Goal: Task Accomplishment & Management: Manage account settings

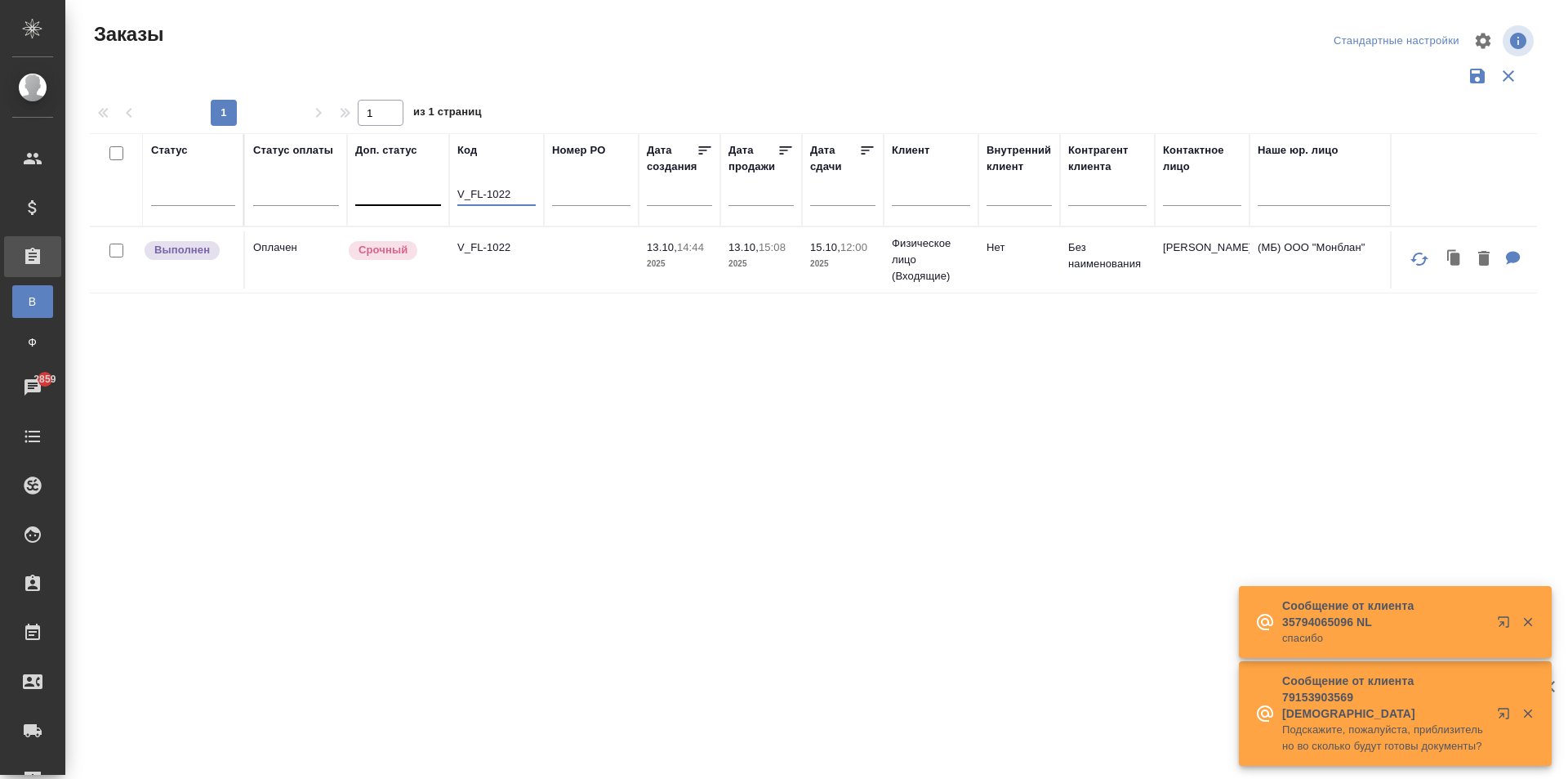
drag, startPoint x: 514, startPoint y: 195, endPoint x: 402, endPoint y: 196, distance: 112.0
click at [411, 196] on tr "Статус Статус оплаты Доп. статус Код V_FL-1022 Номер PO Дата создания Дата прод…" at bounding box center [1457, 180] width 2734 height 93
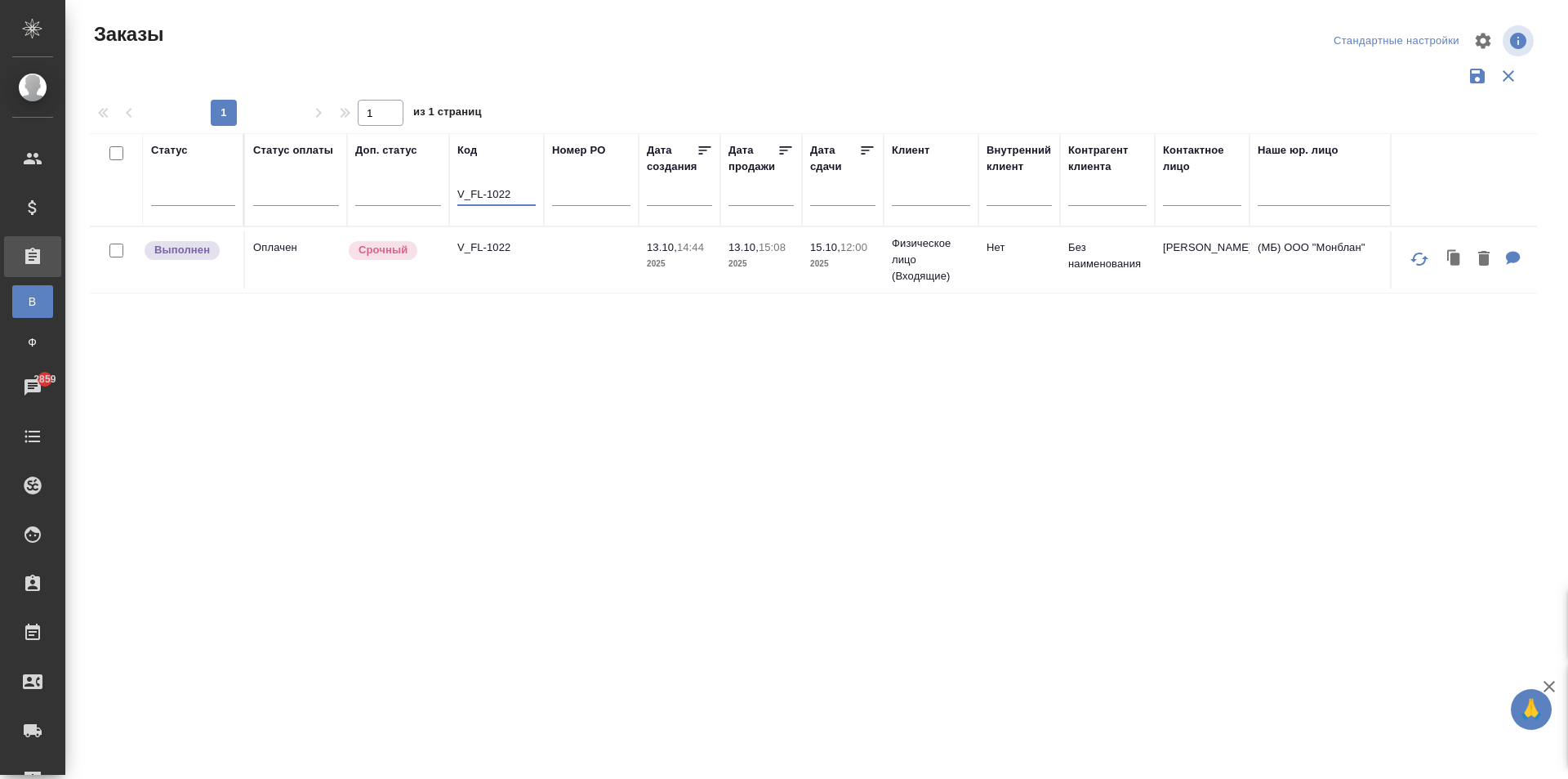
paste input "-WK-016"
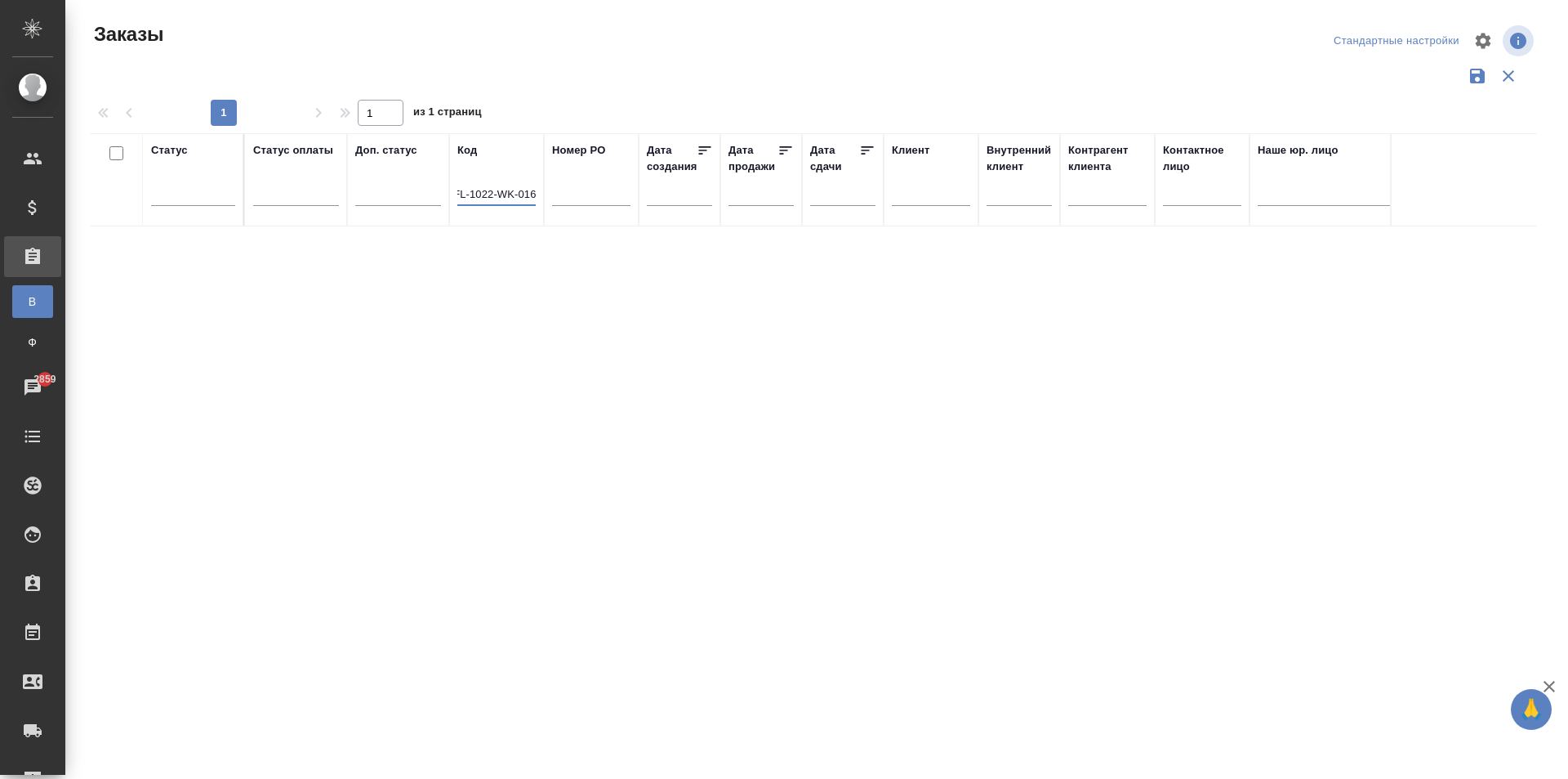
click at [490, 192] on input "V_FL-1022-WK-016" at bounding box center [496, 196] width 79 height 21
drag, startPoint x: 493, startPoint y: 190, endPoint x: 702, endPoint y: 205, distance: 209.5
click at [702, 205] on tr "Статус Статус оплаты Доп. статус Код V_FL-1022-WK-016 Номер PO Дата создания Да…" at bounding box center [1457, 180] width 2734 height 93
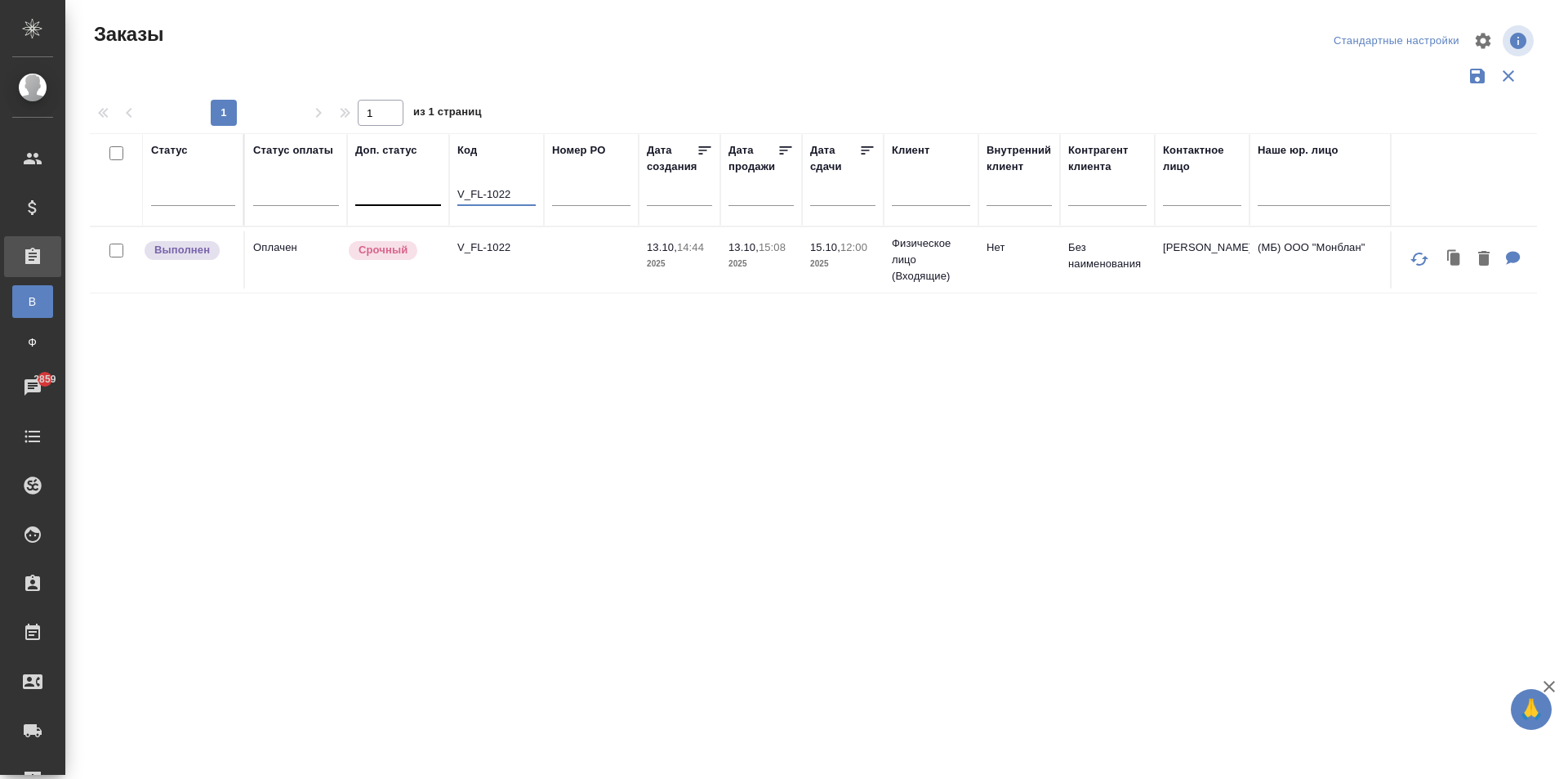
drag, startPoint x: 518, startPoint y: 195, endPoint x: 400, endPoint y: 196, distance: 118.0
click at [400, 196] on tr "Статус Статус оплаты Доп. статус Код V_FL-1022 Номер PO Дата создания Дата прод…" at bounding box center [1457, 180] width 2734 height 93
paste input "-WK-016"
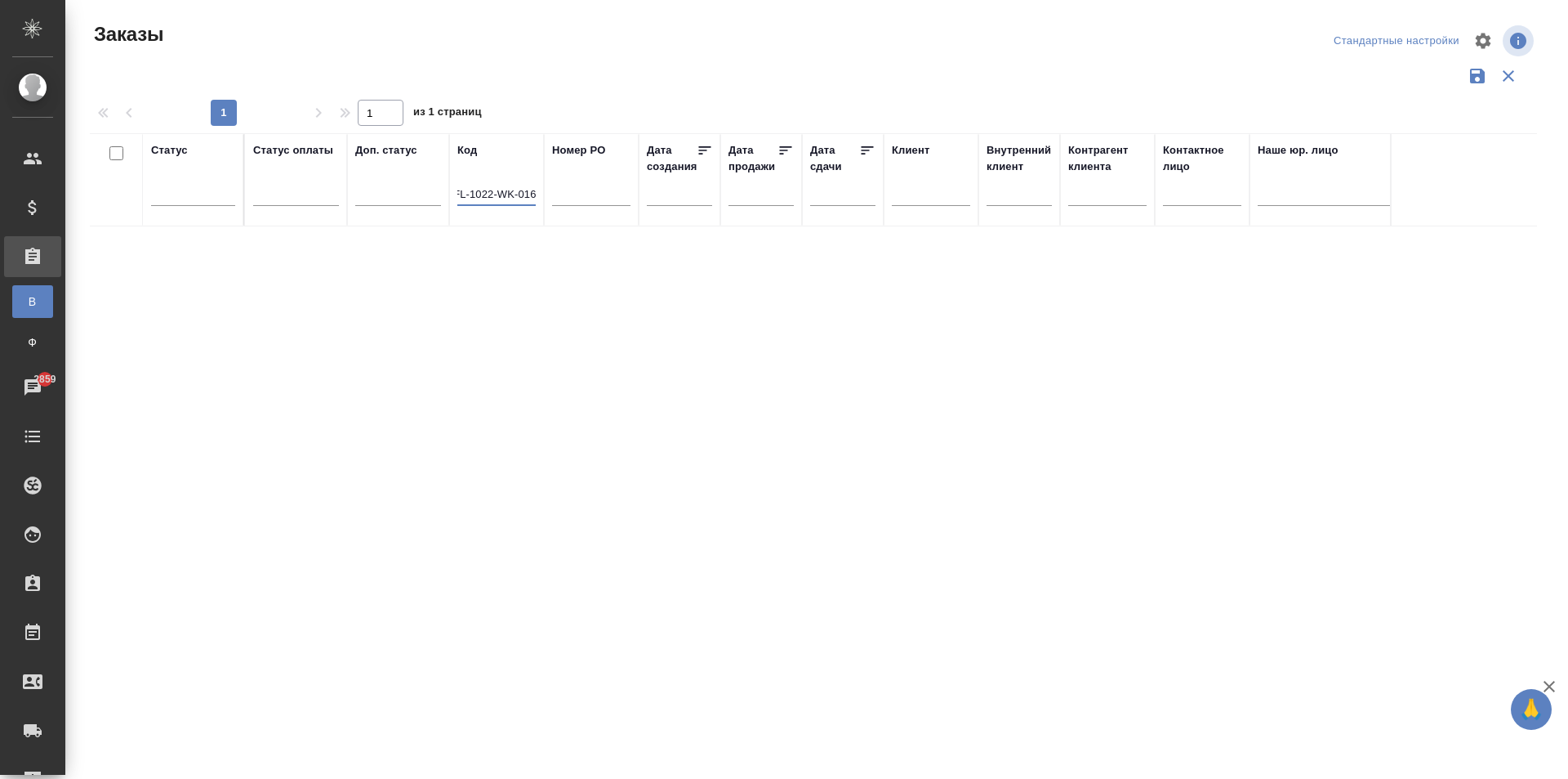
scroll to position [0, 18]
drag, startPoint x: 491, startPoint y: 193, endPoint x: 659, endPoint y: 190, distance: 168.0
click at [659, 190] on tr "Статус Статус оплаты Доп. статус Код V_FL-1022-WK-016 Номер PO Дата создания Да…" at bounding box center [1457, 180] width 2734 height 93
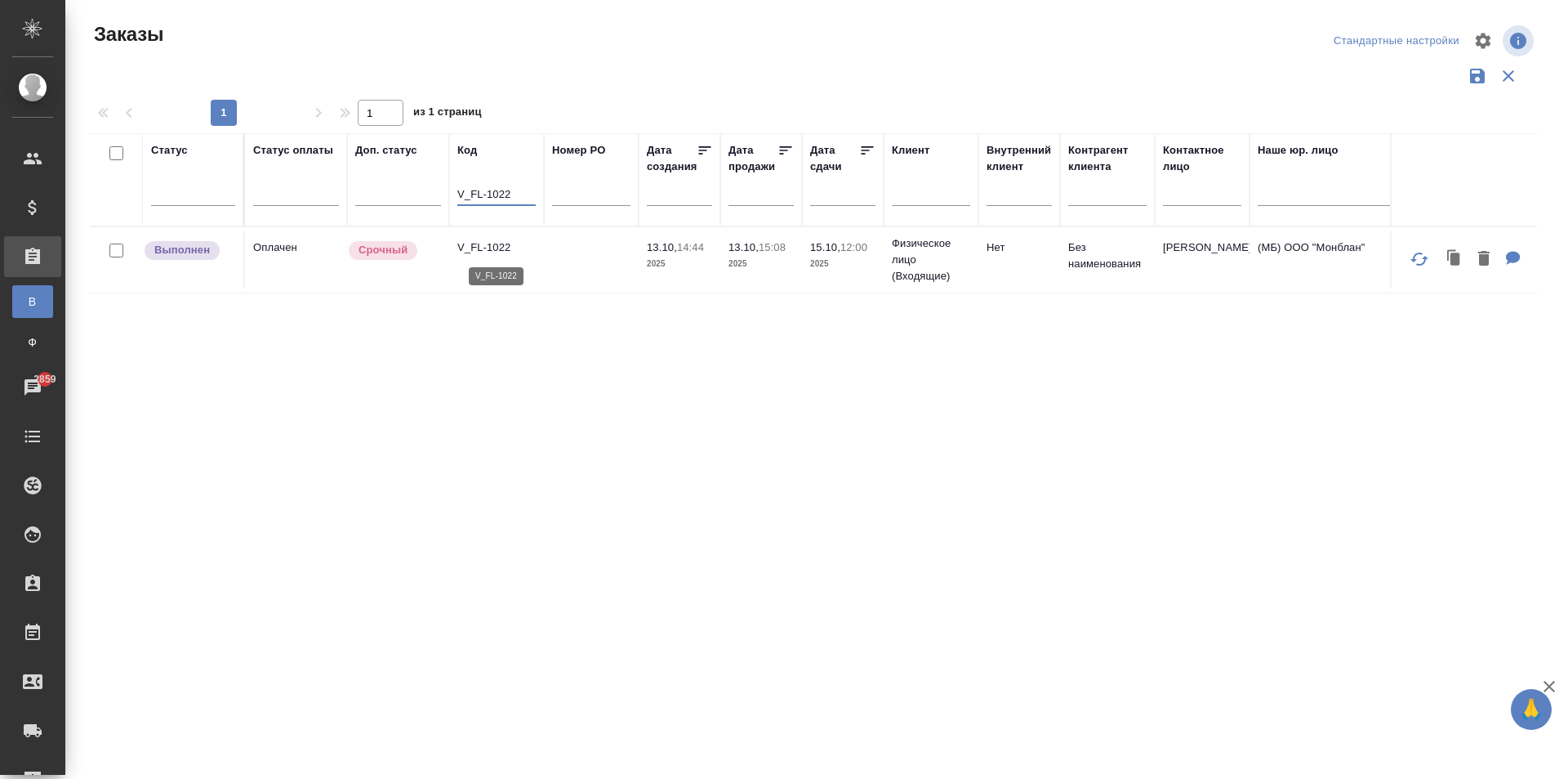
click at [506, 253] on p "V_FL-1022" at bounding box center [496, 247] width 79 height 16
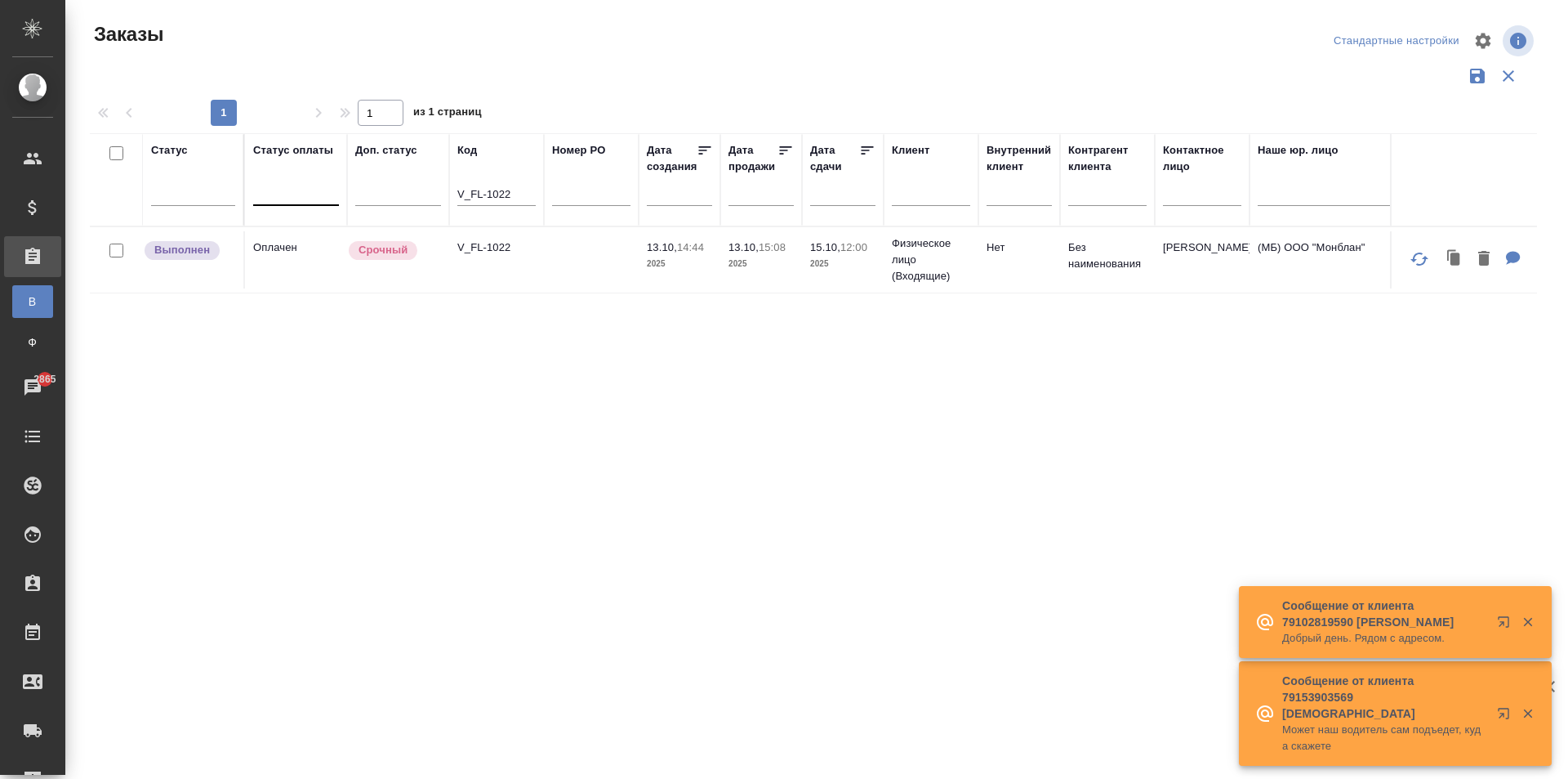
drag, startPoint x: 522, startPoint y: 189, endPoint x: 290, endPoint y: 180, distance: 232.2
click at [290, 180] on tr "Статус Статус оплаты Доп. статус Код V_FL-1022 Номер PO Дата создания Дата прод…" at bounding box center [1457, 180] width 2734 height 93
paste input "T_FL-25980"
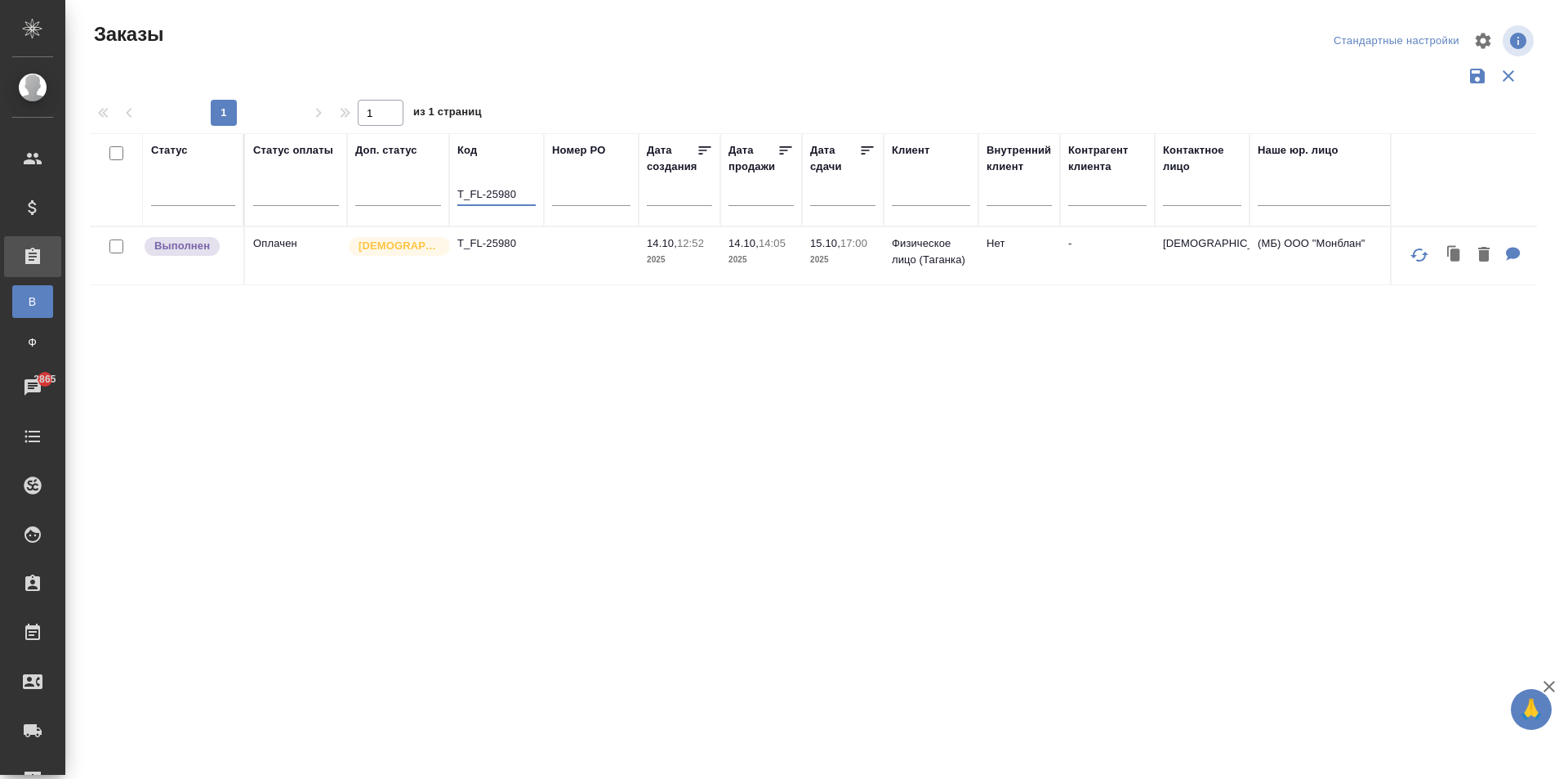
click at [506, 260] on td "T_FL-25980" at bounding box center [496, 256] width 95 height 57
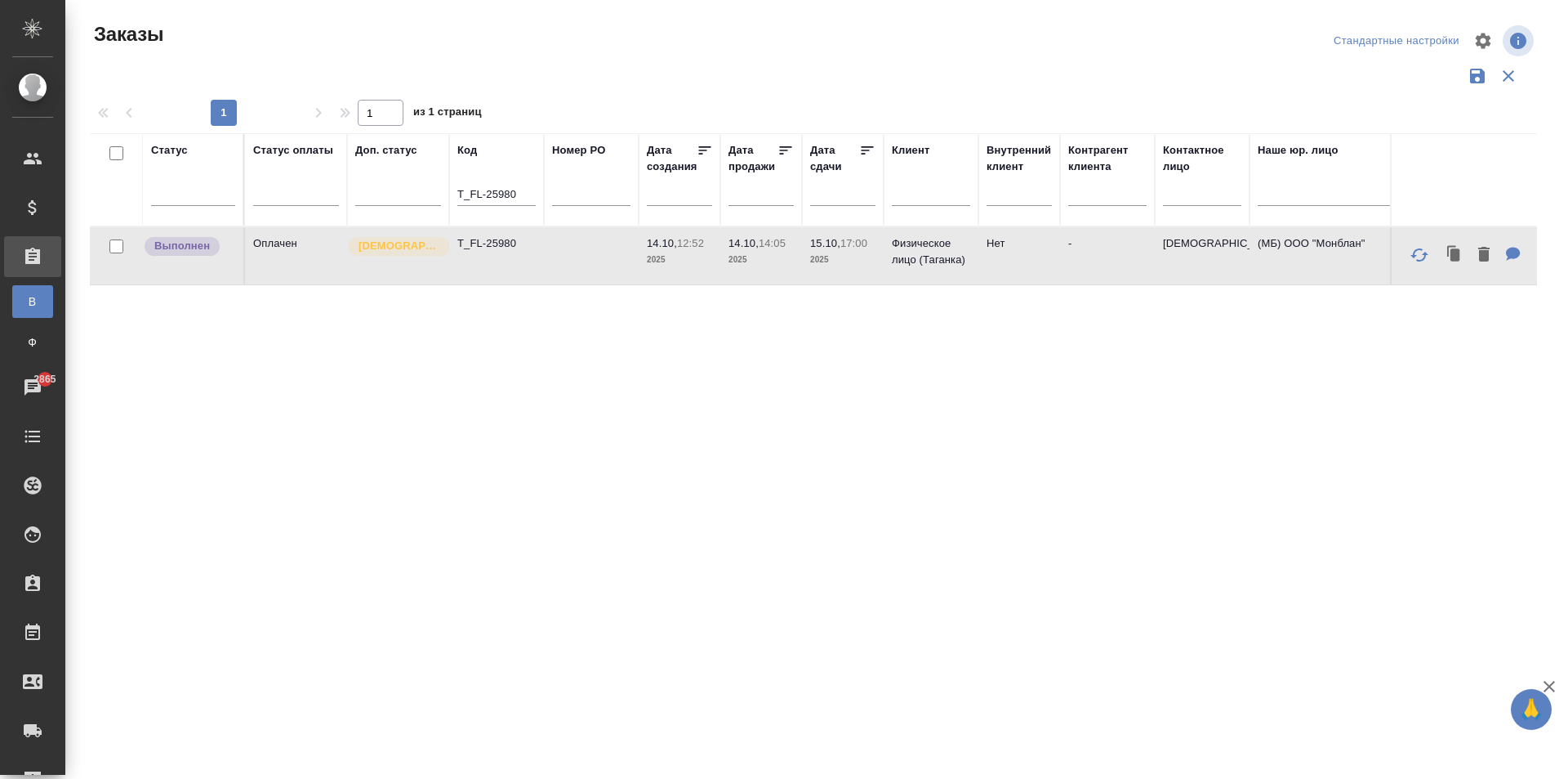
click at [506, 260] on td "T_FL-25980" at bounding box center [496, 256] width 95 height 57
click at [524, 196] on input "T_FL-25980" at bounding box center [496, 196] width 79 height 21
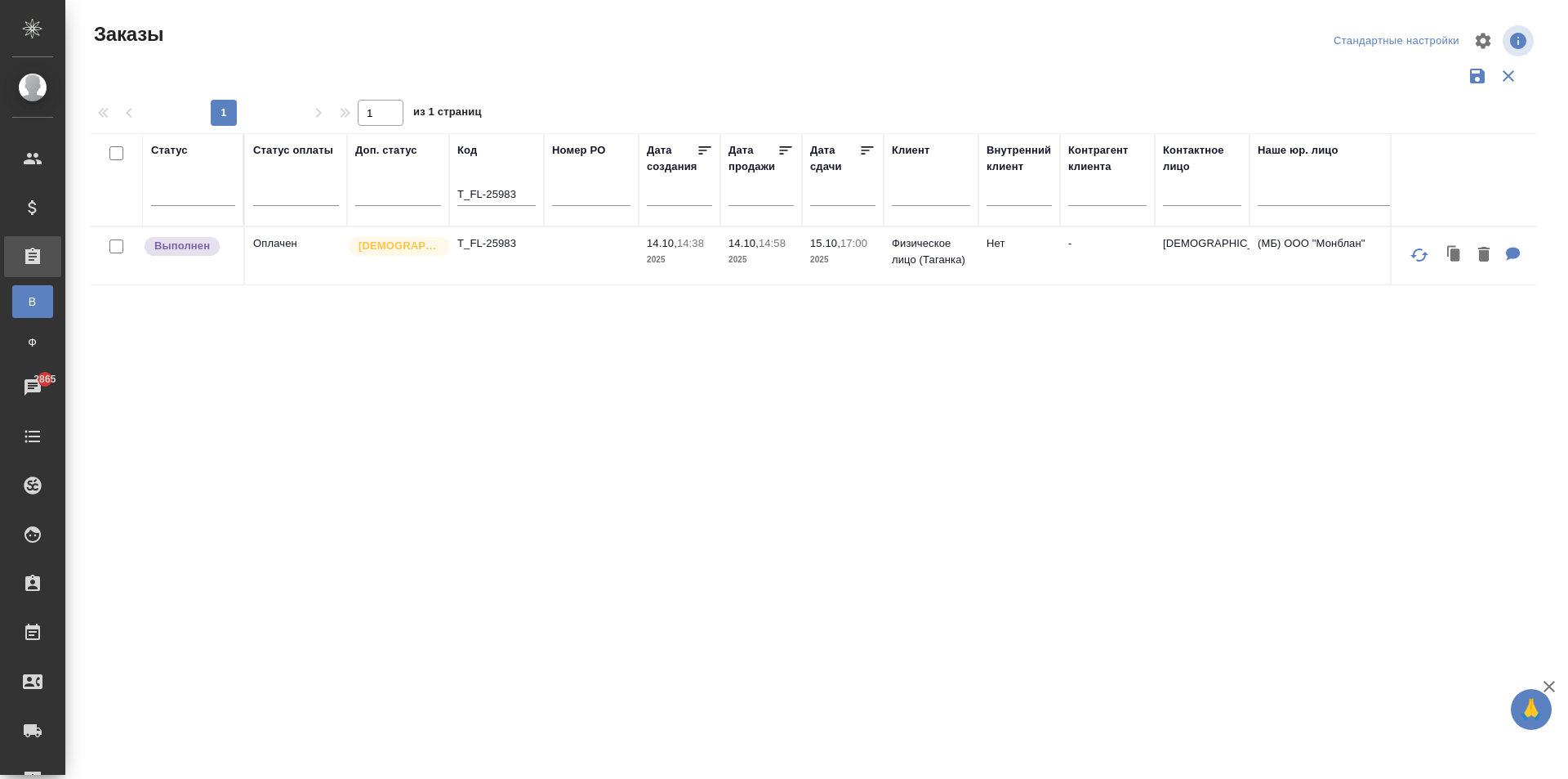
click at [524, 266] on td "T_FL-25983" at bounding box center [496, 256] width 95 height 57
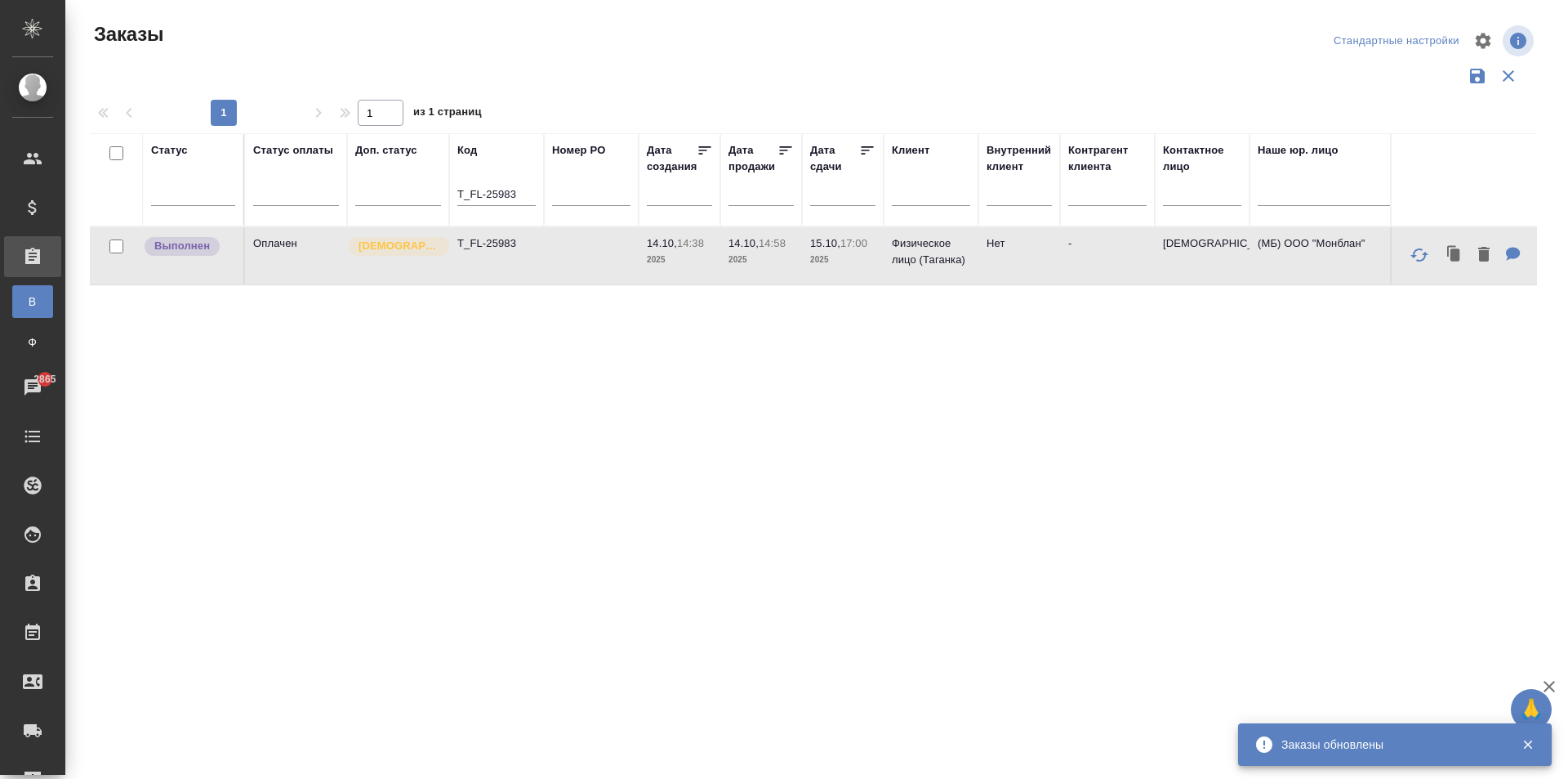
click at [522, 198] on input "T_FL-25983" at bounding box center [496, 196] width 79 height 21
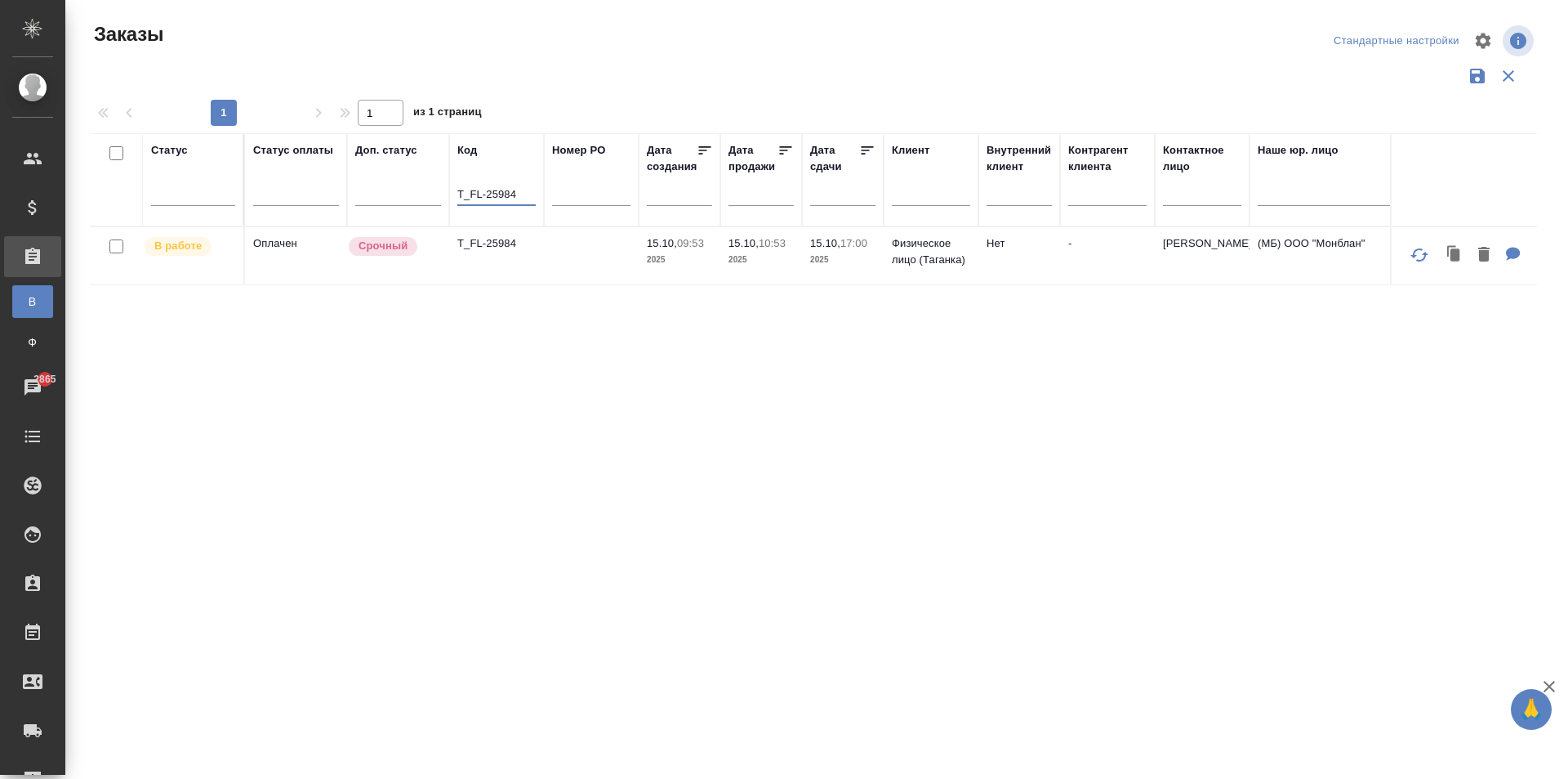
type input "T_FL-25984"
click at [492, 258] on td "T_FL-25984" at bounding box center [496, 256] width 95 height 57
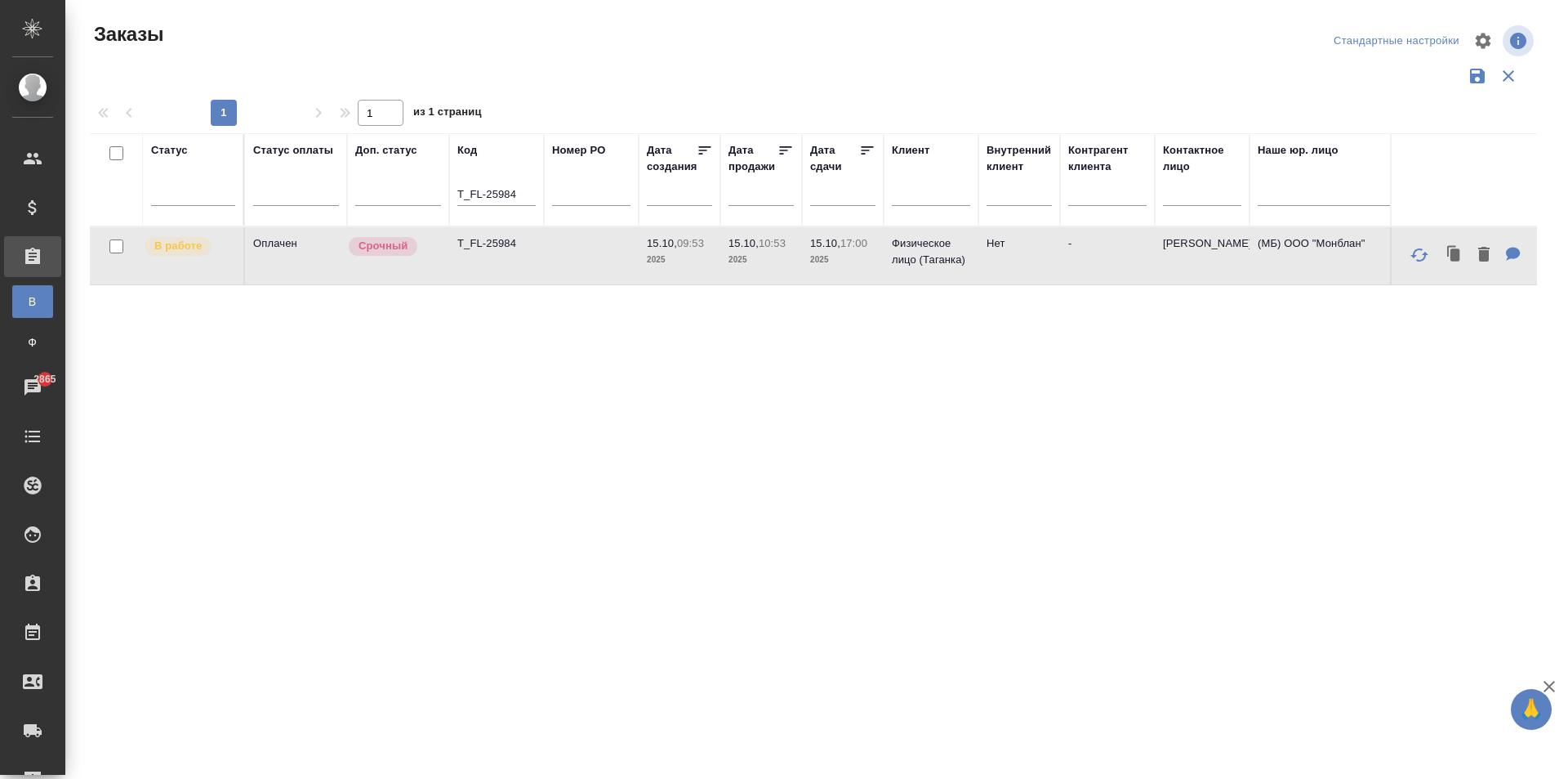
click at [492, 258] on td "T_FL-25984" at bounding box center [496, 256] width 95 height 57
click at [527, 253] on td "T_FL-25984" at bounding box center [496, 256] width 95 height 57
click at [425, 181] on tr "Статус Статус оплаты Доп. статус Код T_FL-25984 Номер PO Дата создания Дата про…" at bounding box center [1457, 180] width 2734 height 93
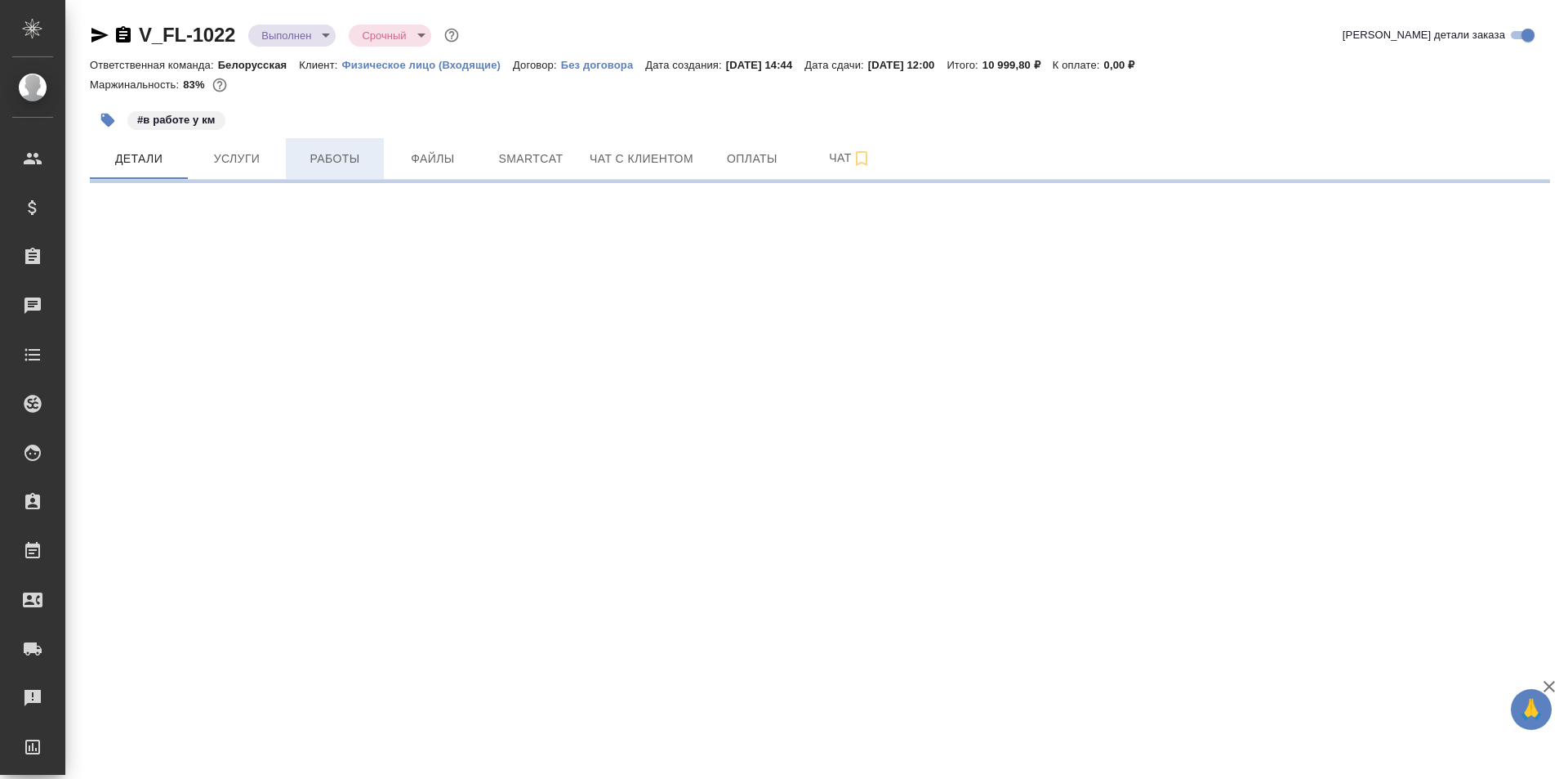
click at [343, 160] on span "Работы" at bounding box center [334, 159] width 79 height 21
select select "RU"
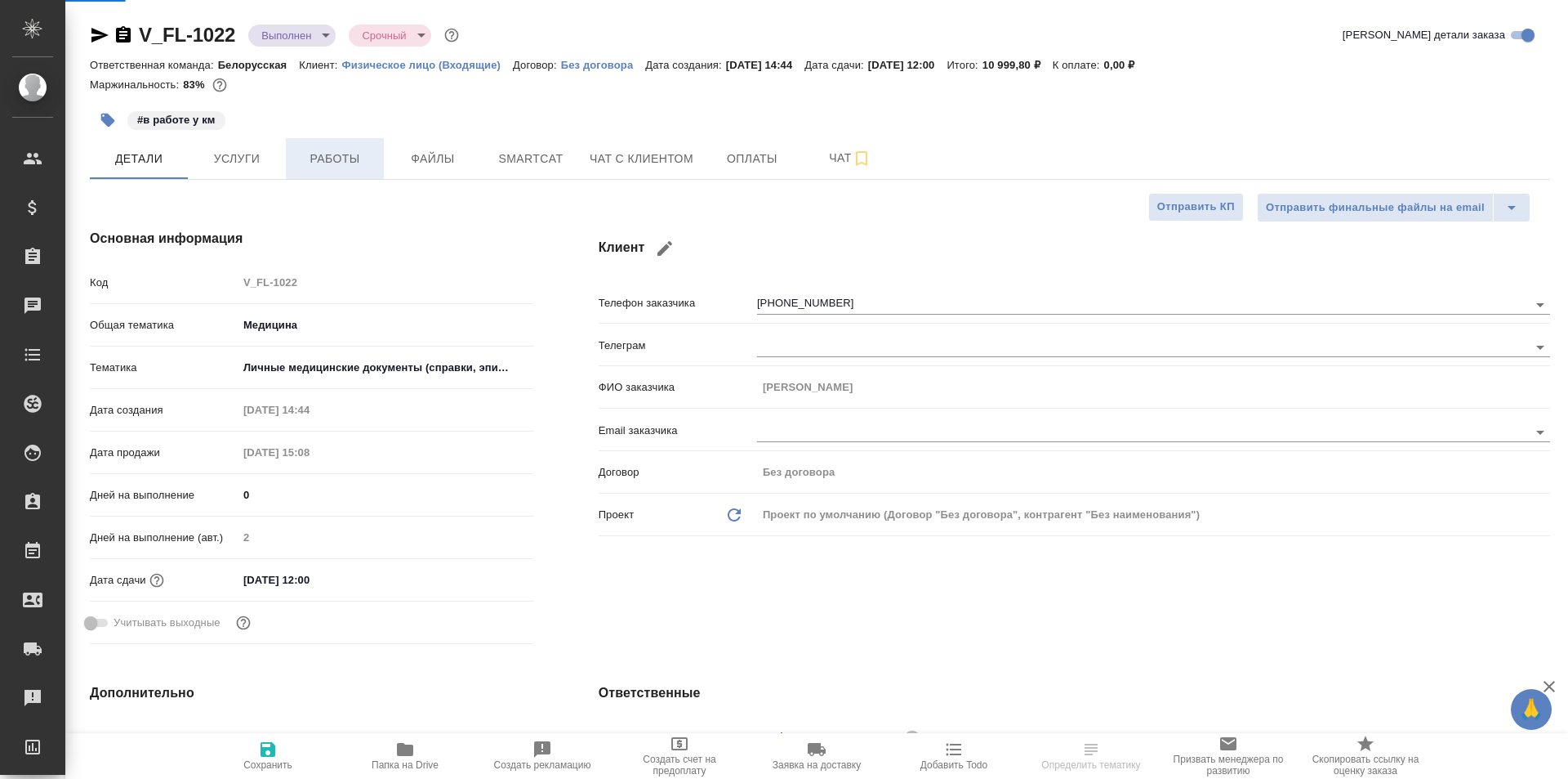
type textarea "x"
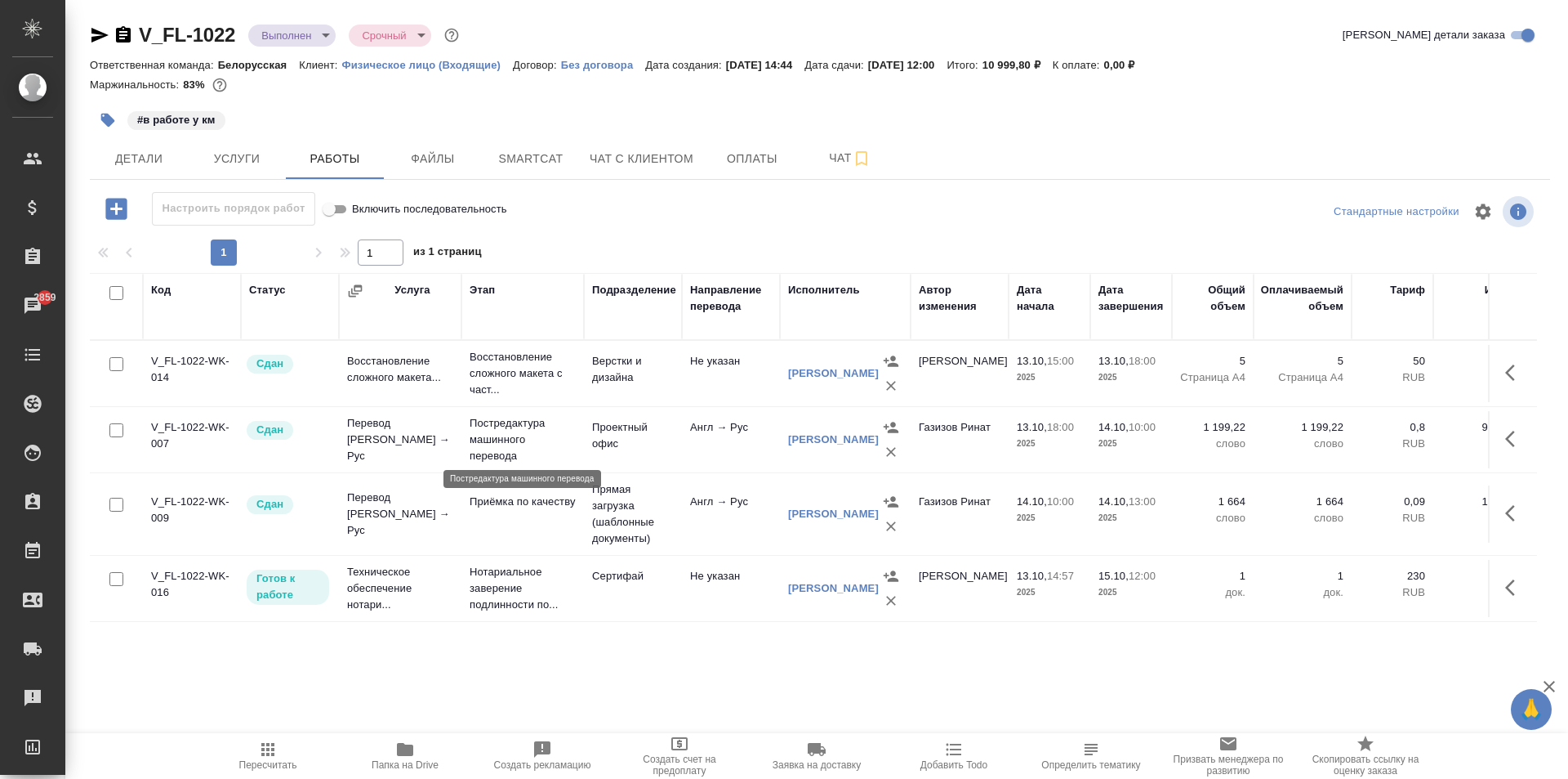
scroll to position [9, 0]
click at [1505, 585] on icon "button" at bounding box center [1515, 587] width 20 height 20
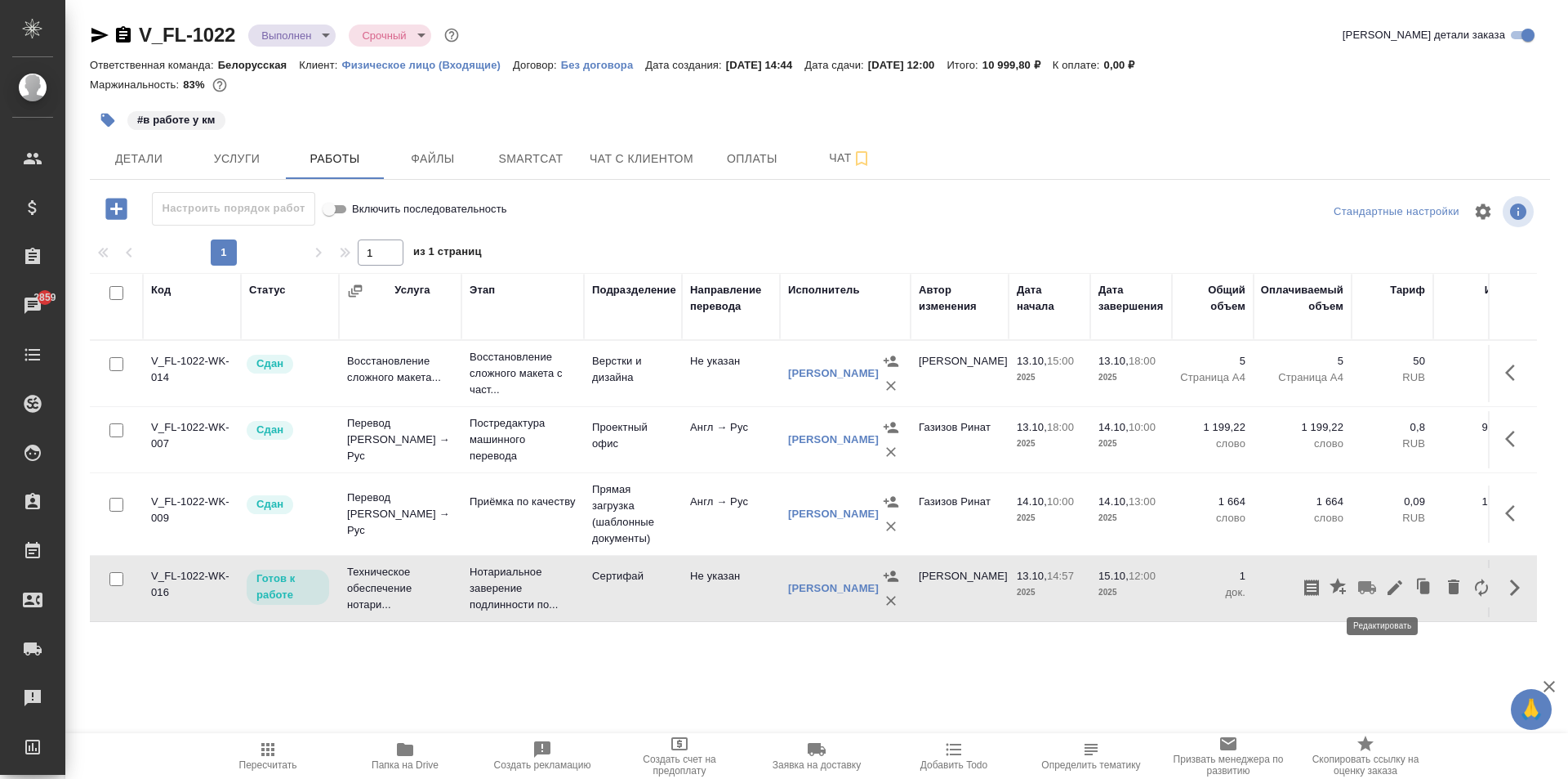
click at [1385, 583] on icon "button" at bounding box center [1395, 587] width 20 height 20
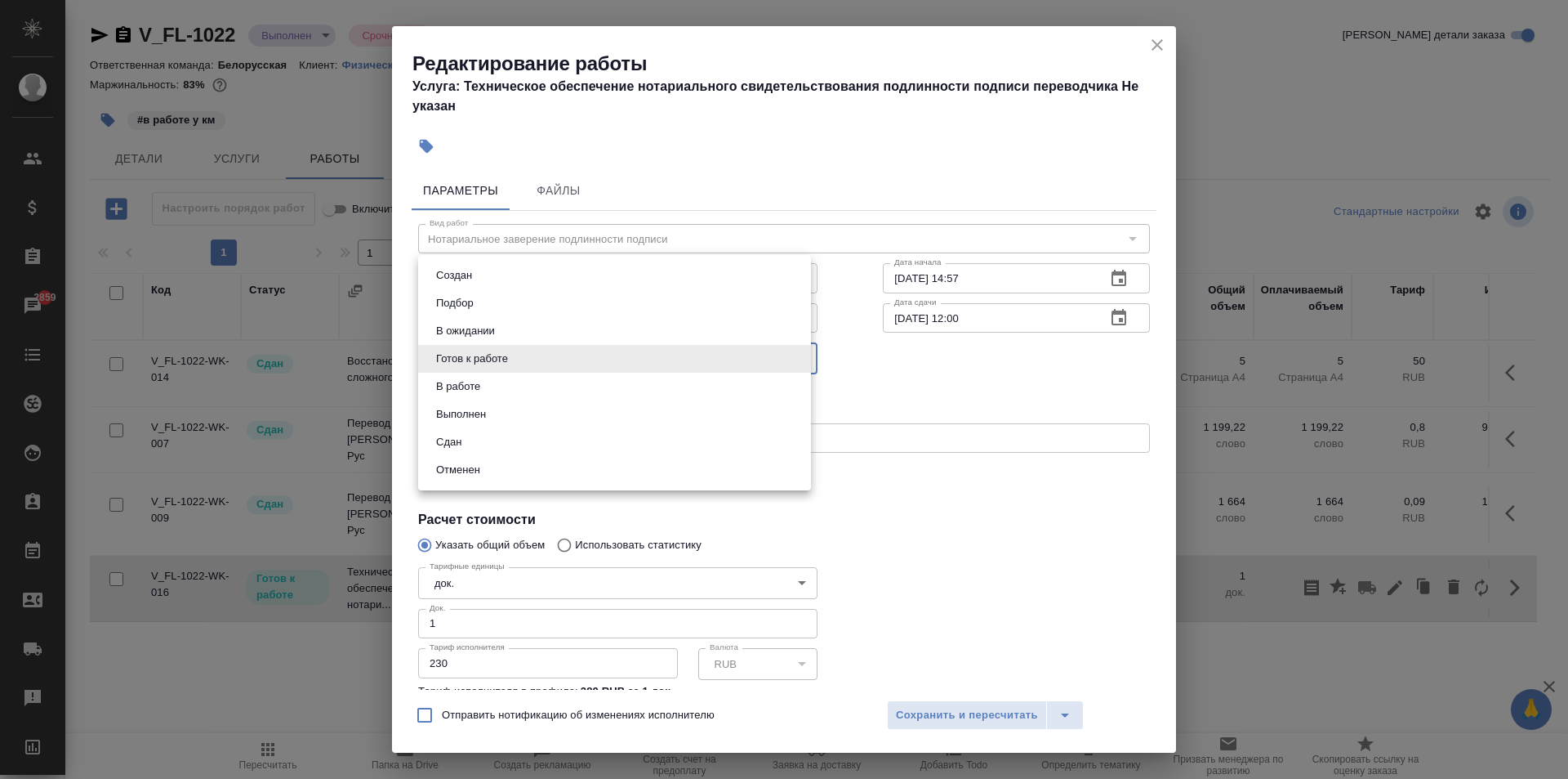
click at [488, 365] on body "🙏 .cls-1 fill:#fff; AWATERA Aivazyan Karina Клиенты Спецификации Заказы 2859 Ча…" at bounding box center [784, 390] width 1568 height 779
click at [494, 442] on li "Сдан" at bounding box center [614, 442] width 393 height 27
type input "closed"
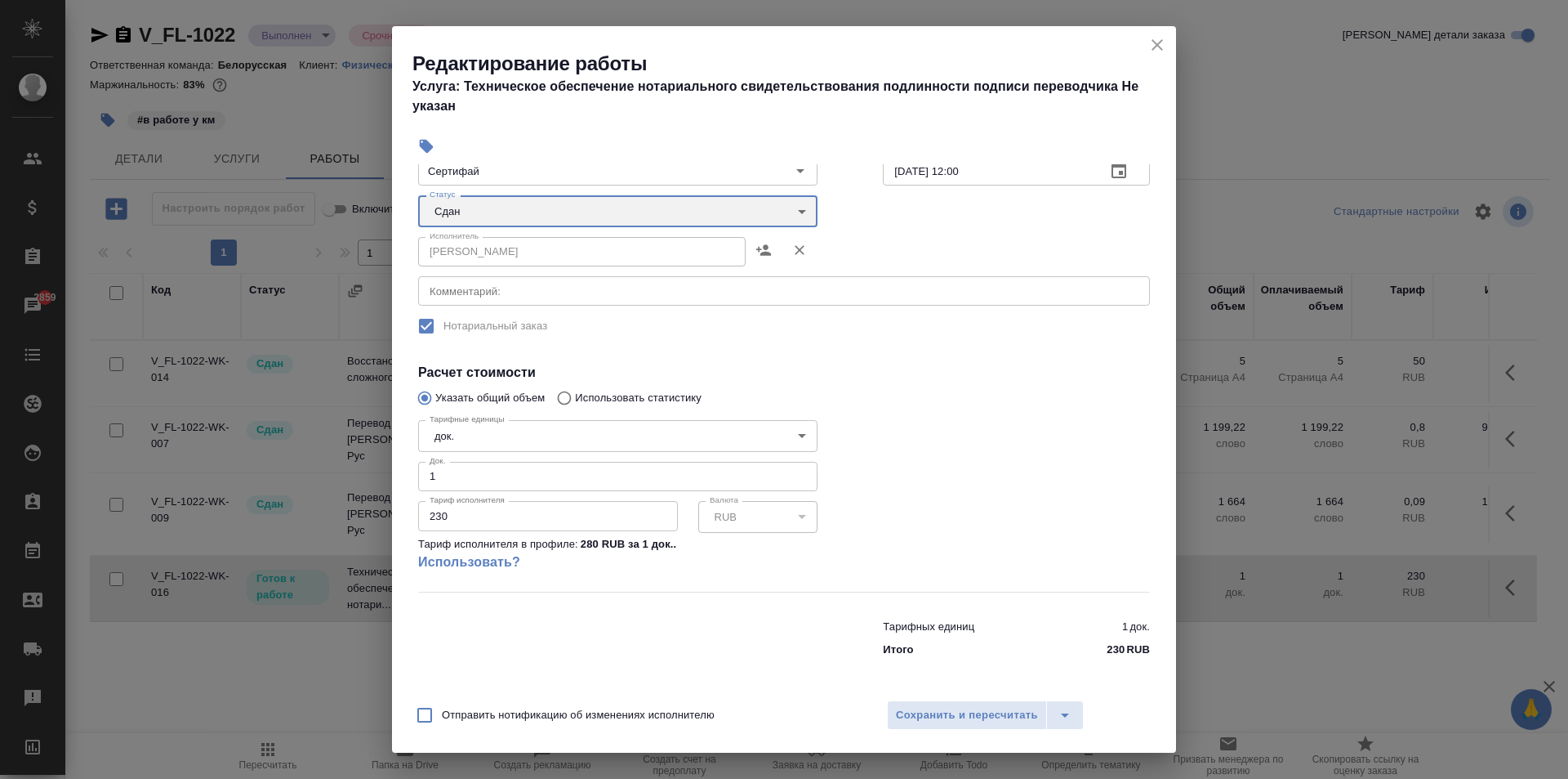
scroll to position [148, 0]
click at [1000, 710] on span "Сохранить и пересчитать" at bounding box center [967, 716] width 142 height 19
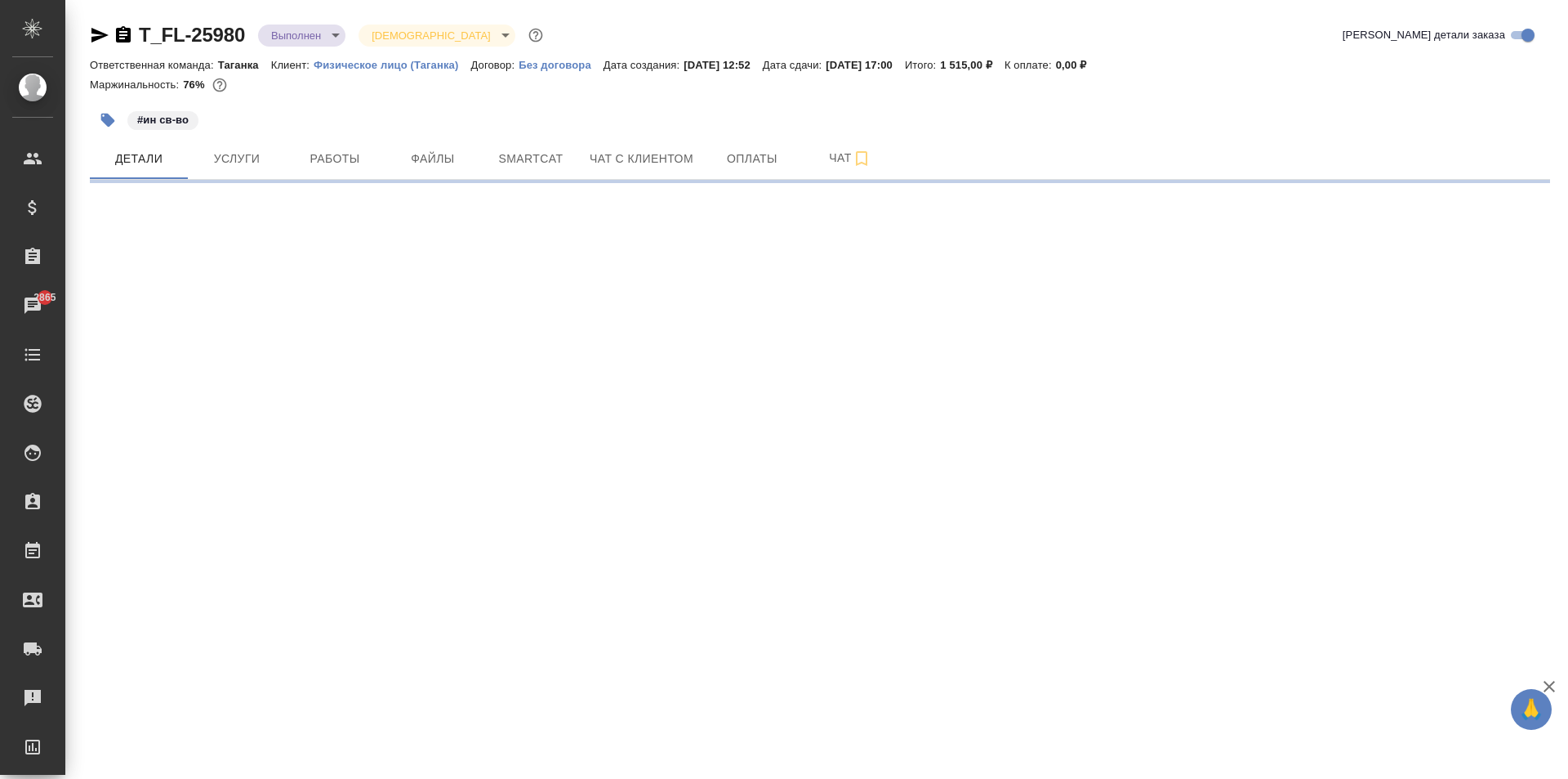
select select "RU"
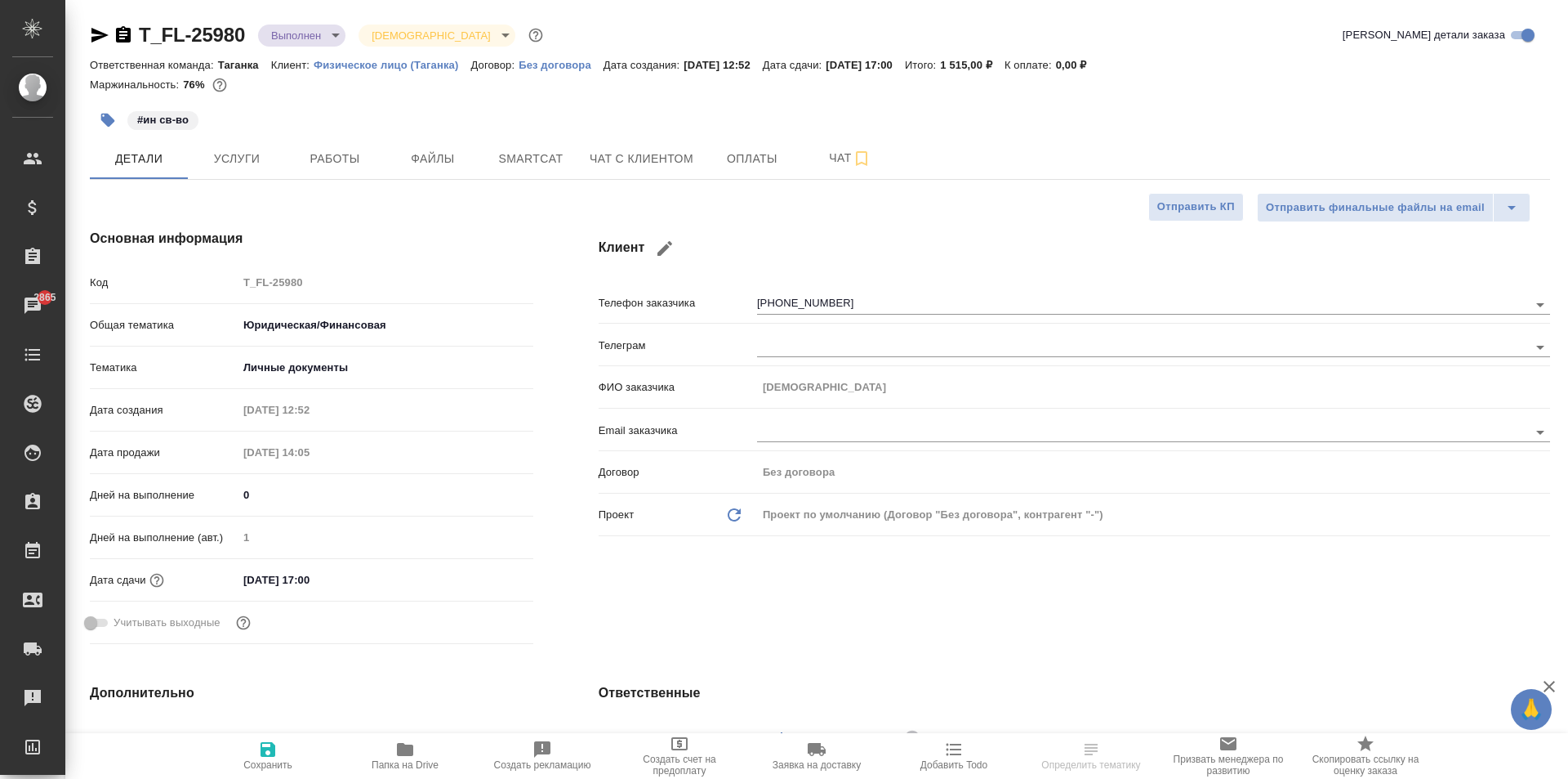
type textarea "x"
click at [345, 156] on span "Работы" at bounding box center [334, 159] width 79 height 21
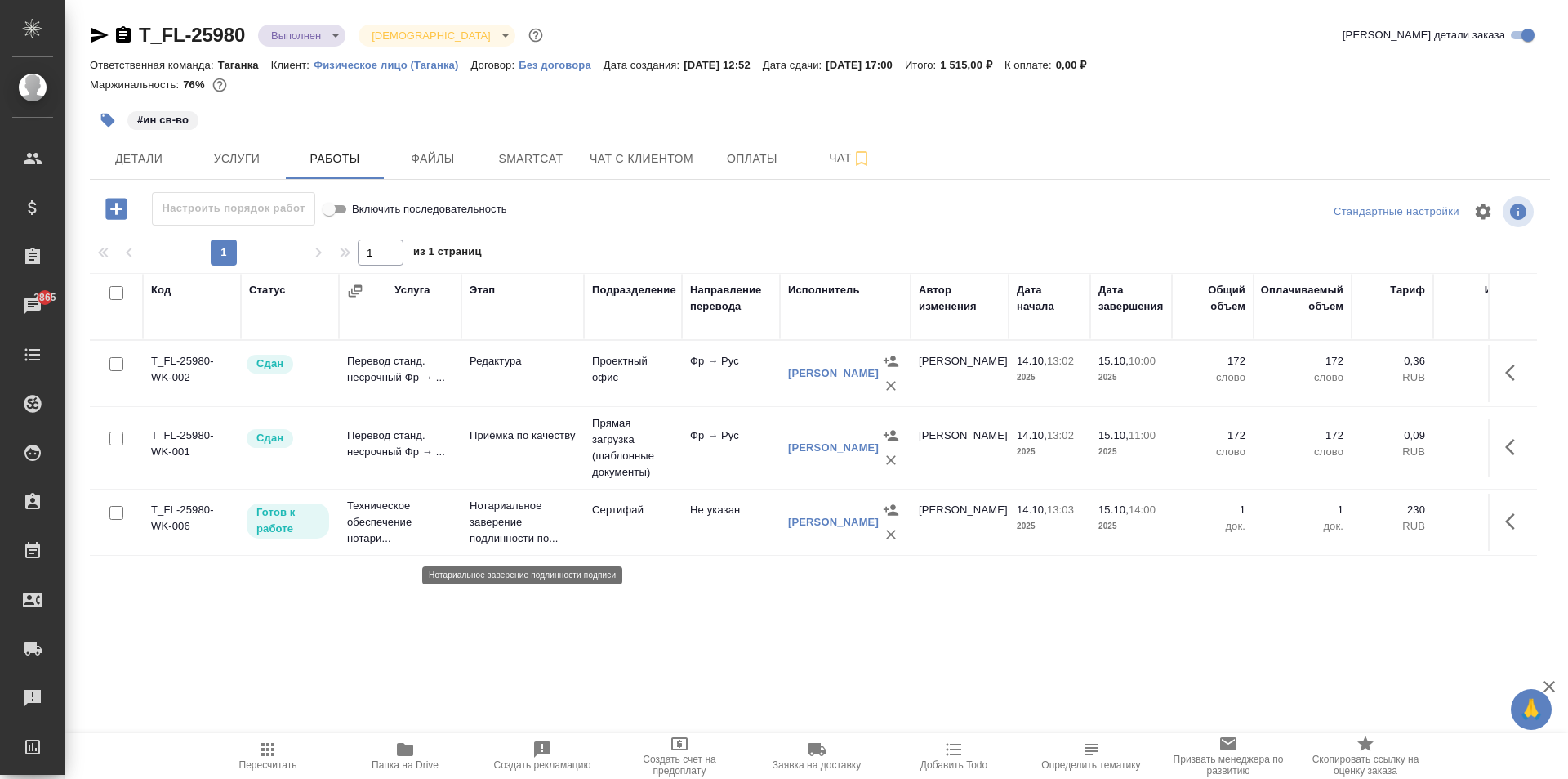
click at [500, 537] on p "Нотариальное заверение подлинности по..." at bounding box center [523, 522] width 106 height 49
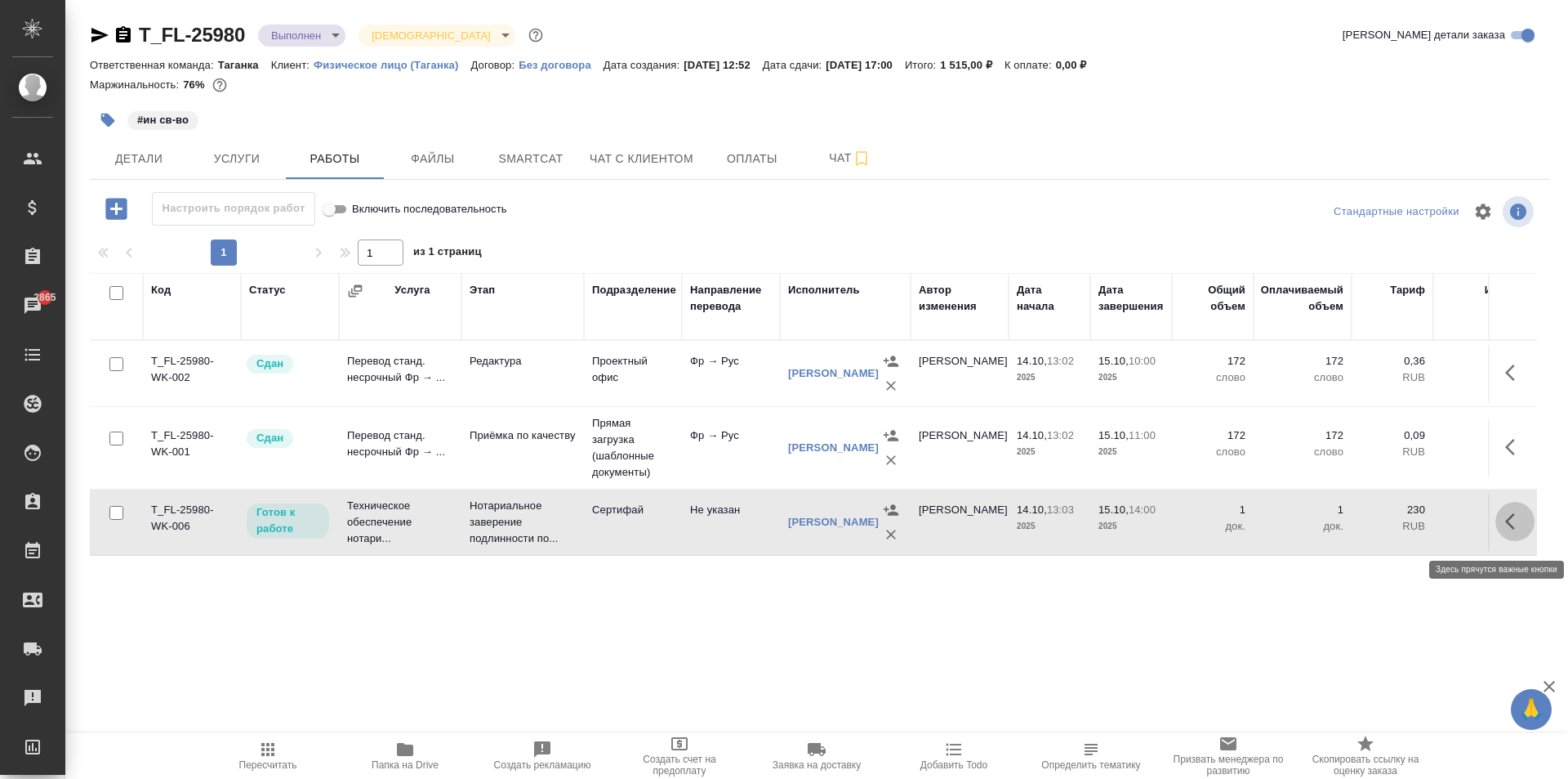
click at [1512, 531] on icon "button" at bounding box center [1515, 521] width 20 height 20
click at [1397, 531] on icon "button" at bounding box center [1395, 521] width 20 height 20
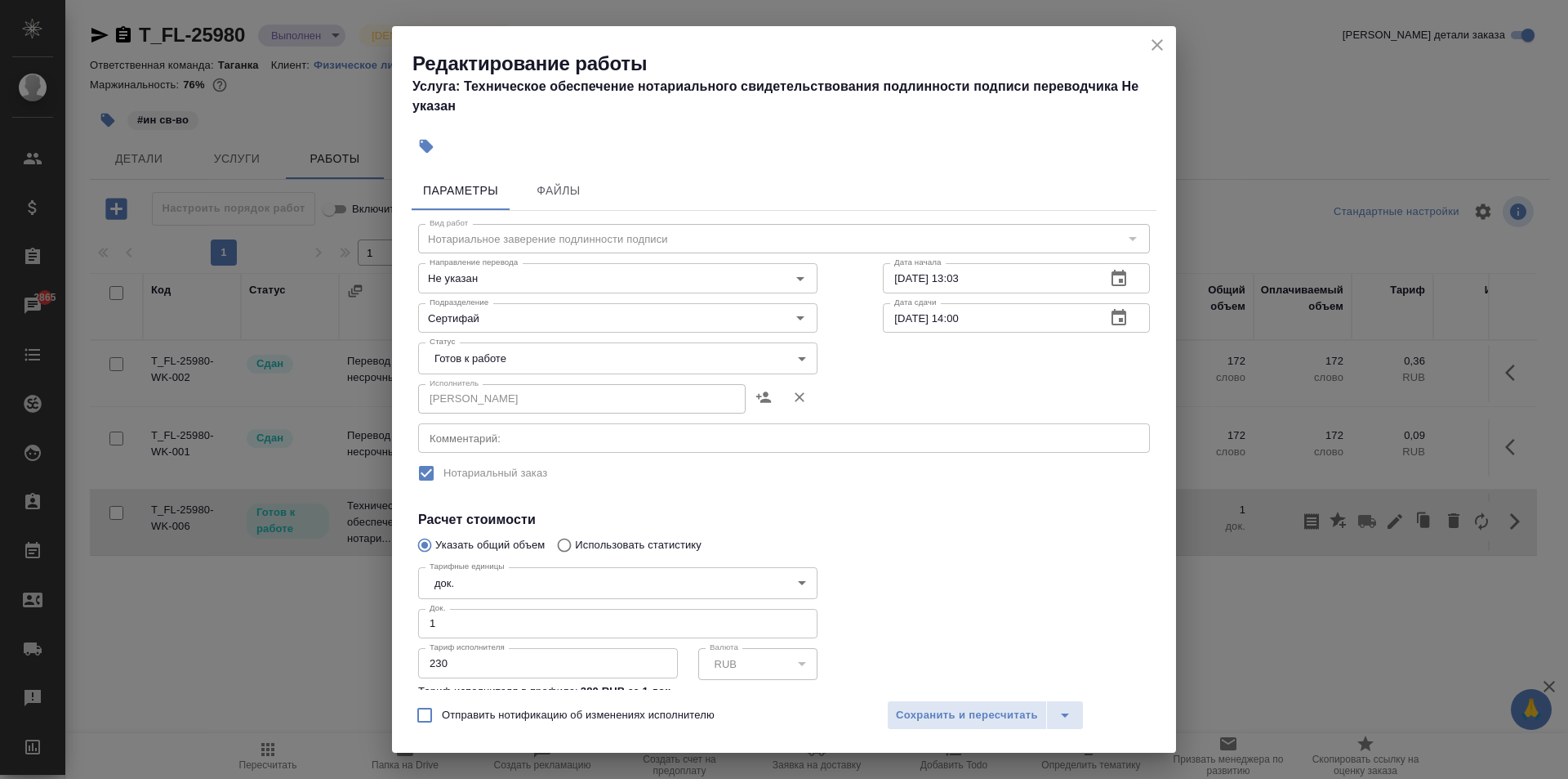
click at [533, 347] on body "🙏 .cls-1 fill:#fff; AWATERA Aivazyan Karina Клиенты Спецификации Заказы 2865 Ча…" at bounding box center [784, 390] width 1568 height 779
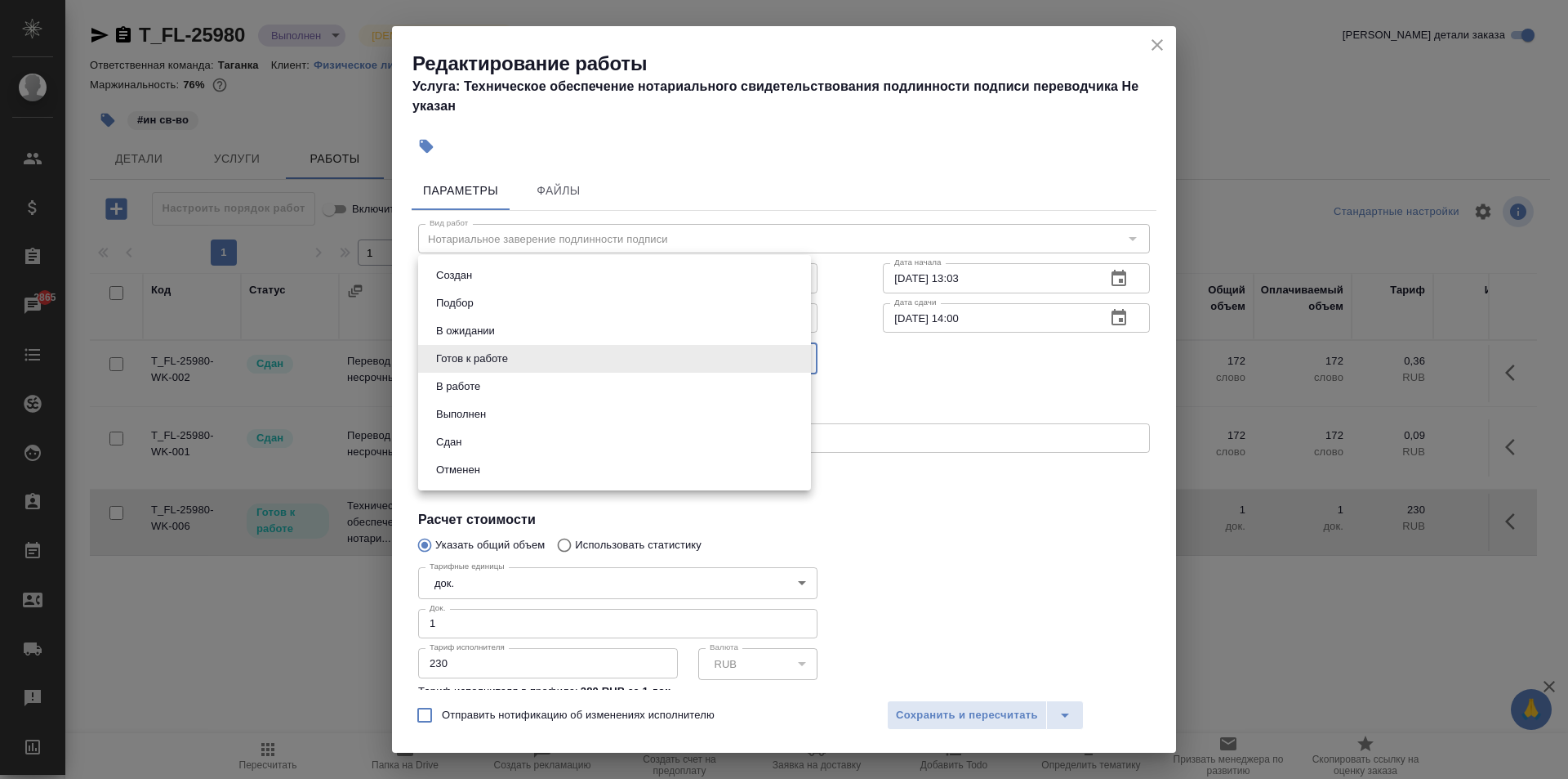
click at [477, 437] on li "Сдан" at bounding box center [614, 442] width 393 height 27
type input "closed"
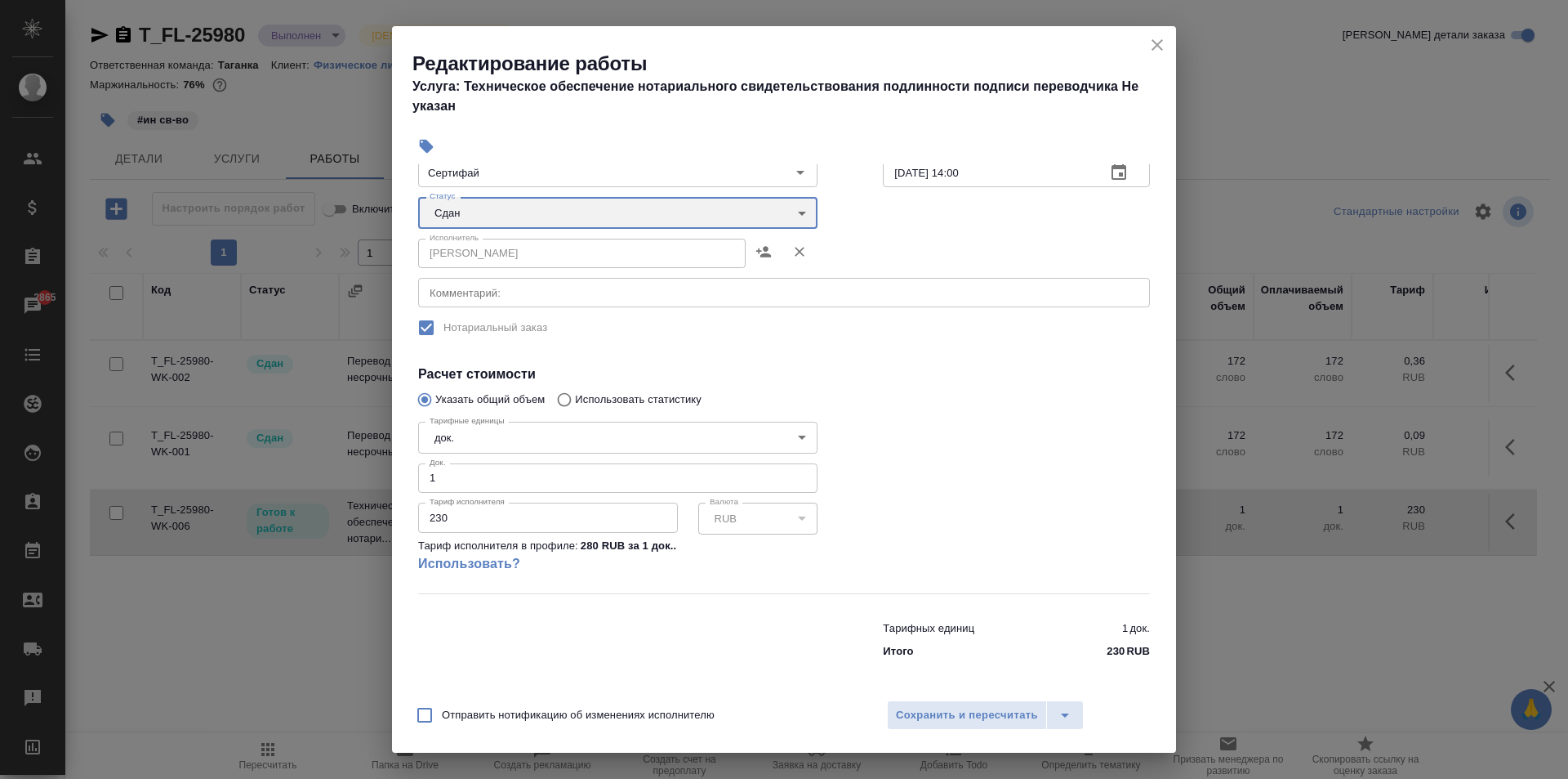
scroll to position [148, 0]
click at [1006, 719] on span "Сохранить и пересчитать" at bounding box center [967, 716] width 142 height 19
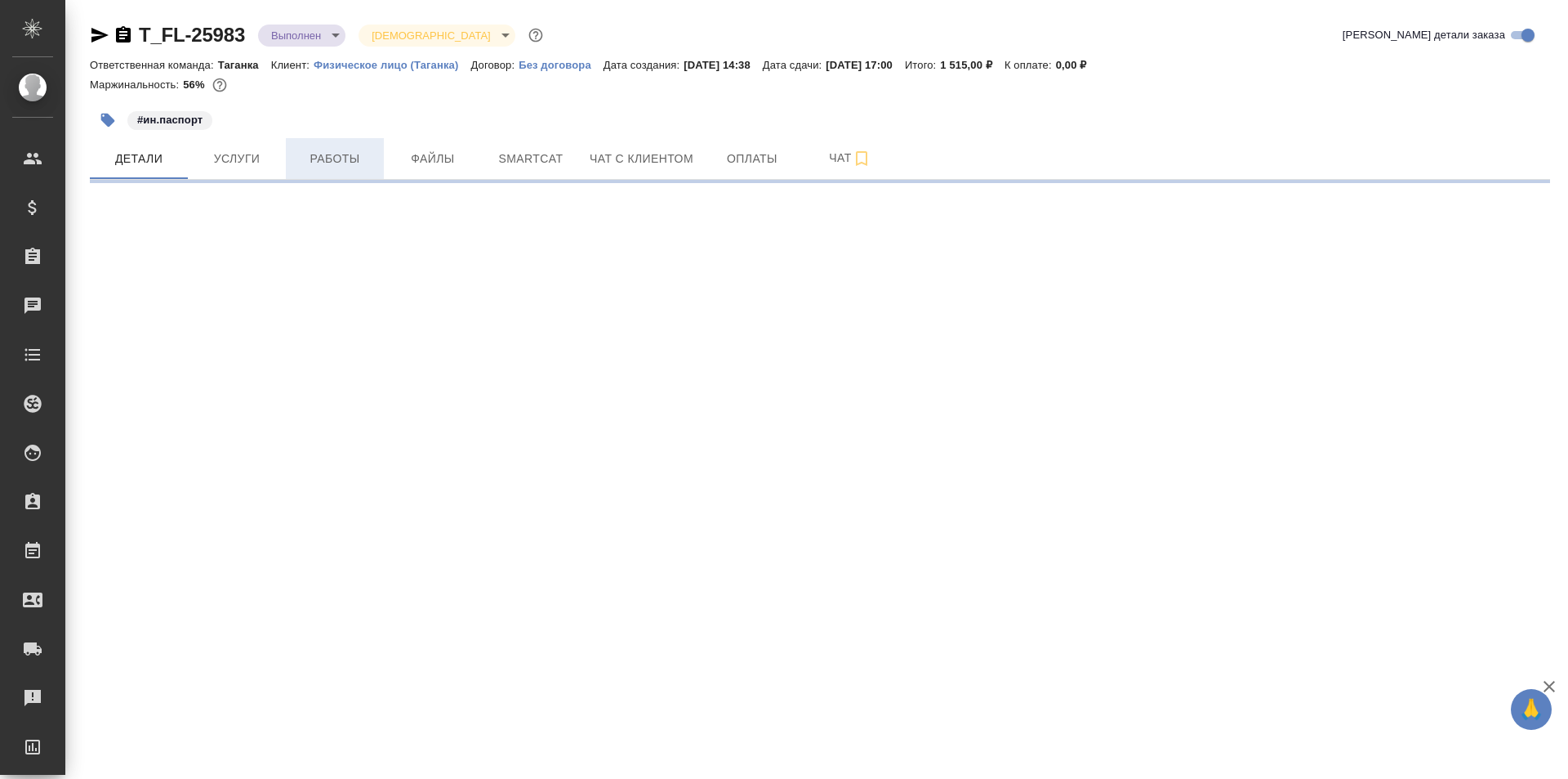
click at [335, 163] on span "Работы" at bounding box center [334, 159] width 79 height 21
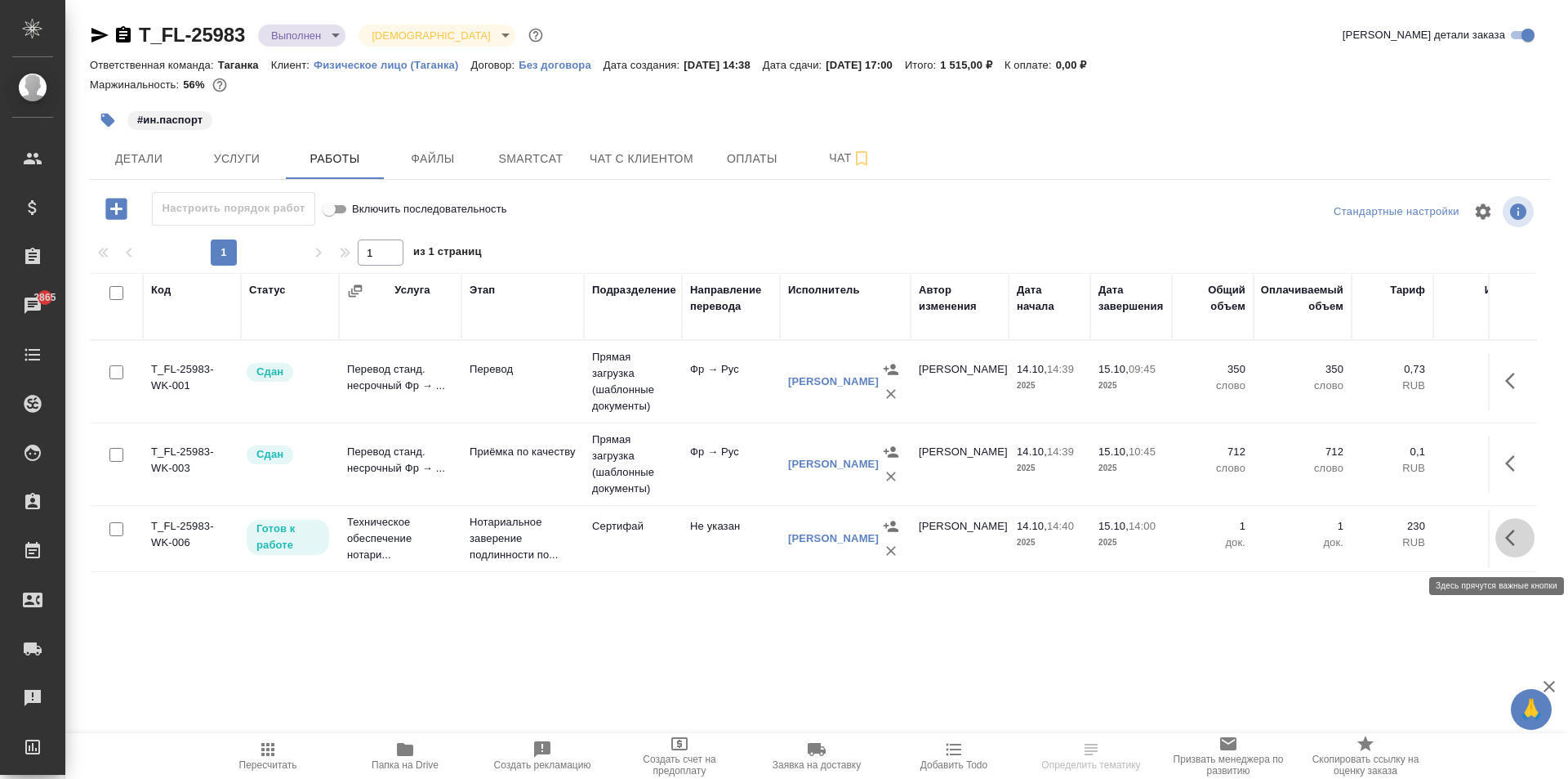
click at [1513, 547] on icon "button" at bounding box center [1515, 537] width 20 height 20
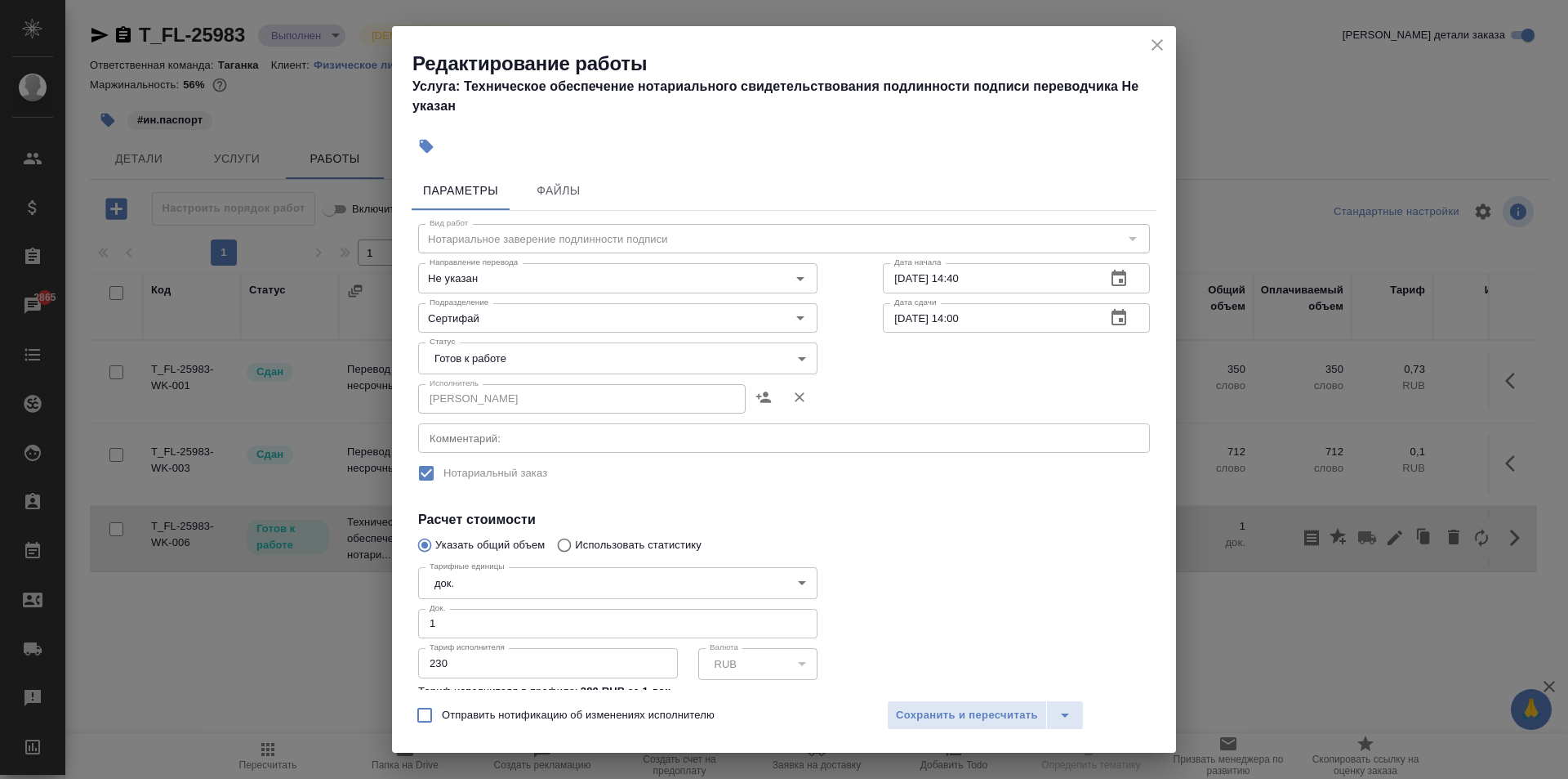
click at [516, 361] on body "🙏 .cls-1 fill:#fff; AWATERA Aivazyan Karina Клиенты Спецификации Заказы 2865 Ча…" at bounding box center [784, 390] width 1568 height 779
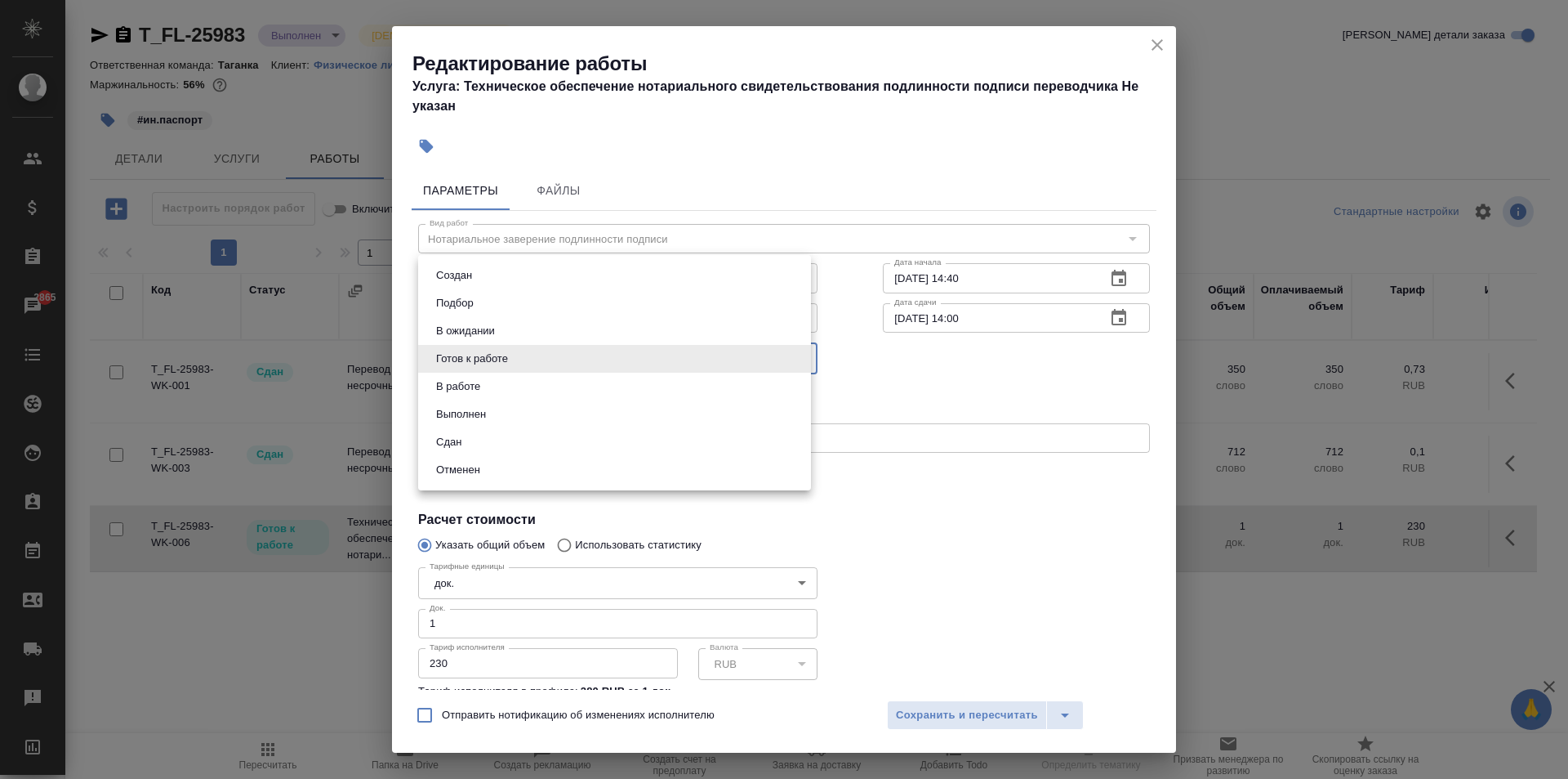
click at [492, 438] on li "Сдан" at bounding box center [614, 442] width 393 height 27
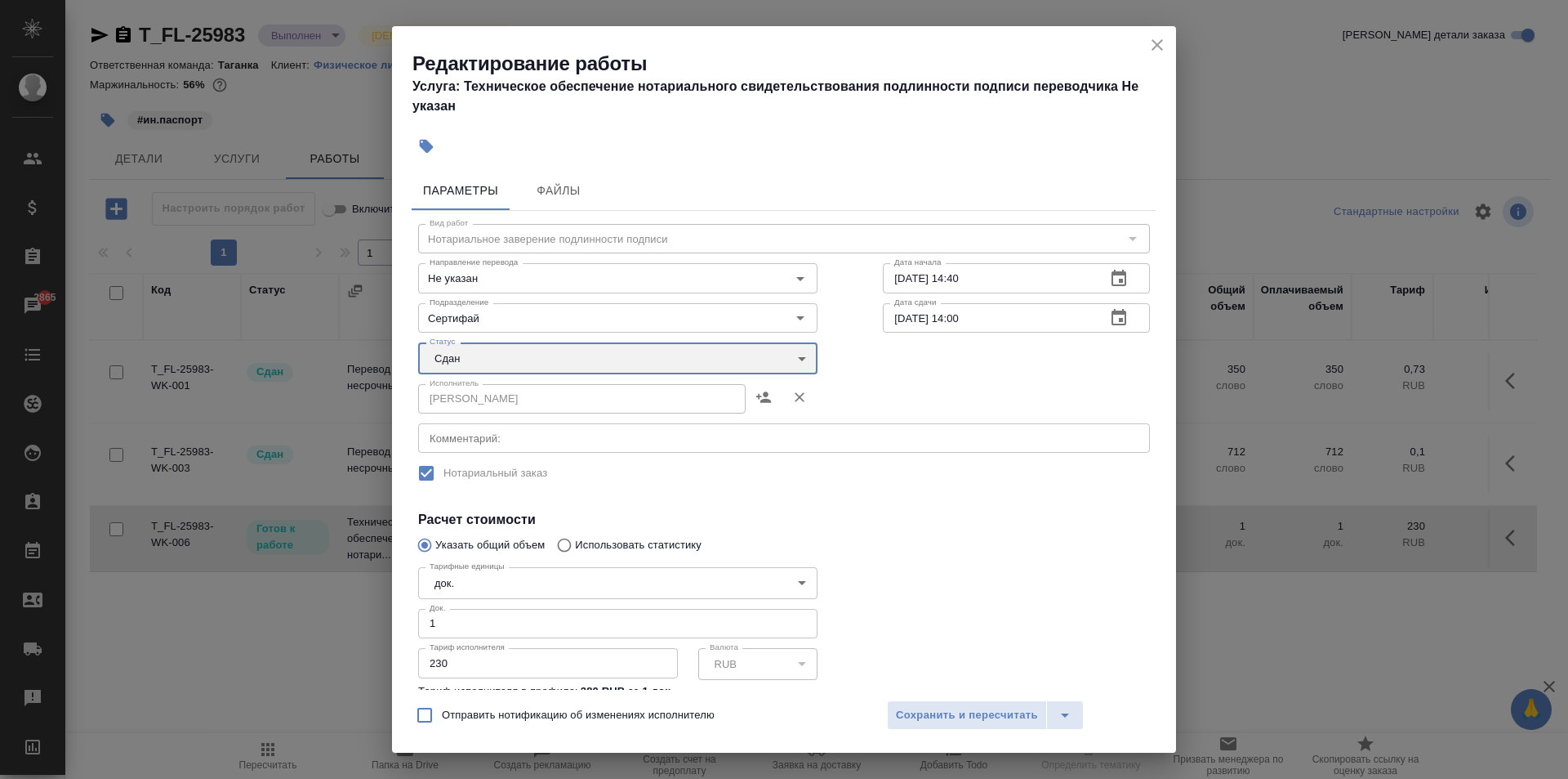
type input "closed"
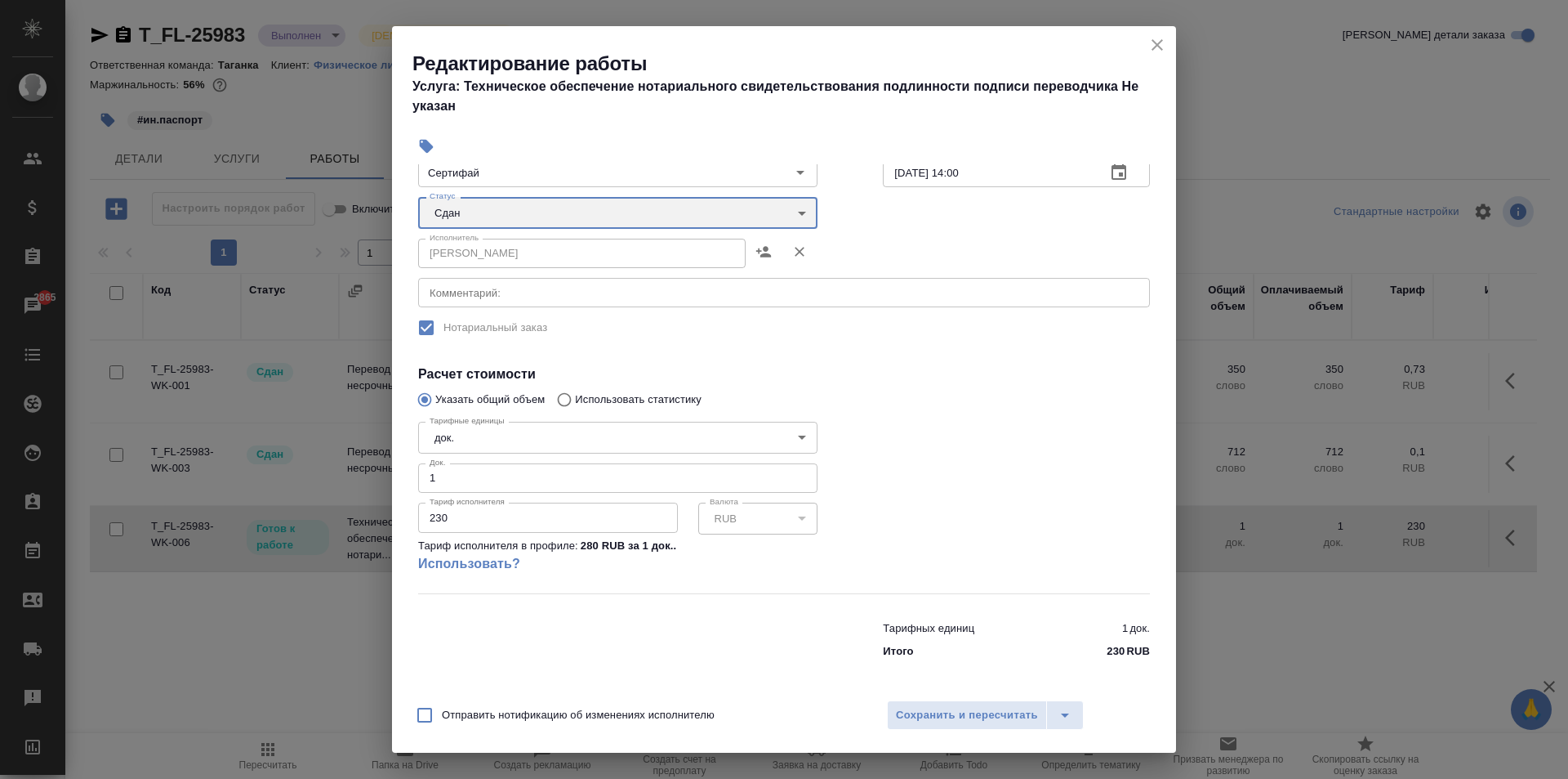
scroll to position [148, 0]
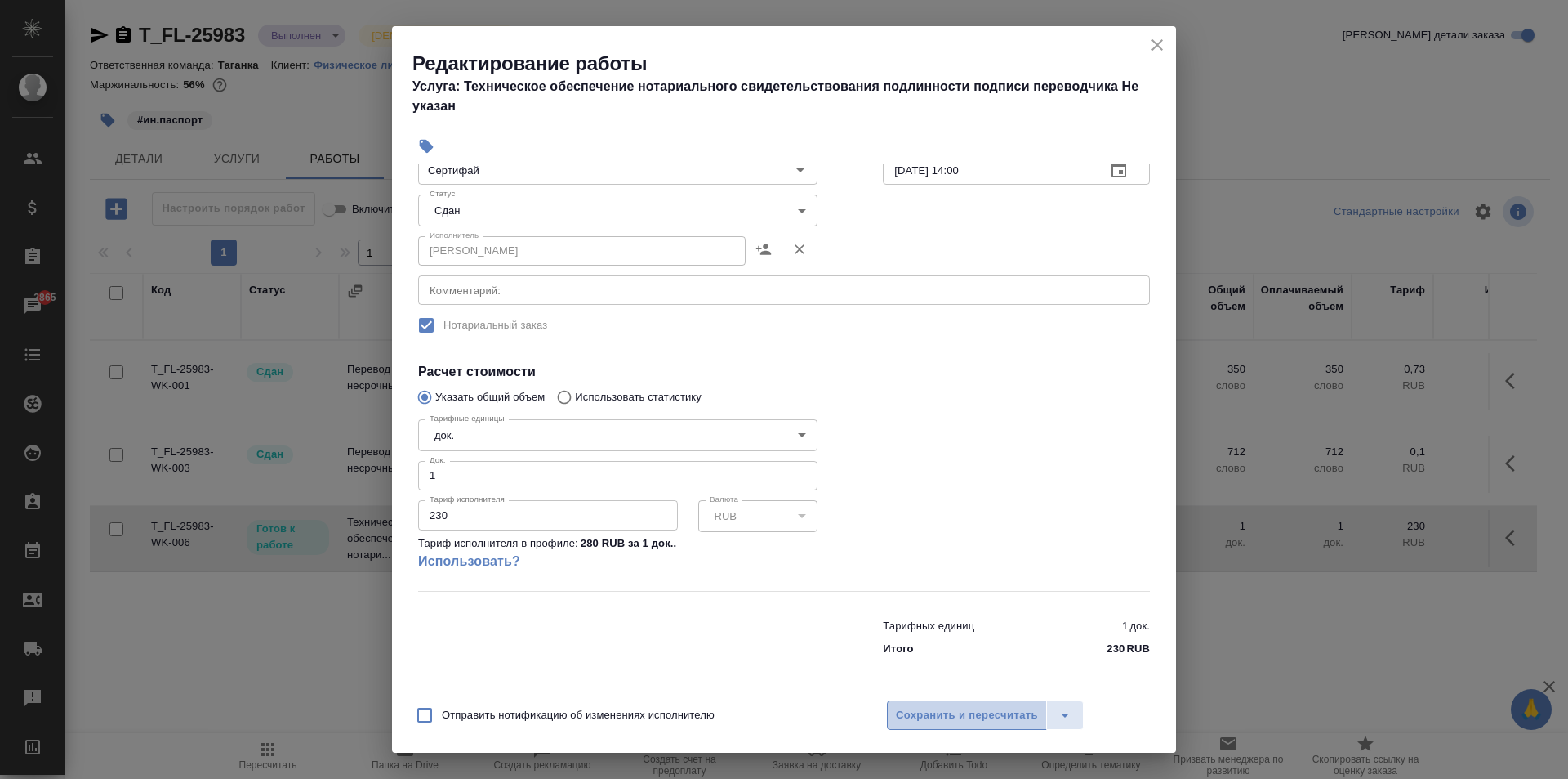
click at [963, 711] on span "Сохранить и пересчитать" at bounding box center [967, 716] width 142 height 19
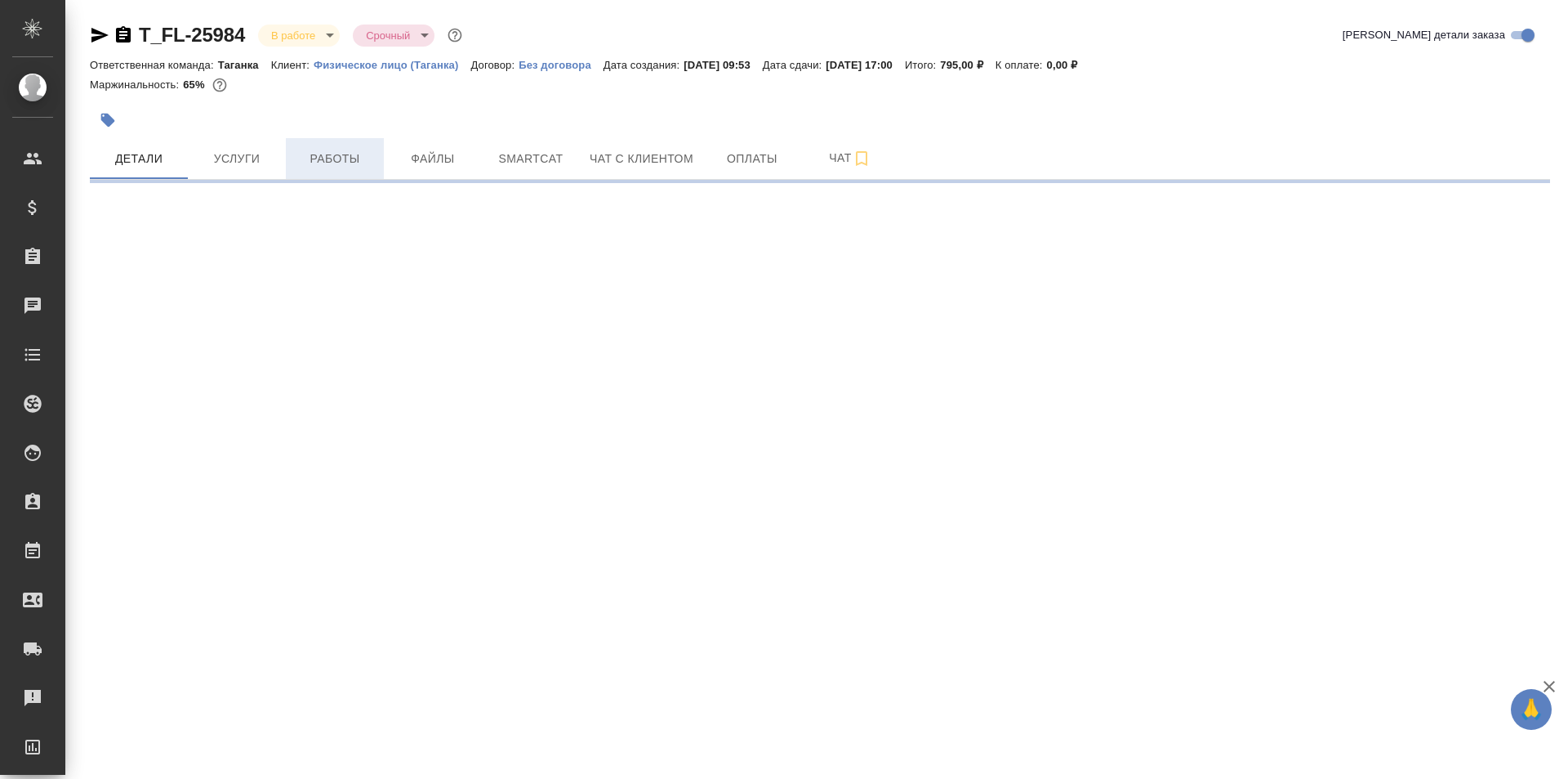
click at [341, 151] on span "Работы" at bounding box center [334, 159] width 79 height 21
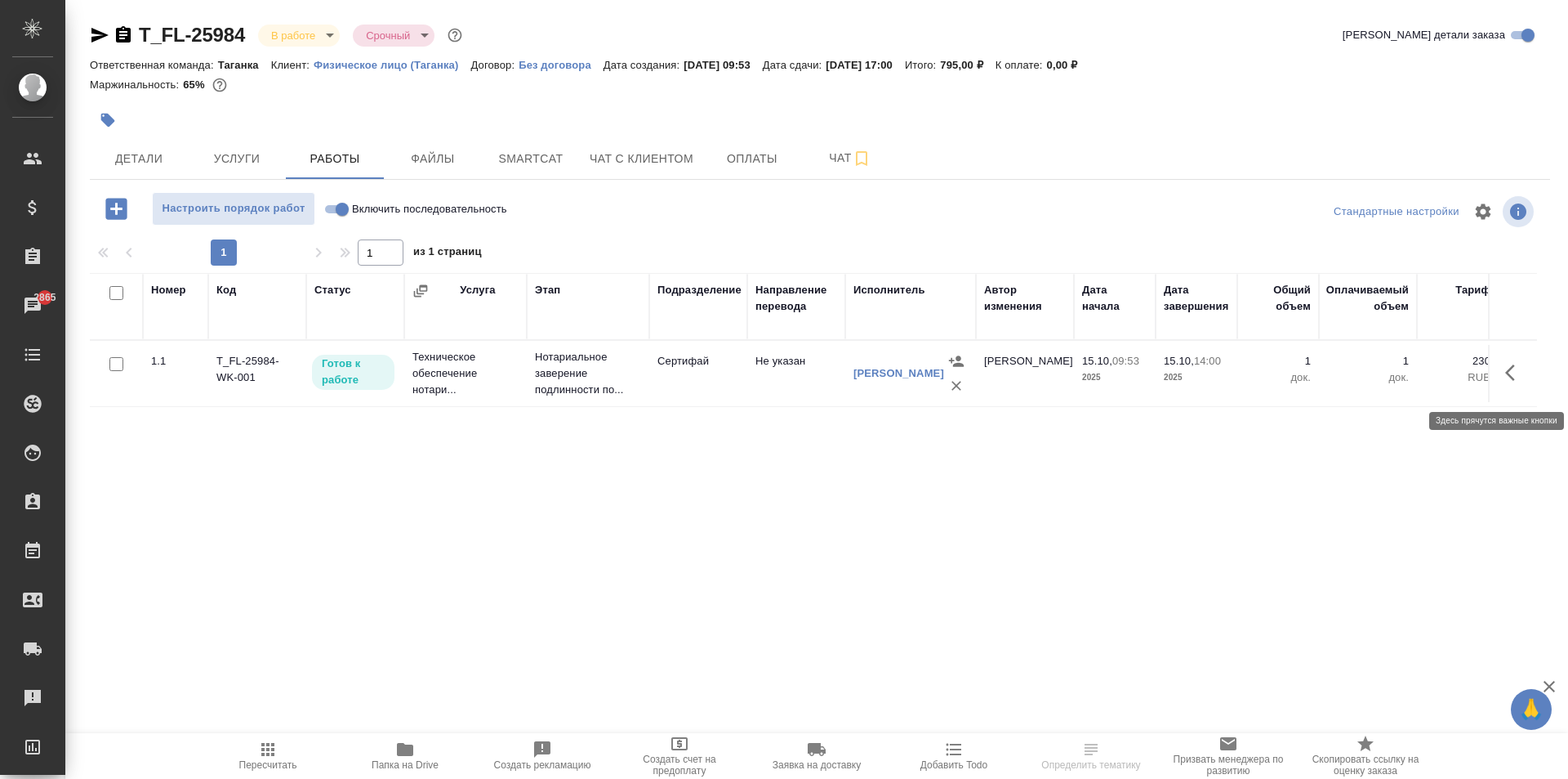
click at [1512, 375] on icon "button" at bounding box center [1510, 371] width 9 height 16
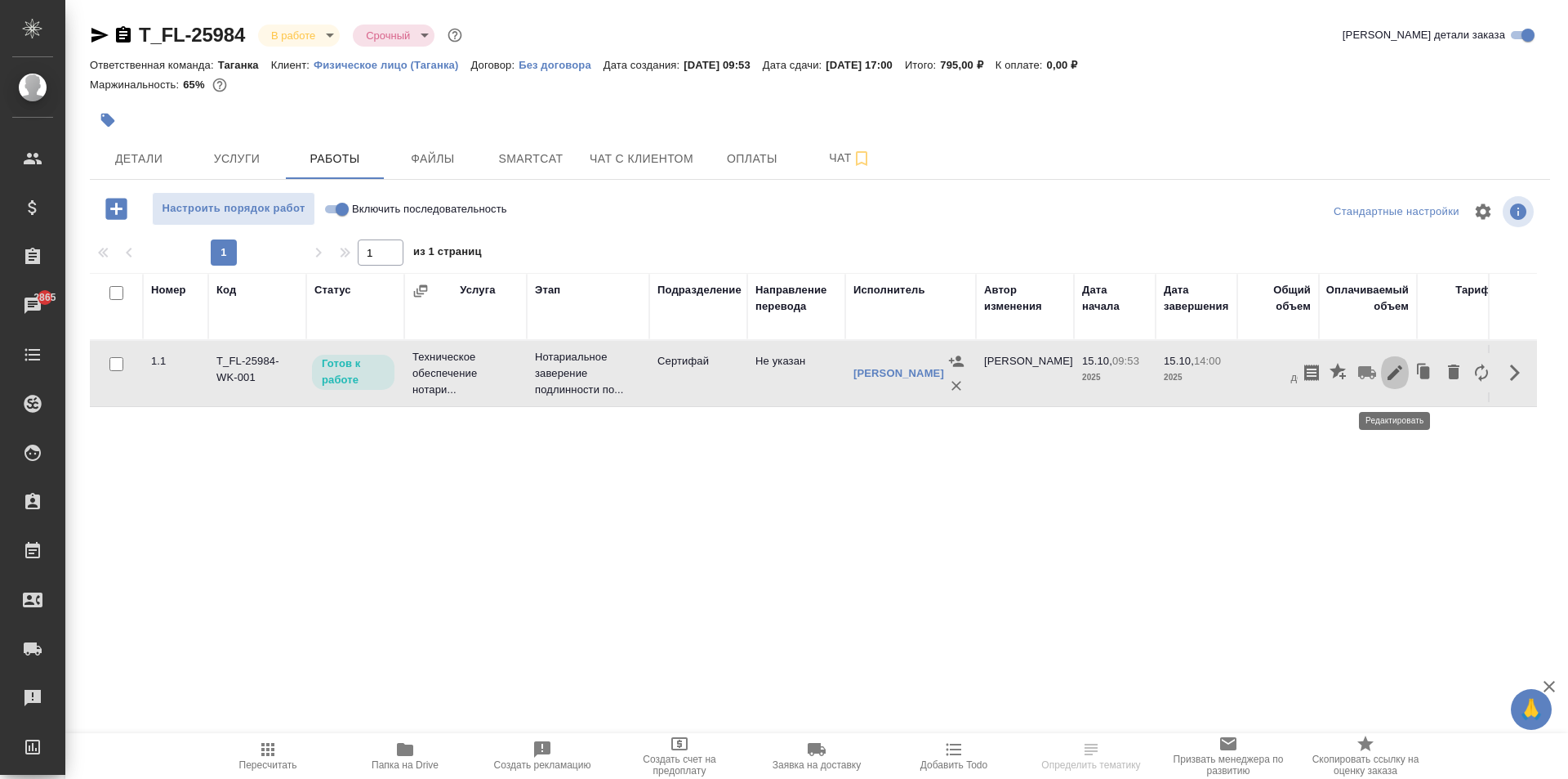
click at [1400, 381] on icon "button" at bounding box center [1395, 372] width 20 height 20
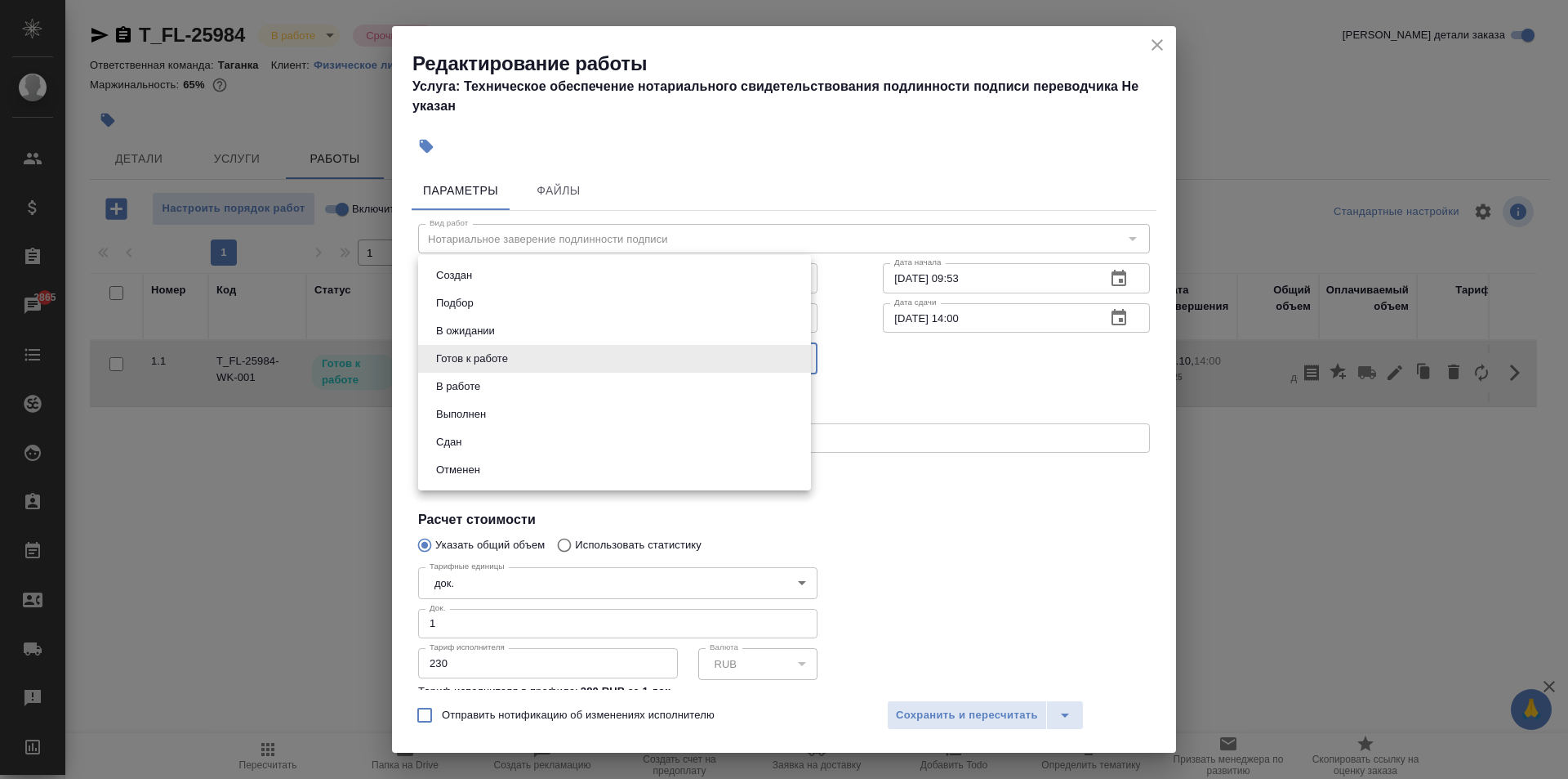
click at [504, 362] on body "🙏 .cls-1 fill:#fff; AWATERA [PERSON_NAME] Спецификации Заказы 2865 Чаты Todo Пр…" at bounding box center [784, 390] width 1568 height 779
click at [470, 444] on li "Сдан" at bounding box center [614, 442] width 393 height 27
type input "closed"
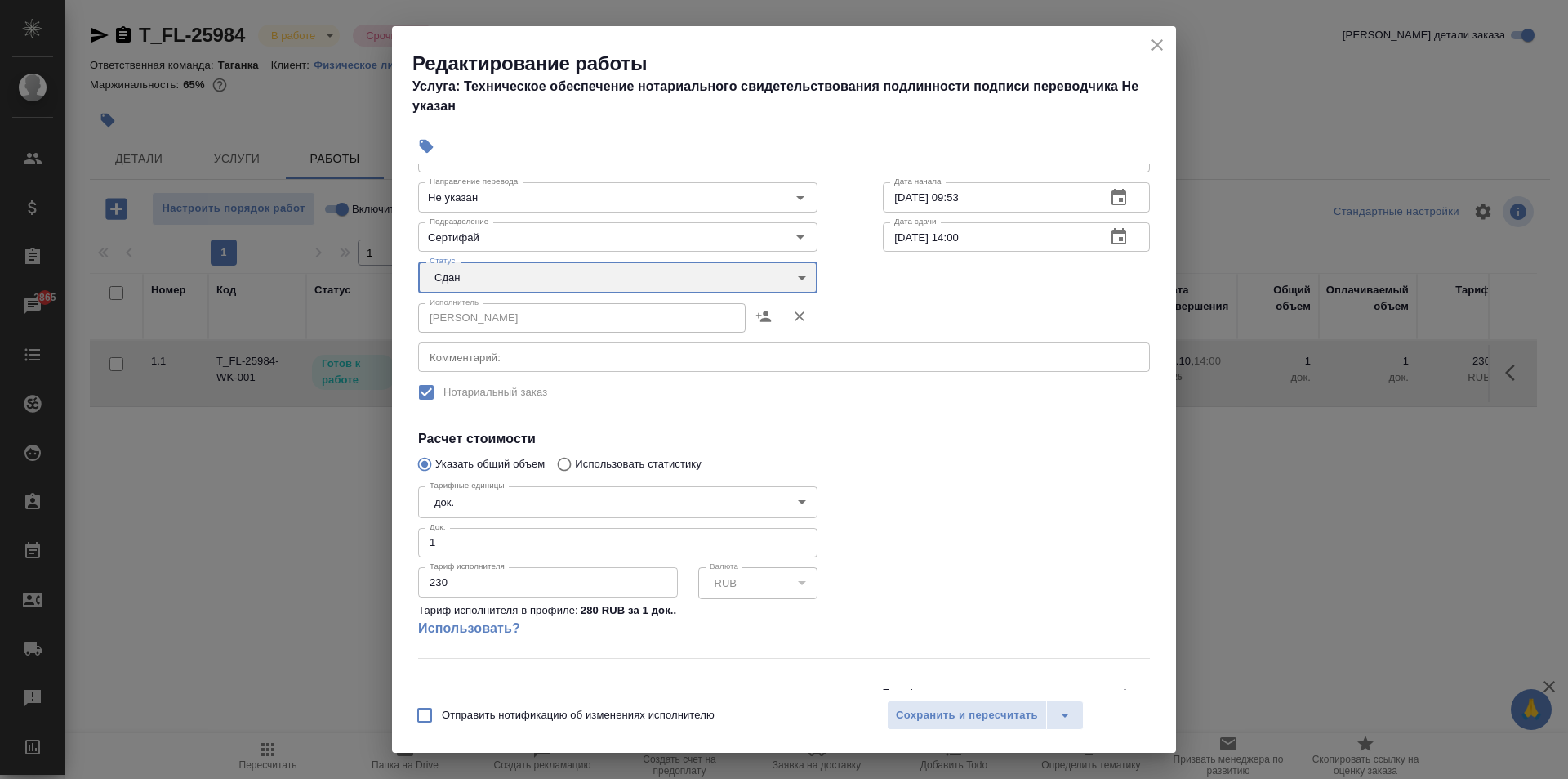
scroll to position [148, 0]
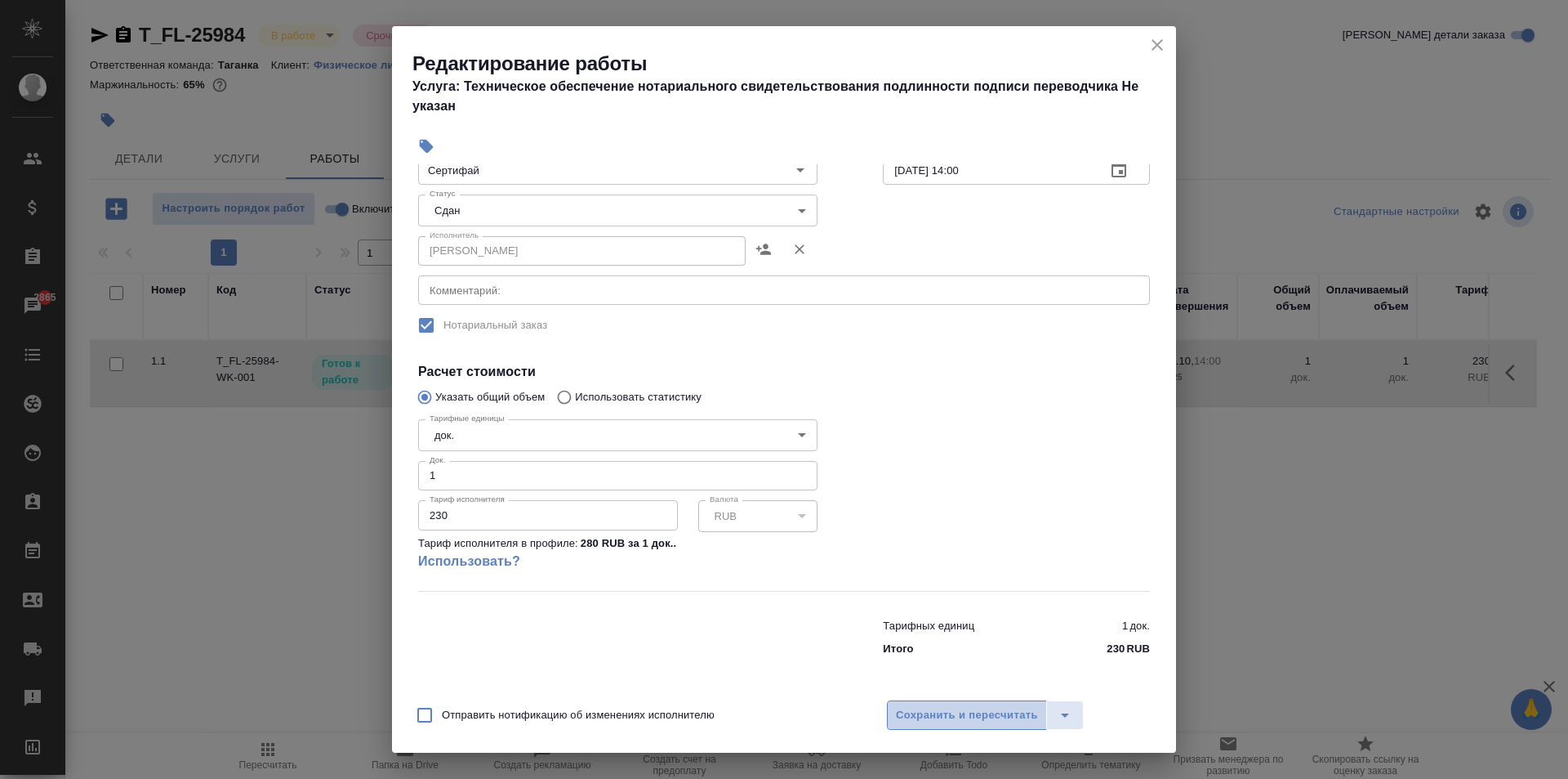
click at [1007, 719] on span "Сохранить и пересчитать" at bounding box center [967, 716] width 142 height 19
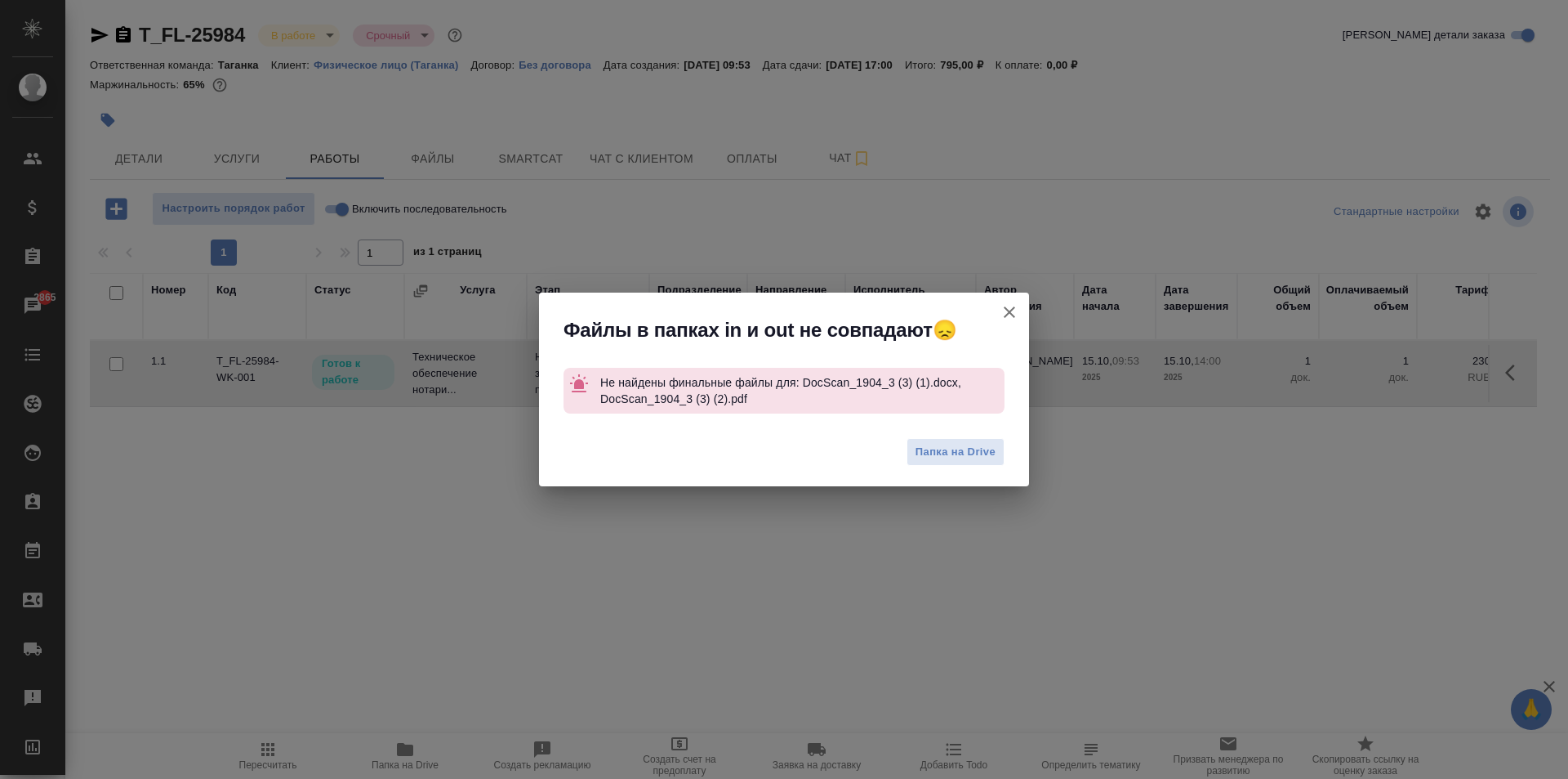
click at [1011, 310] on icon "button" at bounding box center [1009, 312] width 11 height 11
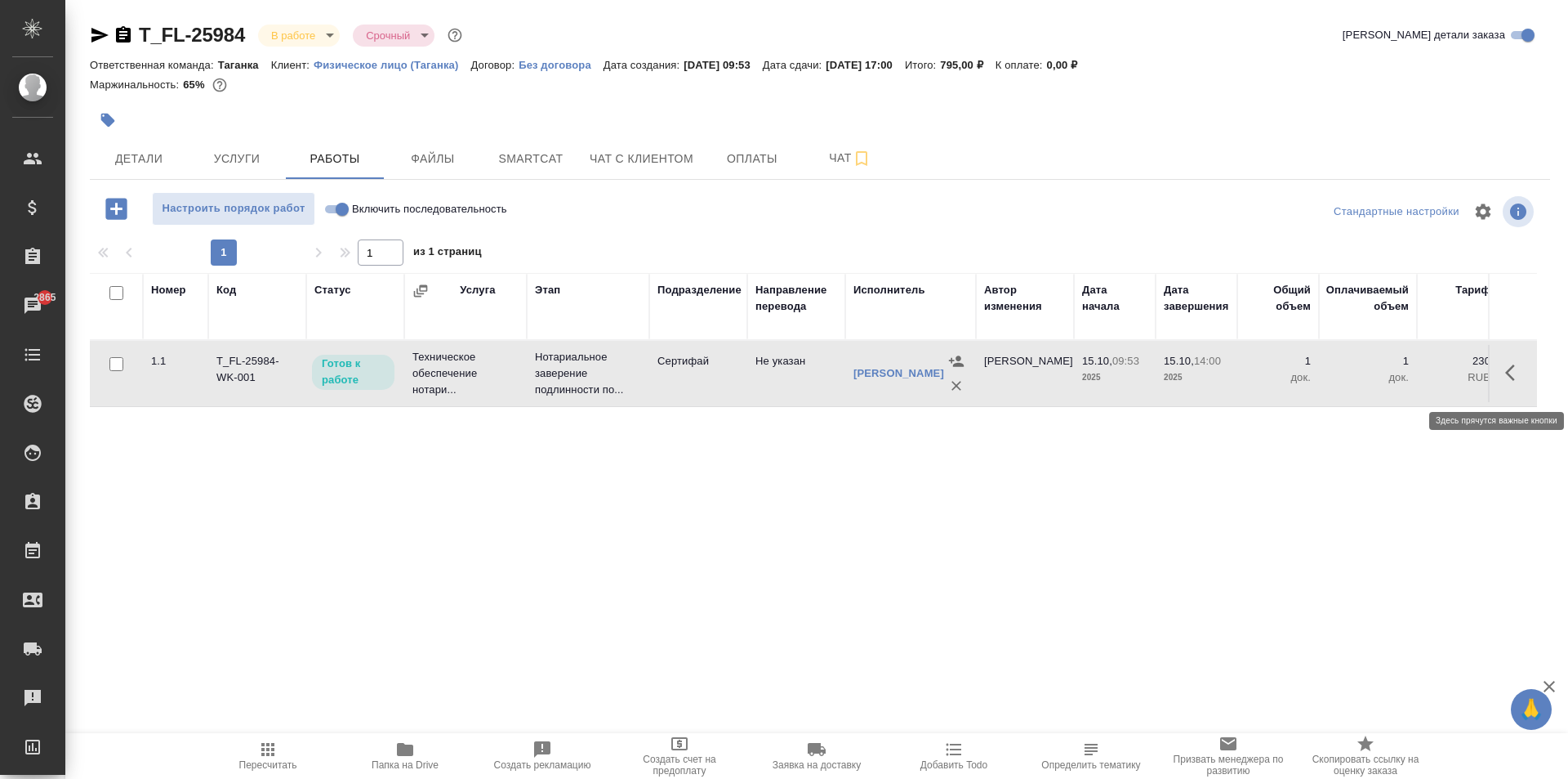
click at [1514, 379] on icon "button" at bounding box center [1515, 372] width 20 height 20
click at [1395, 379] on icon "button" at bounding box center [1396, 372] width 15 height 15
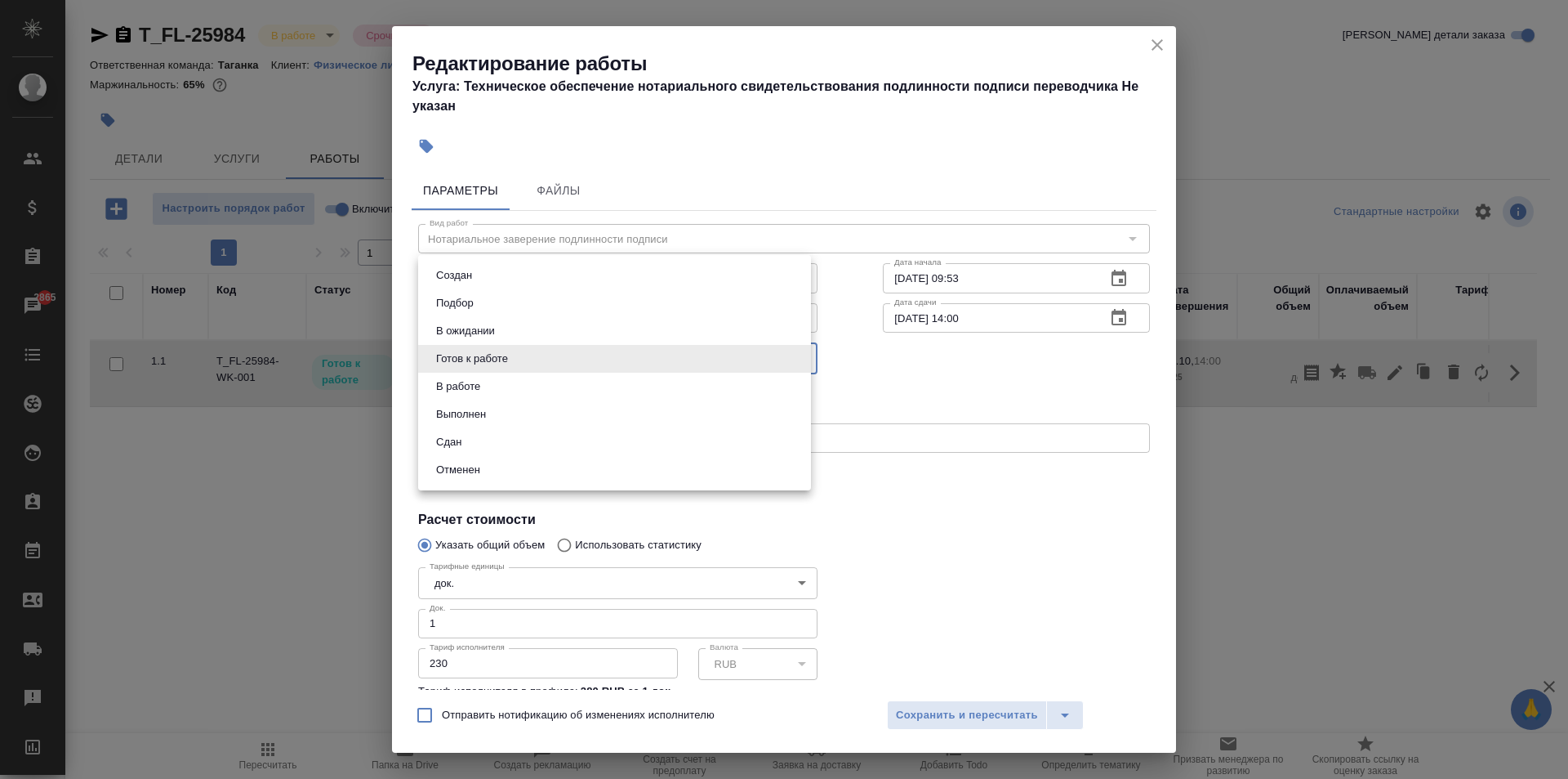
click at [583, 363] on body "🙏 .cls-1 fill:#fff; AWATERA Aivazyan Karina Клиенты Спецификации Заказы 2865 Ча…" at bounding box center [784, 390] width 1568 height 779
click at [446, 449] on button "Сдан" at bounding box center [448, 442] width 35 height 18
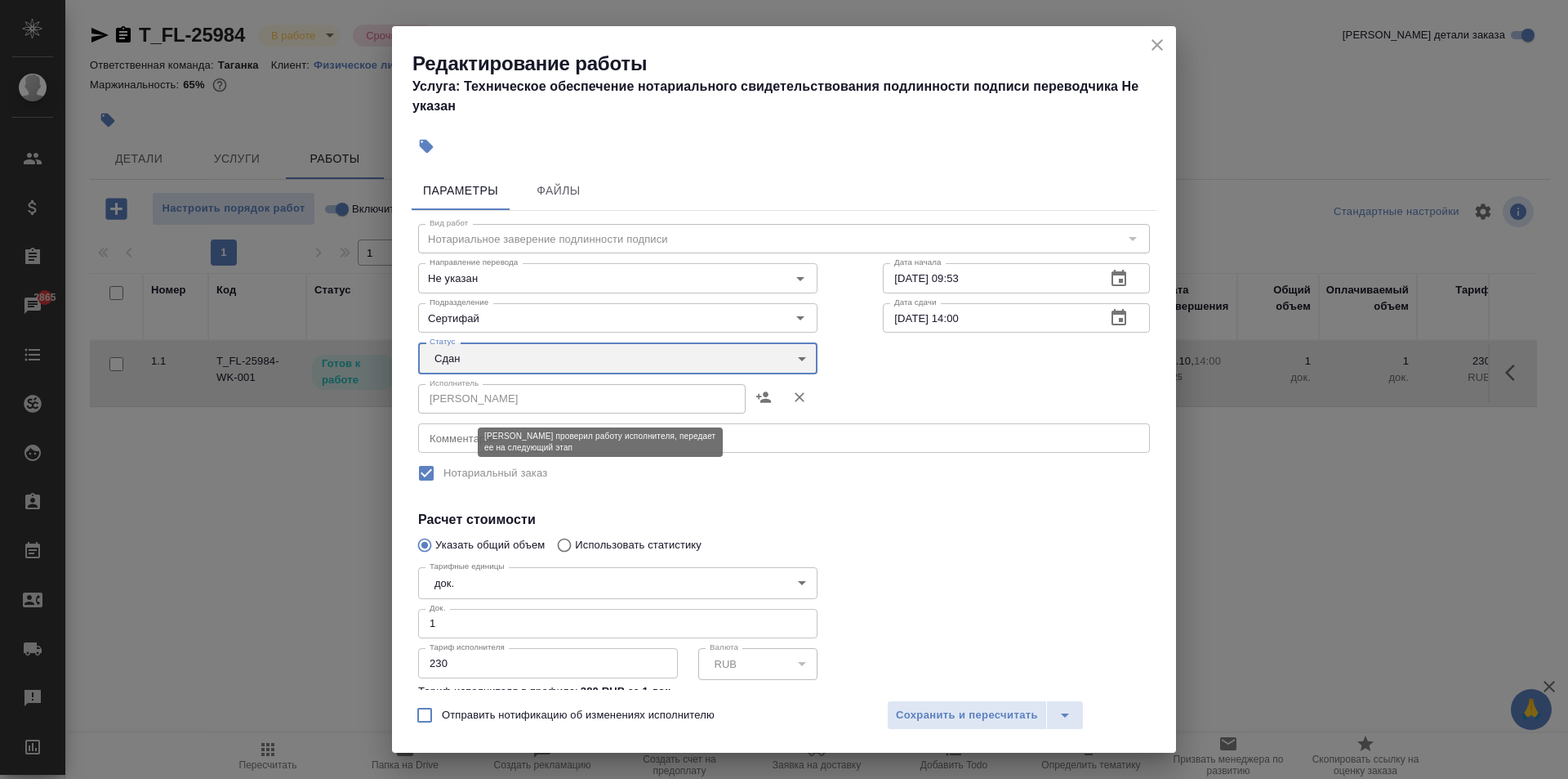
type input "closed"
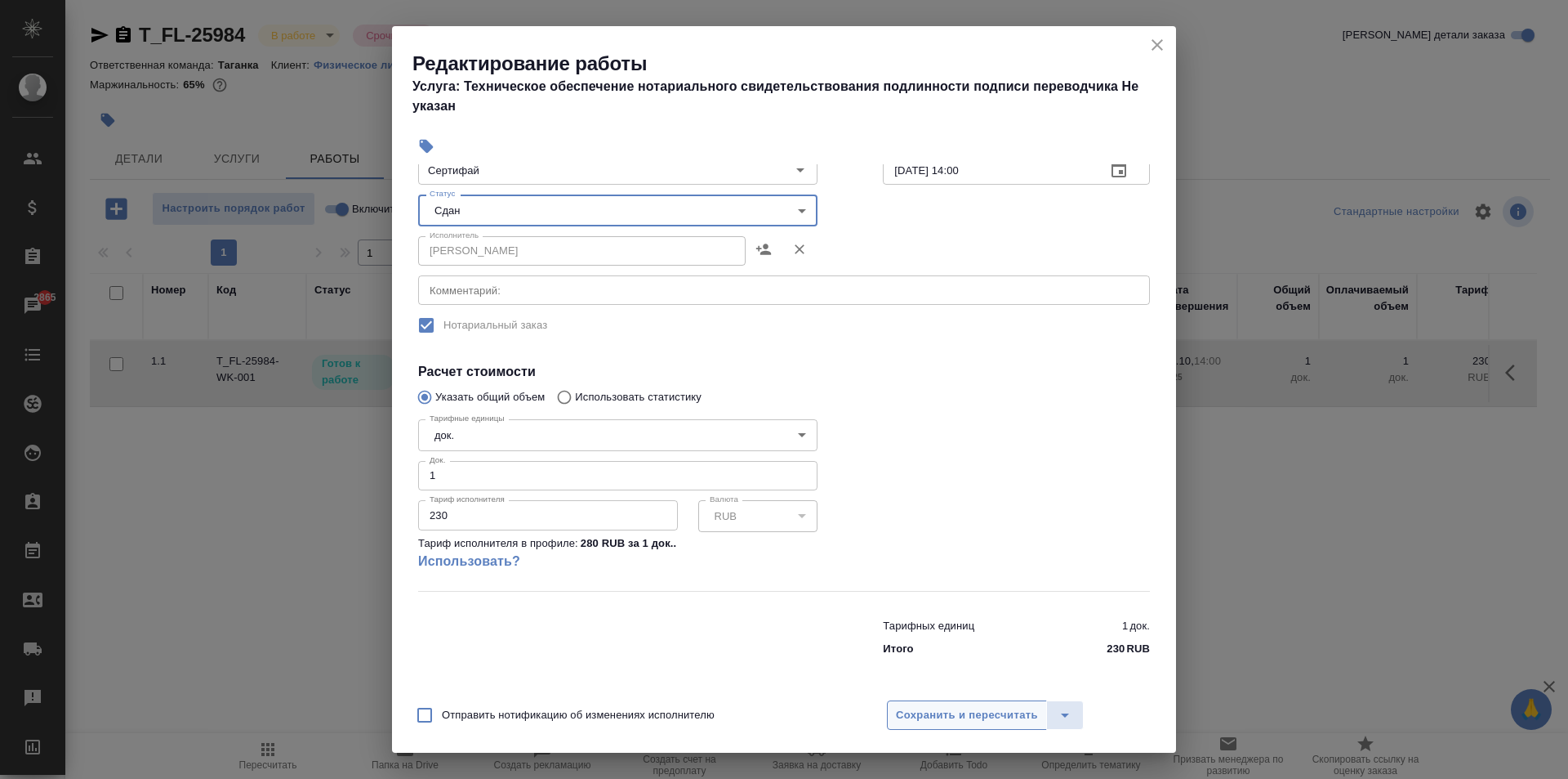
click at [1011, 709] on span "Сохранить и пересчитать" at bounding box center [967, 716] width 142 height 19
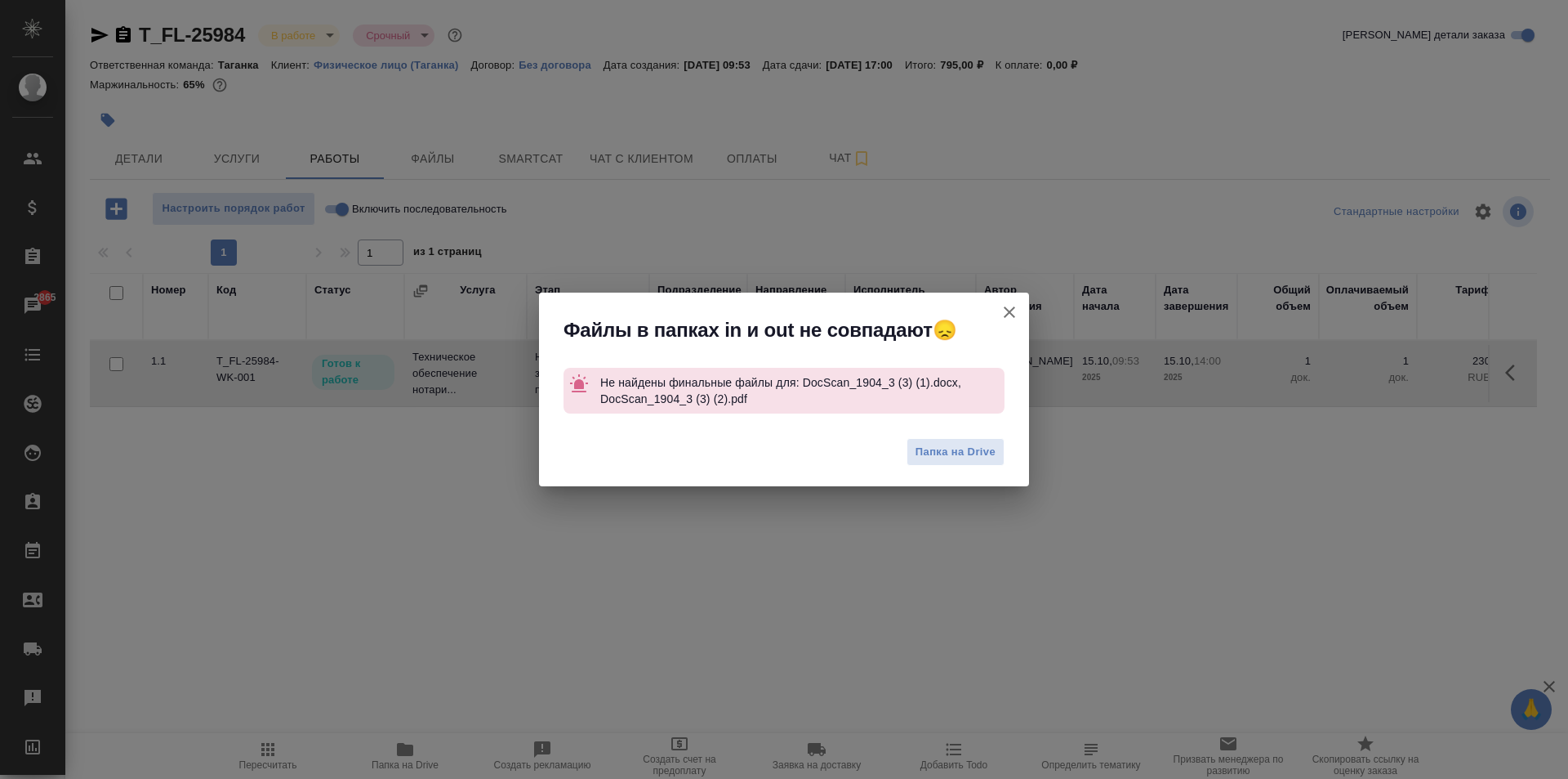
click at [1008, 308] on icon "button" at bounding box center [1009, 312] width 20 height 20
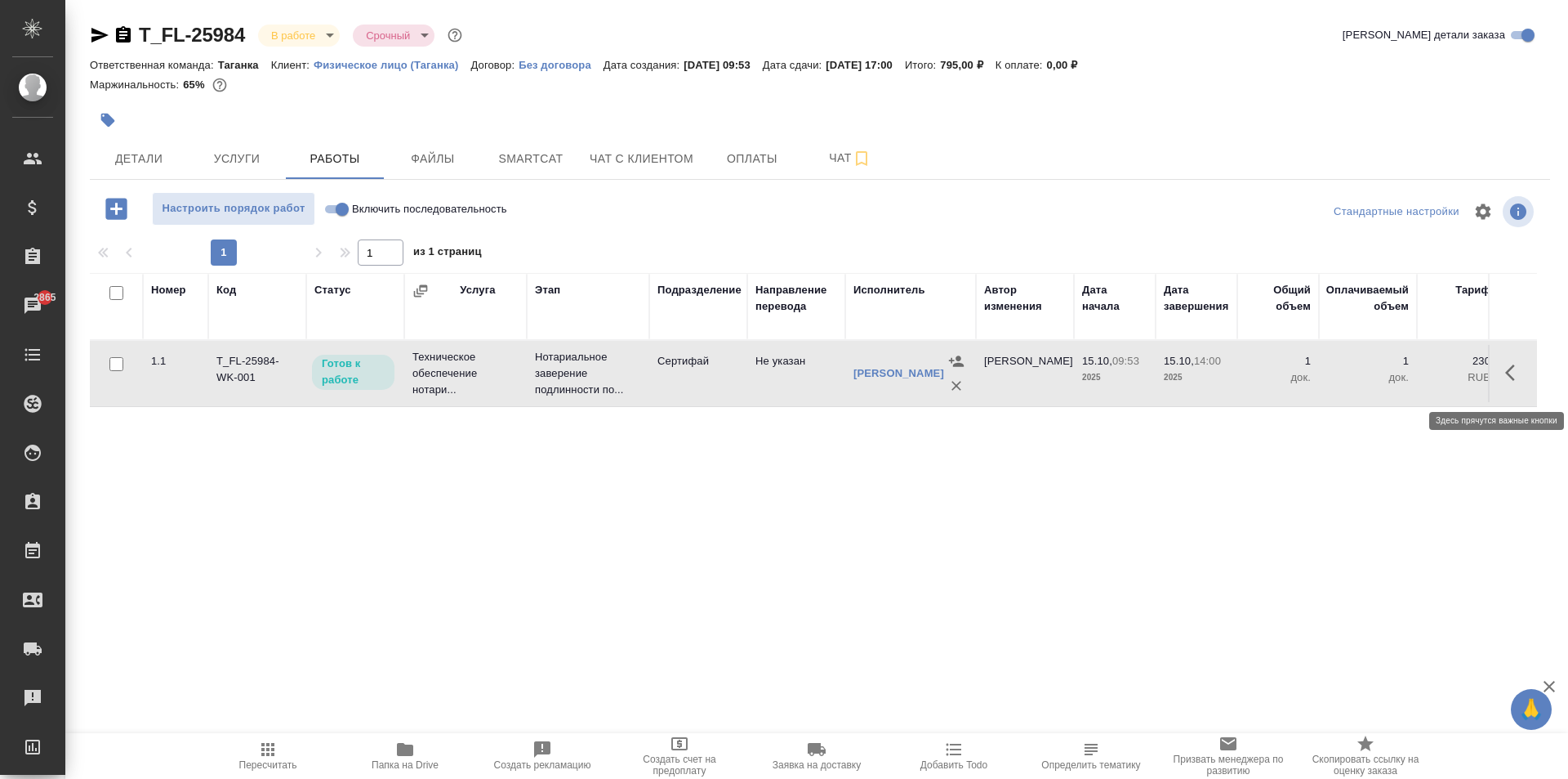
click at [1510, 382] on icon "button" at bounding box center [1515, 372] width 20 height 20
click at [1393, 376] on icon "button" at bounding box center [1395, 372] width 20 height 20
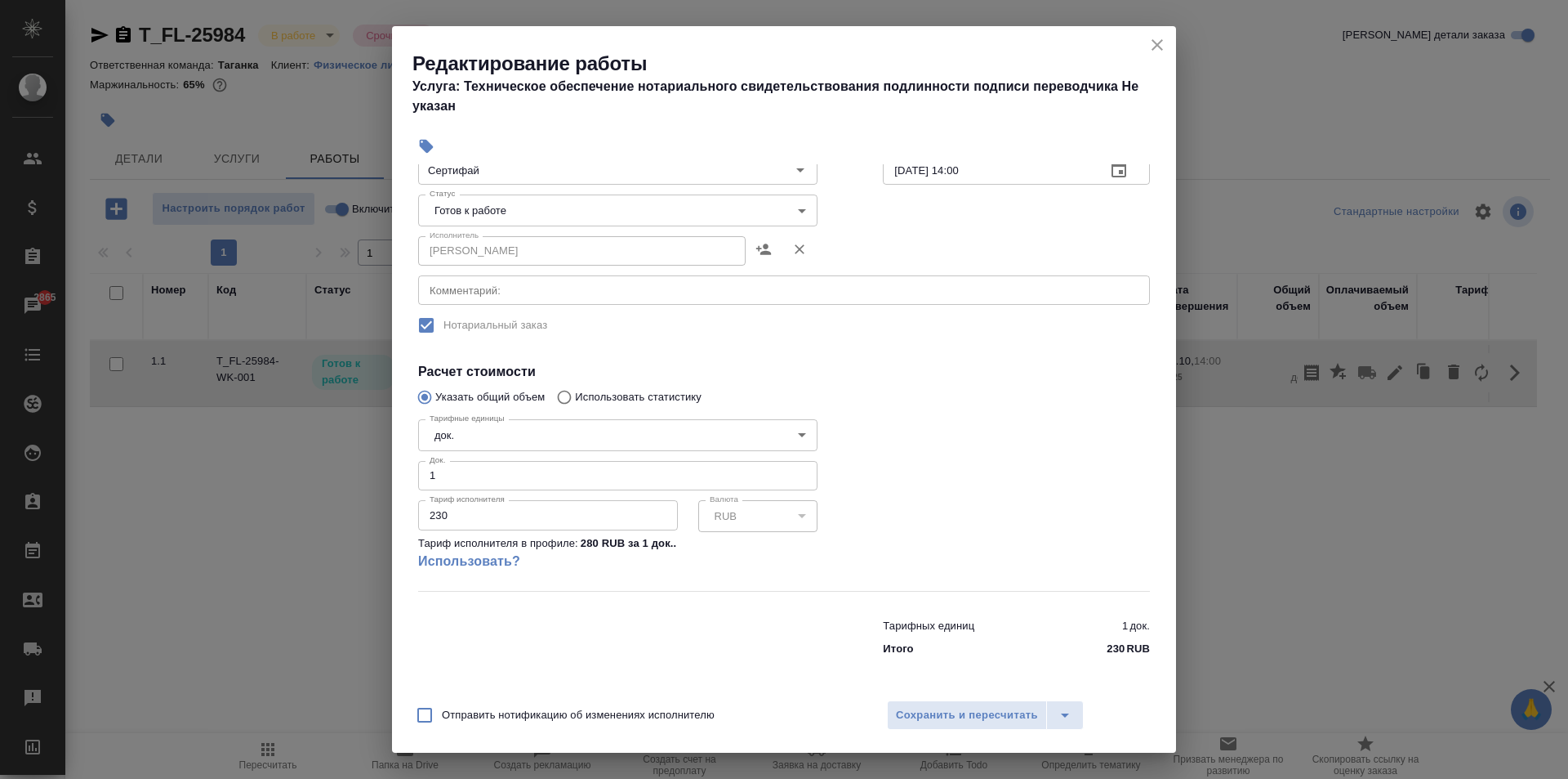
click at [1163, 45] on icon "close" at bounding box center [1157, 45] width 20 height 20
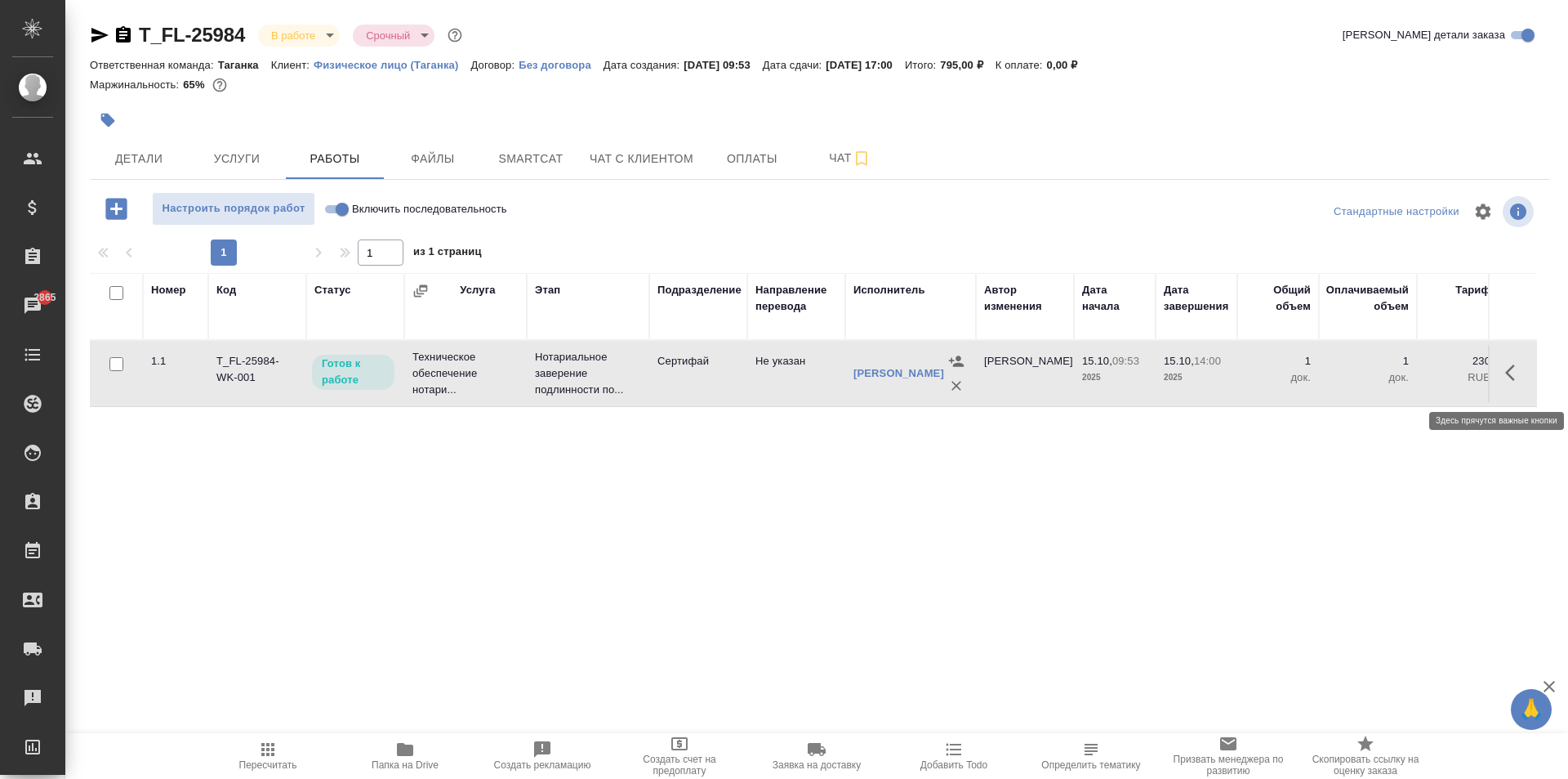
click at [1513, 382] on icon "button" at bounding box center [1515, 372] width 20 height 20
click at [1393, 380] on icon "button" at bounding box center [1395, 372] width 20 height 20
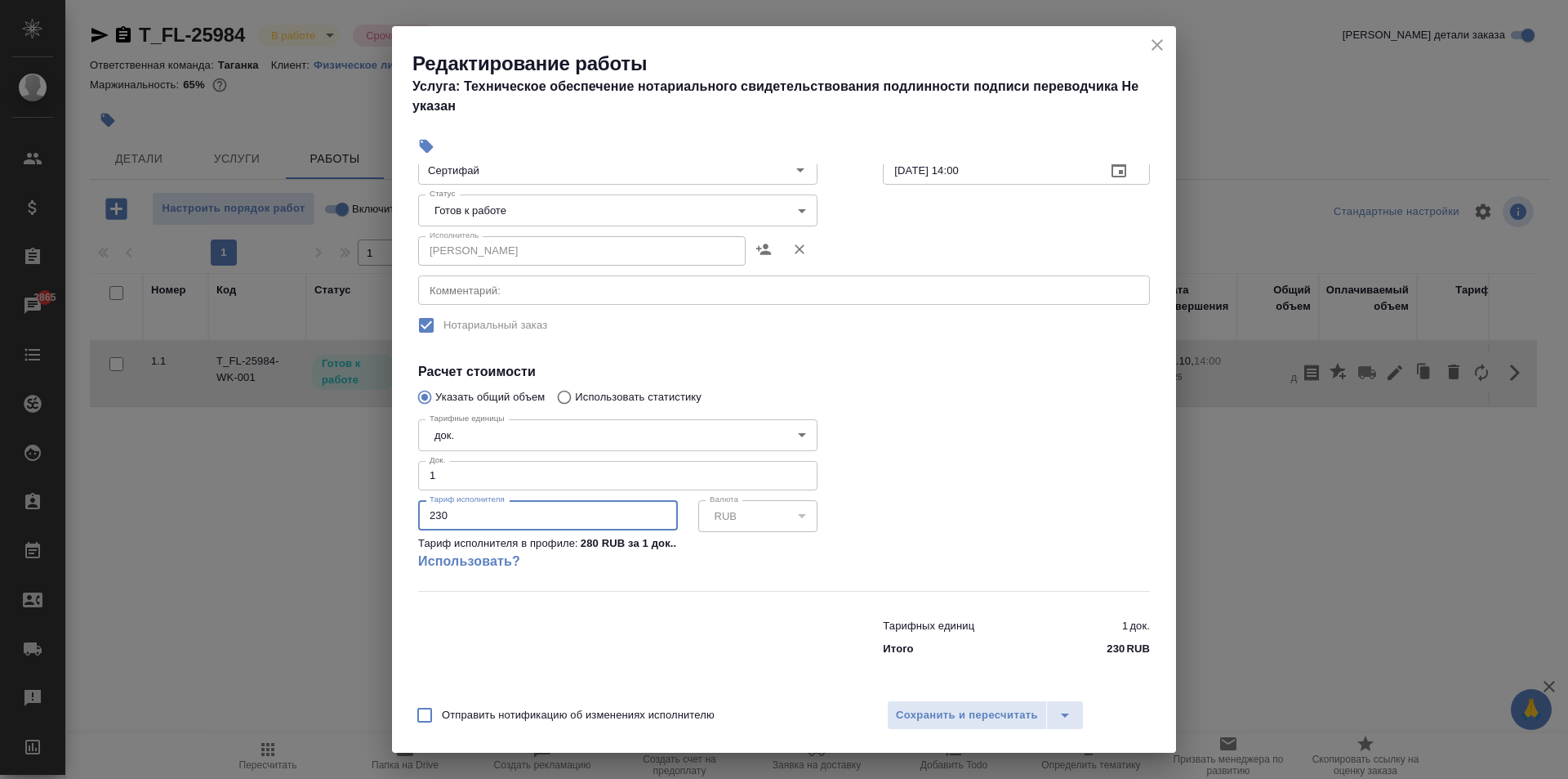
click at [540, 523] on input "230" at bounding box center [548, 515] width 260 height 29
click at [1005, 541] on div at bounding box center [1016, 501] width 333 height 243
click at [1001, 717] on span "Сохранить и пересчитать" at bounding box center [967, 716] width 142 height 19
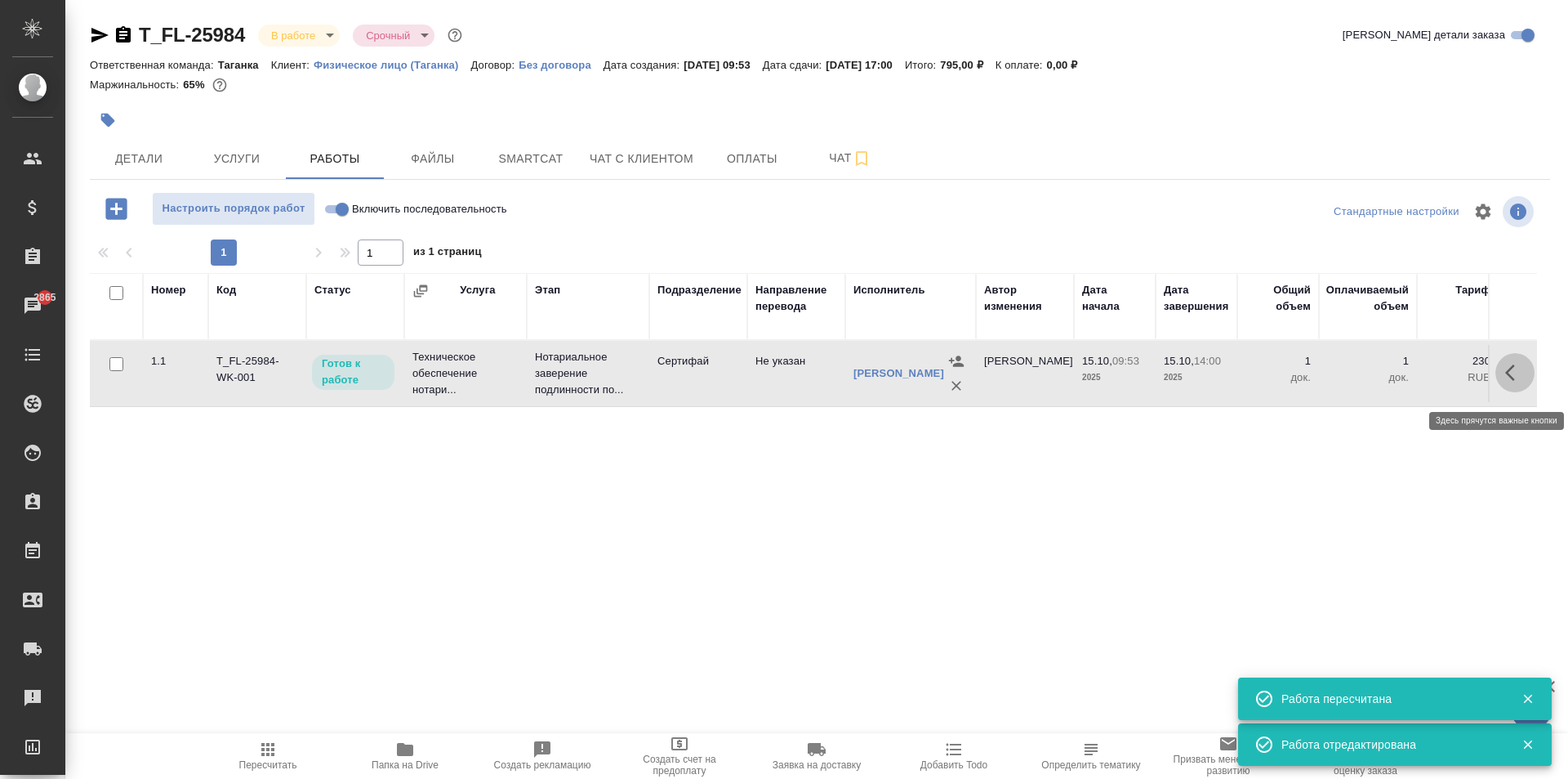
click at [1507, 378] on icon "button" at bounding box center [1510, 371] width 9 height 16
click at [1397, 370] on button "button" at bounding box center [1395, 371] width 27 height 39
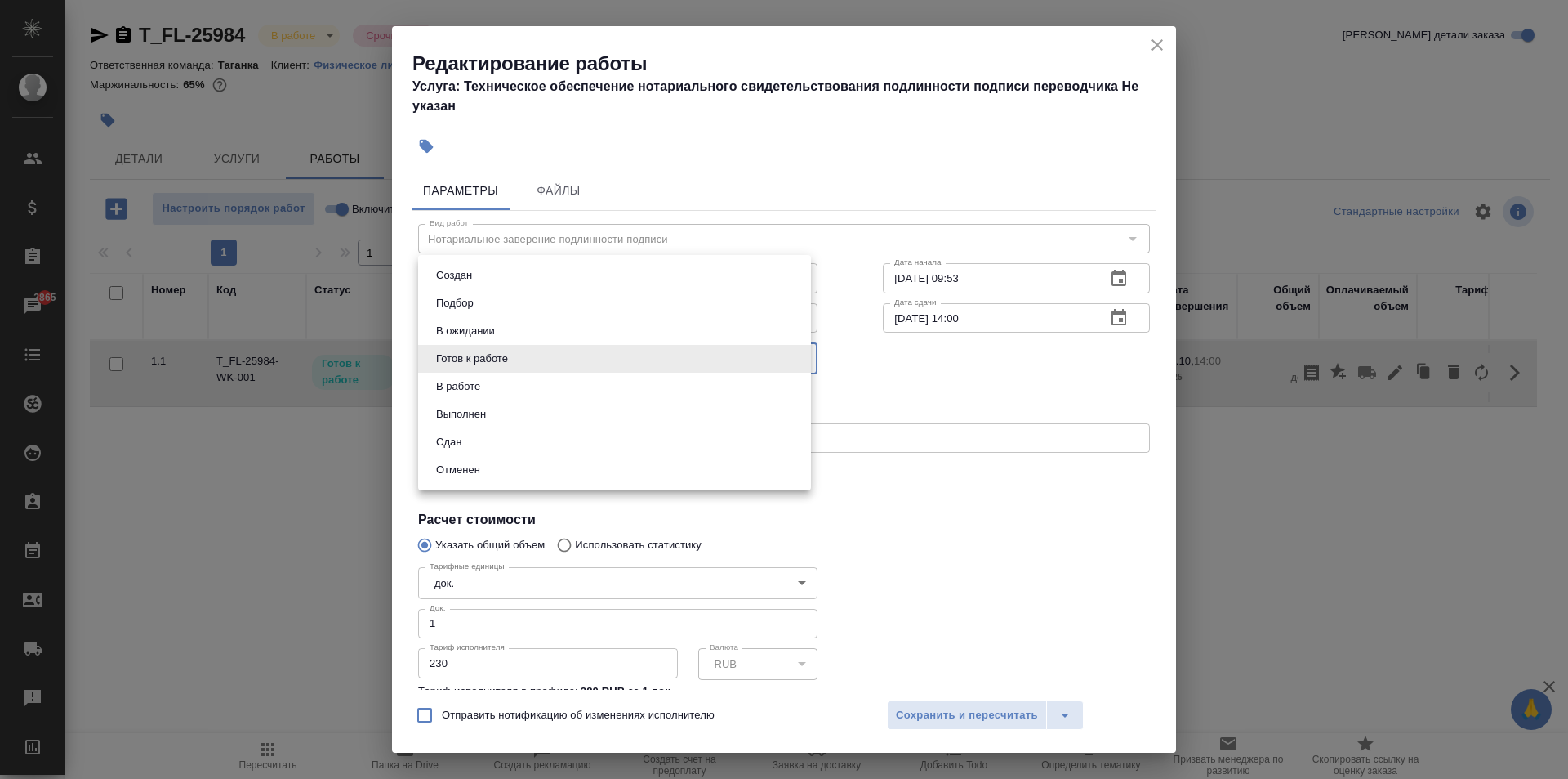
click at [528, 357] on body "🙏 .cls-1 fill:#fff; AWATERA Aivazyan Karina Клиенты Спецификации Заказы 2865 Ча…" at bounding box center [784, 390] width 1568 height 779
click at [500, 447] on li "Сдан" at bounding box center [614, 442] width 393 height 27
type input "closed"
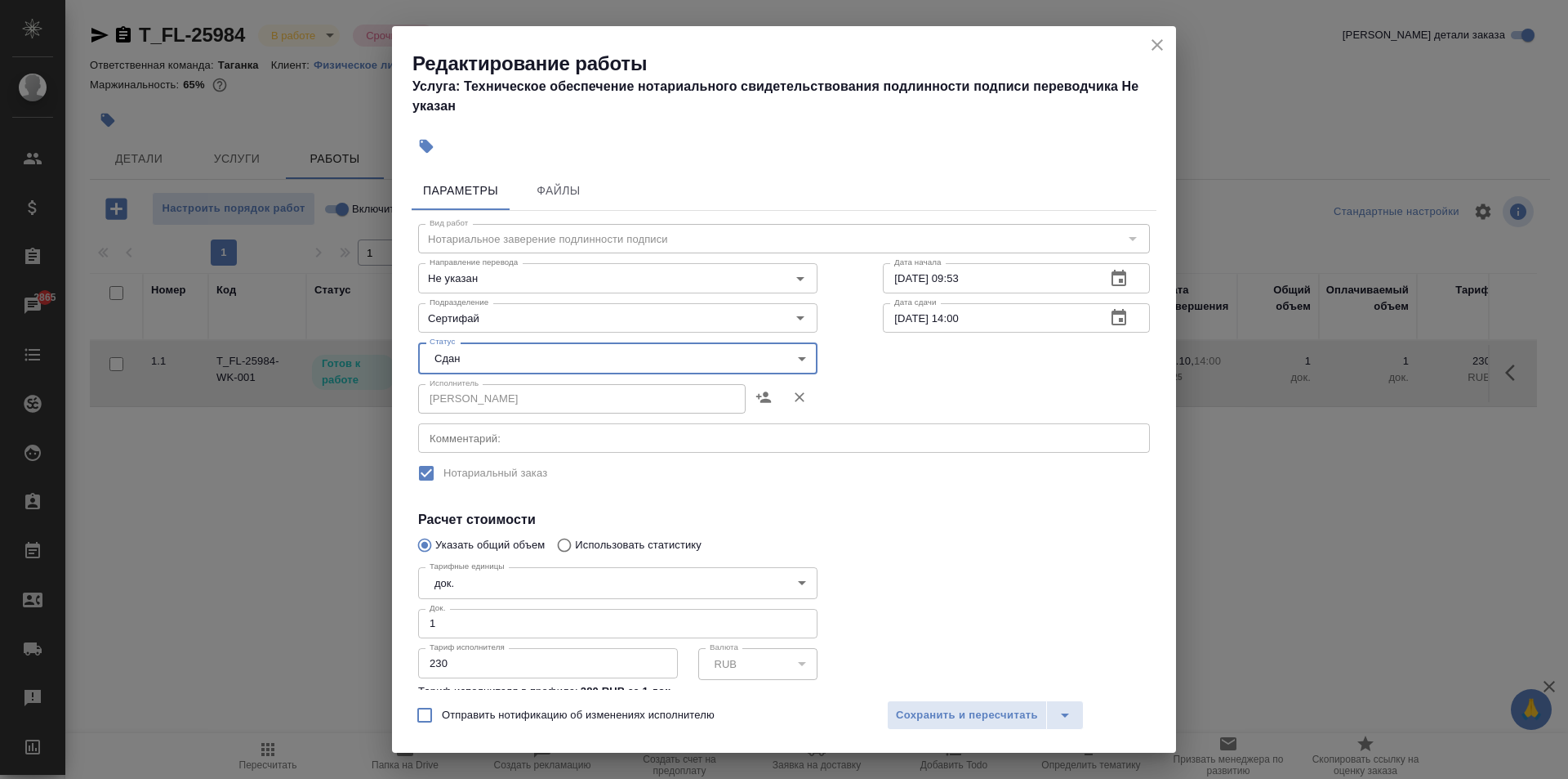
click at [964, 596] on div at bounding box center [1016, 649] width 333 height 243
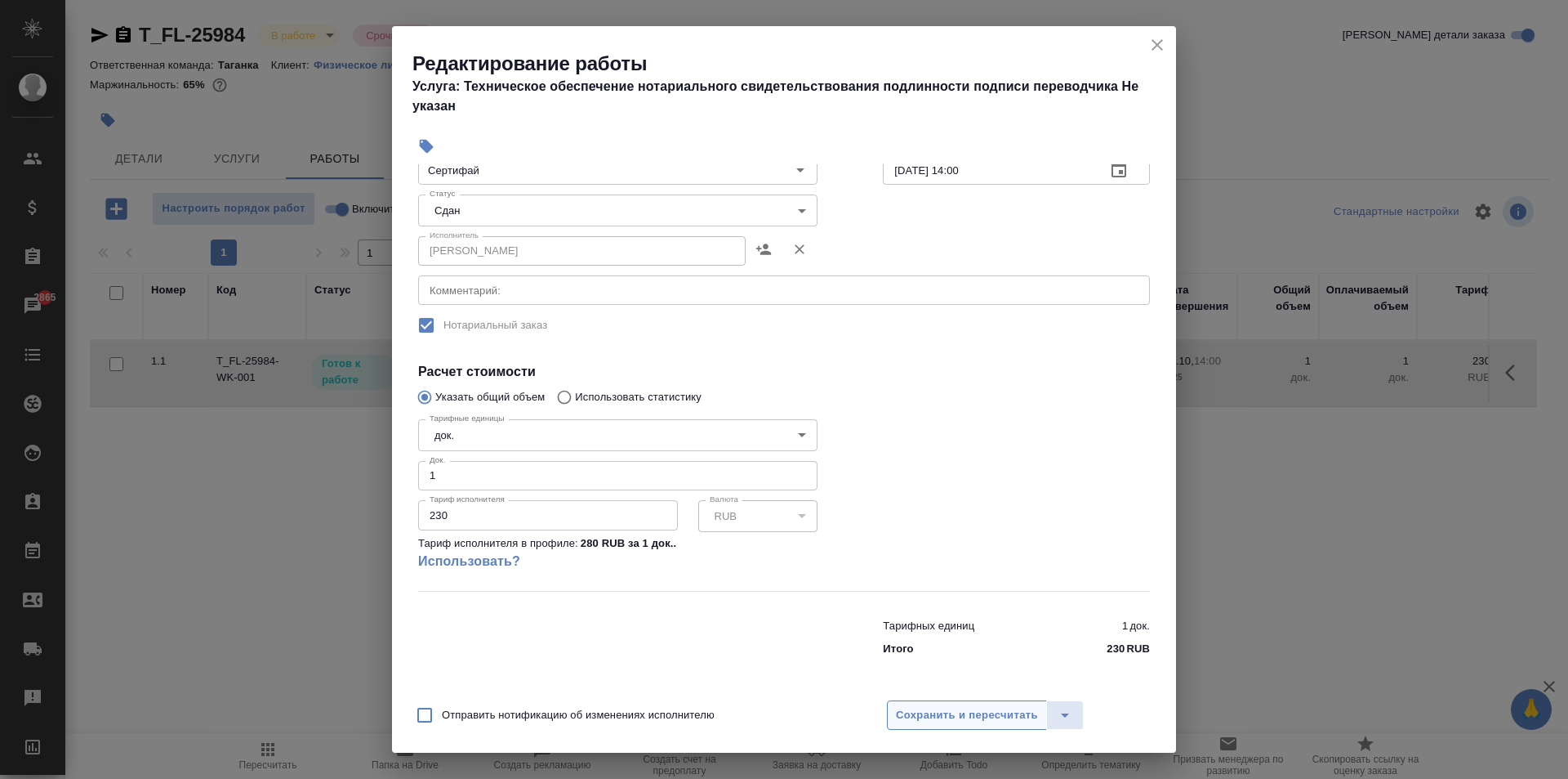
click at [1003, 709] on span "Сохранить и пересчитать" at bounding box center [967, 716] width 142 height 19
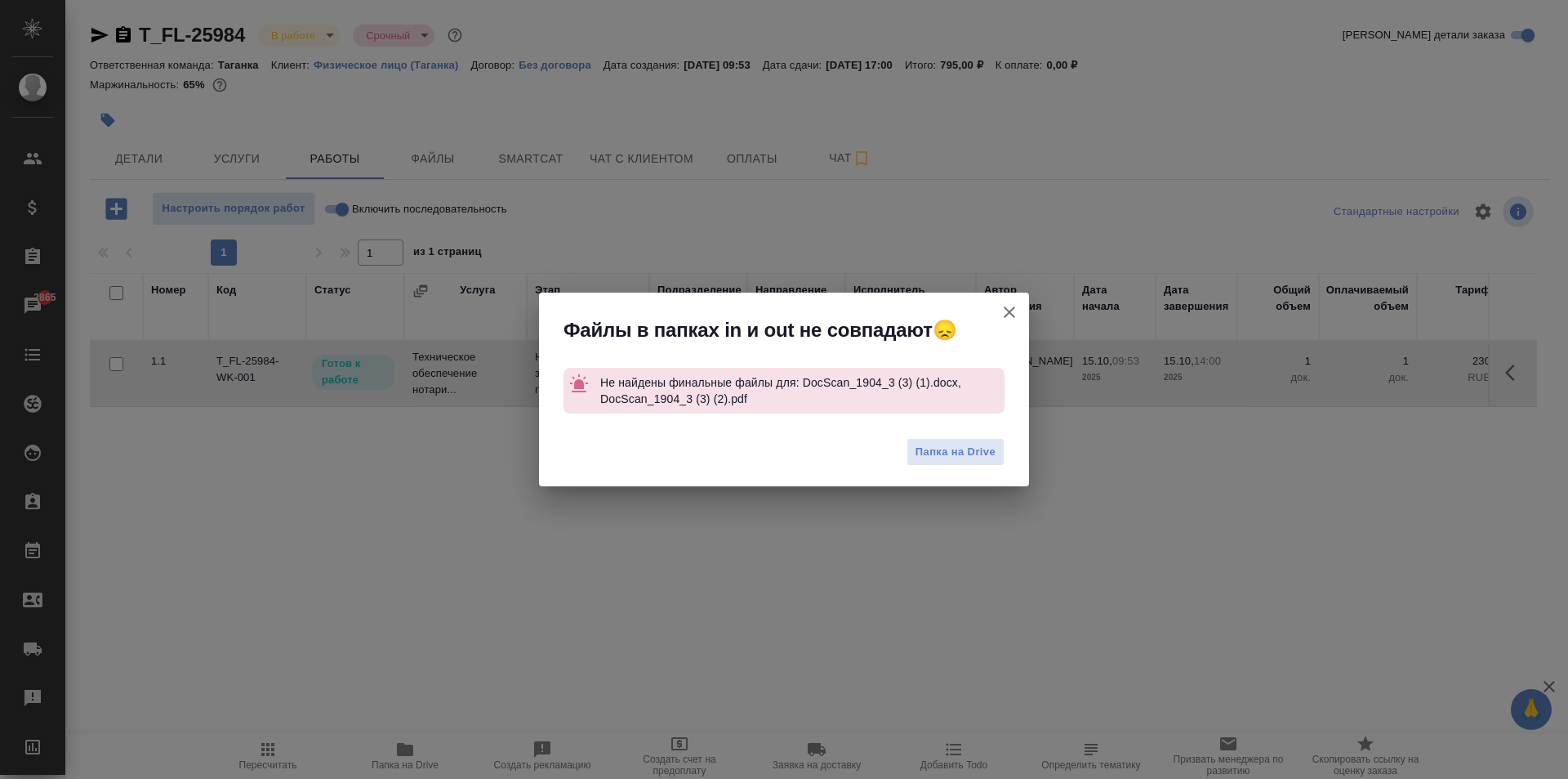
click at [1009, 315] on icon "button" at bounding box center [1009, 312] width 20 height 20
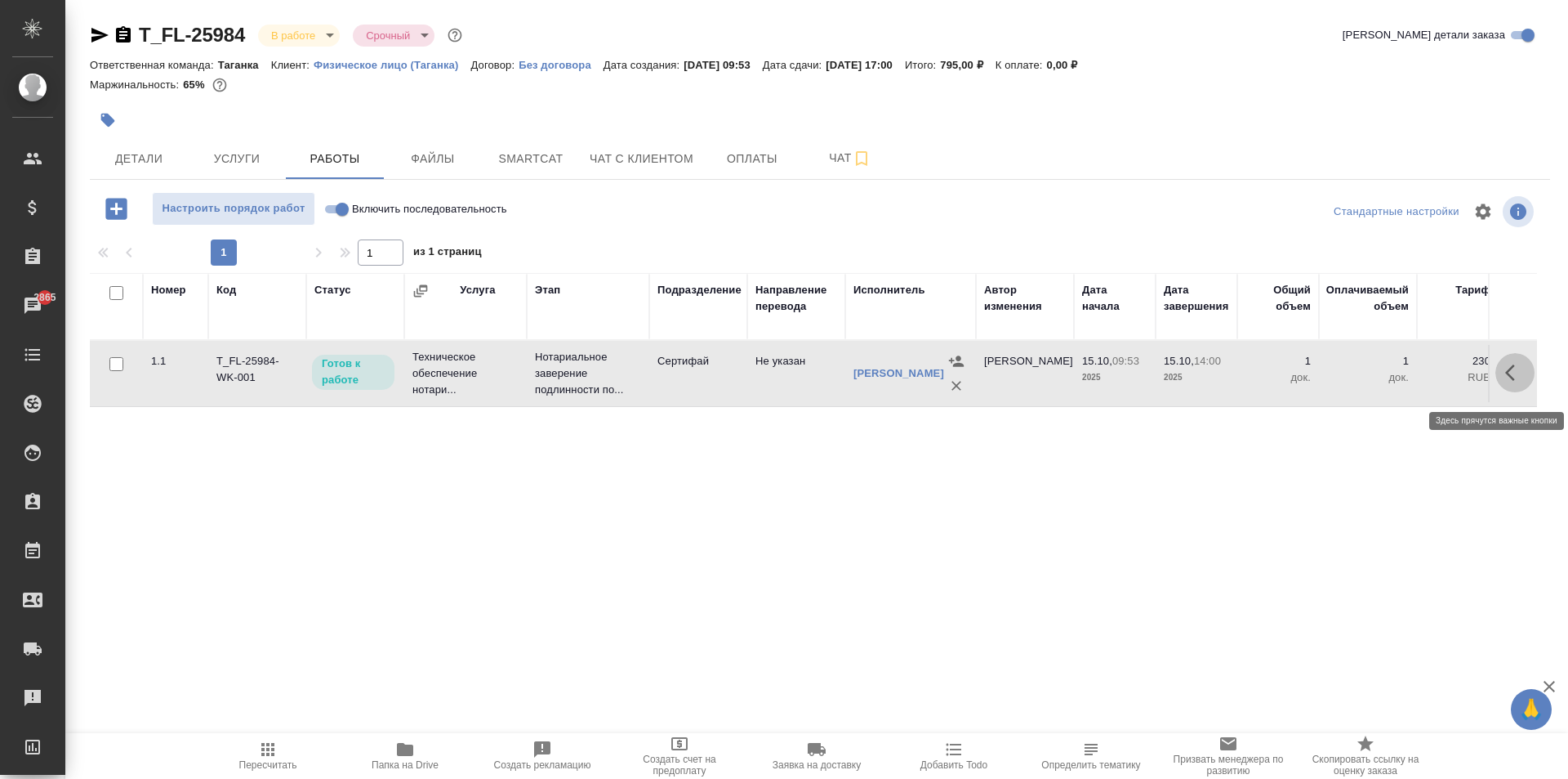
click at [1510, 381] on icon "button" at bounding box center [1510, 371] width 9 height 16
click at [1394, 378] on icon "button" at bounding box center [1395, 372] width 20 height 20
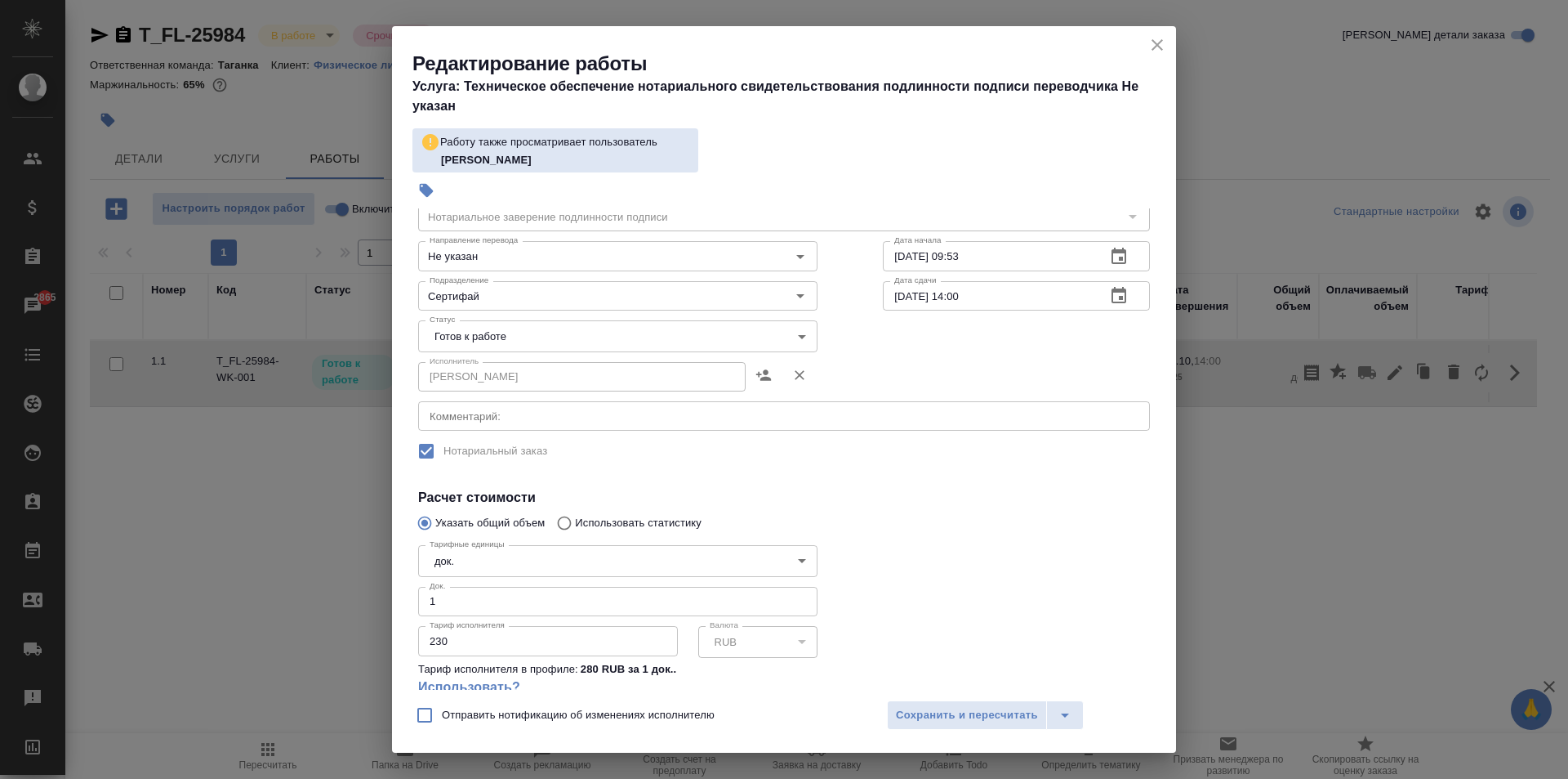
scroll to position [0, 0]
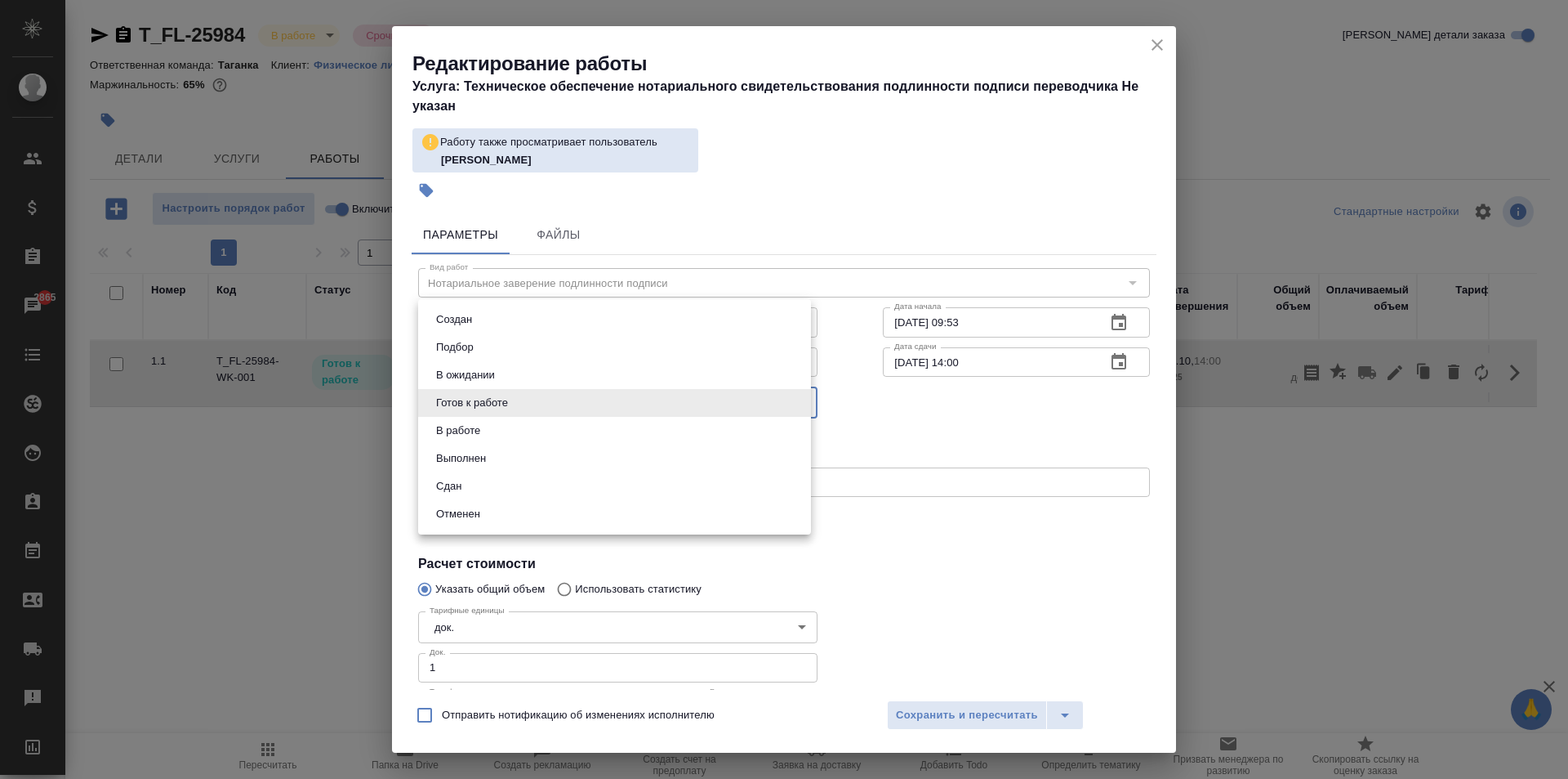
click at [512, 405] on body "🙏 .cls-1 fill:#fff; AWATERA Aivazyan Karina Клиенты Спецификации Заказы 2865 Ча…" at bounding box center [784, 390] width 1568 height 779
click at [475, 482] on li "Сдан" at bounding box center [614, 485] width 393 height 27
type input "closed"
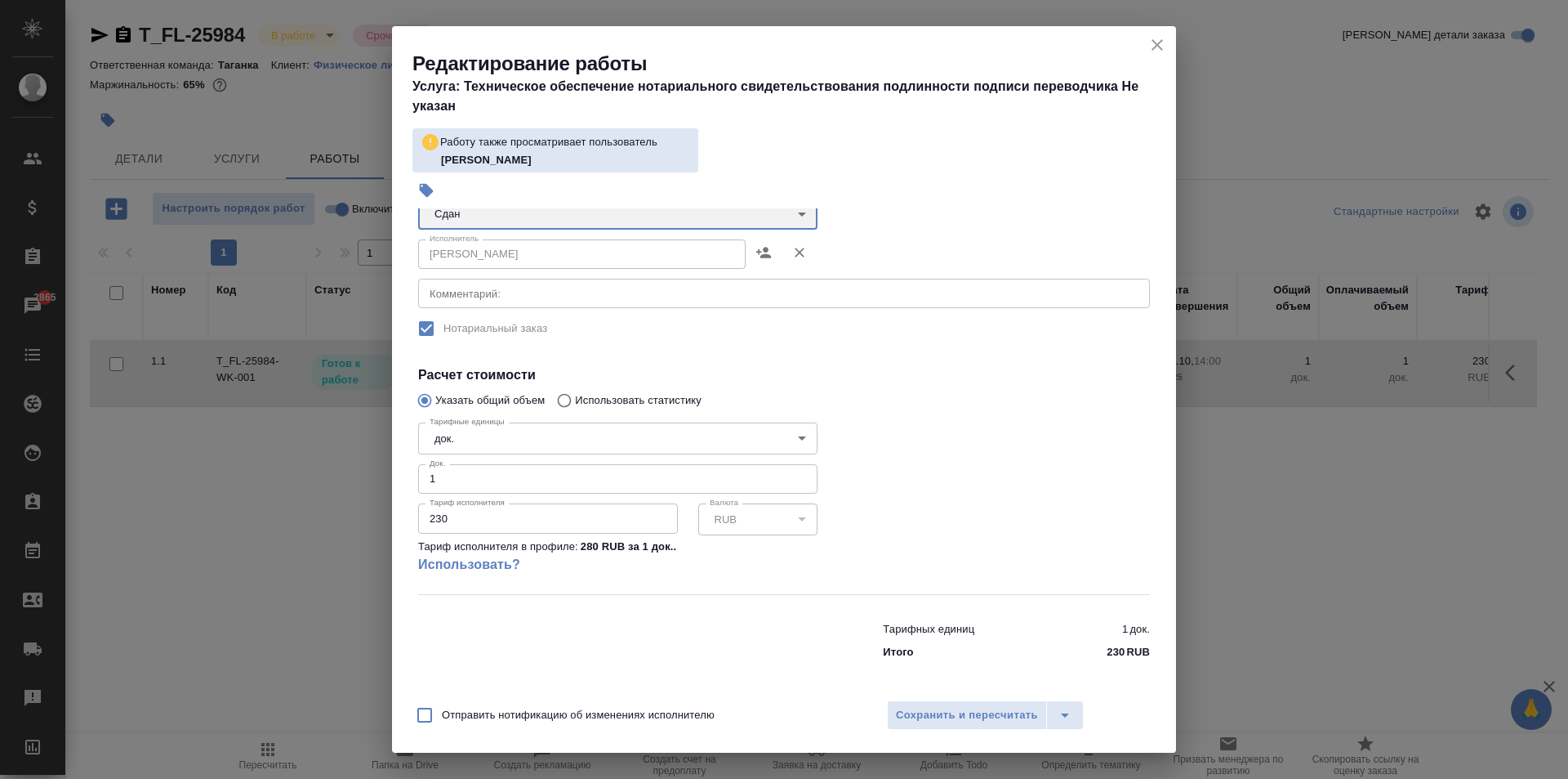
scroll to position [192, 0]
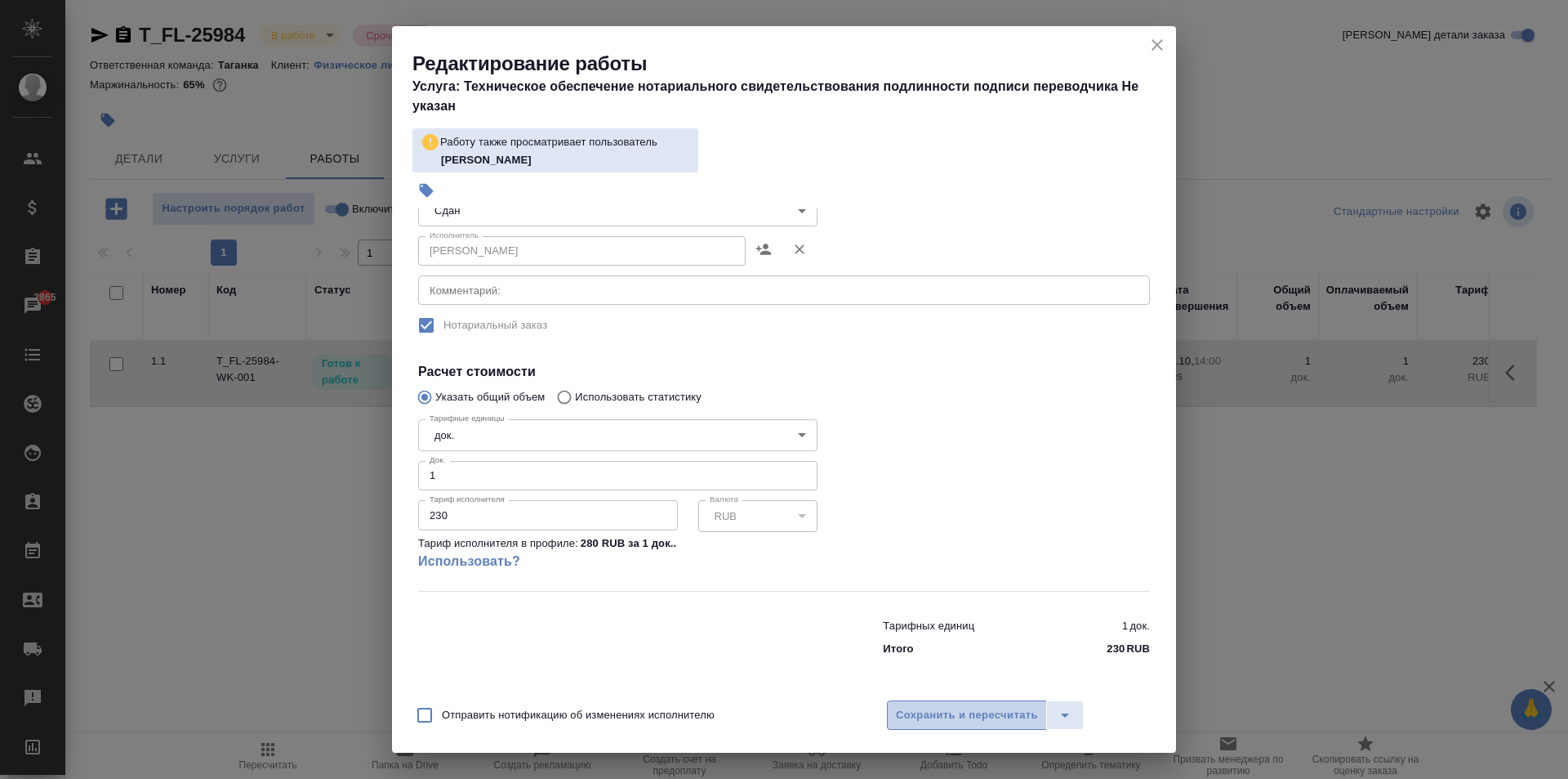
click at [999, 720] on span "Сохранить и пересчитать" at bounding box center [967, 716] width 142 height 19
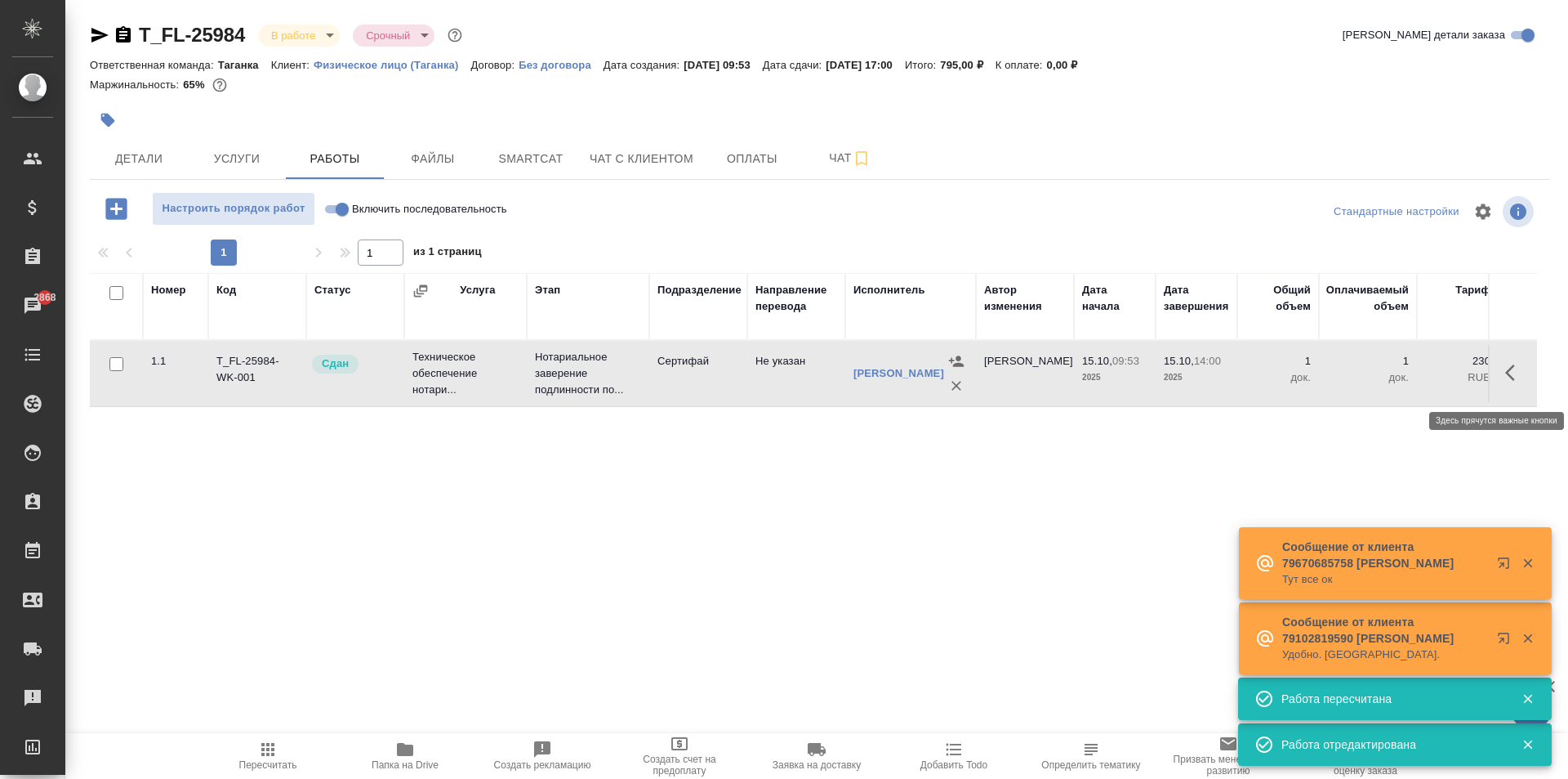
click at [1514, 382] on icon "button" at bounding box center [1515, 372] width 20 height 20
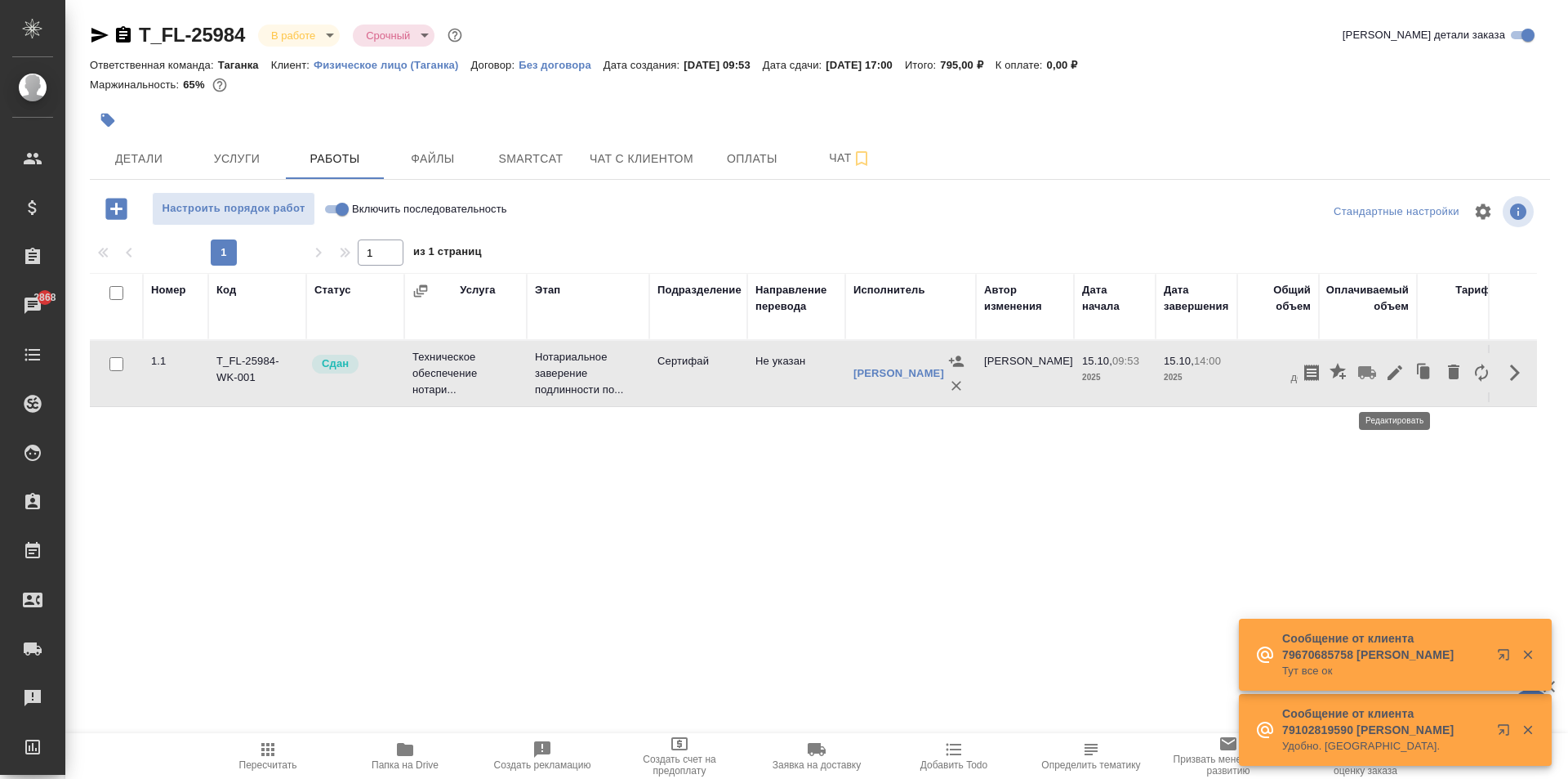
click at [1398, 382] on icon "button" at bounding box center [1395, 372] width 20 height 20
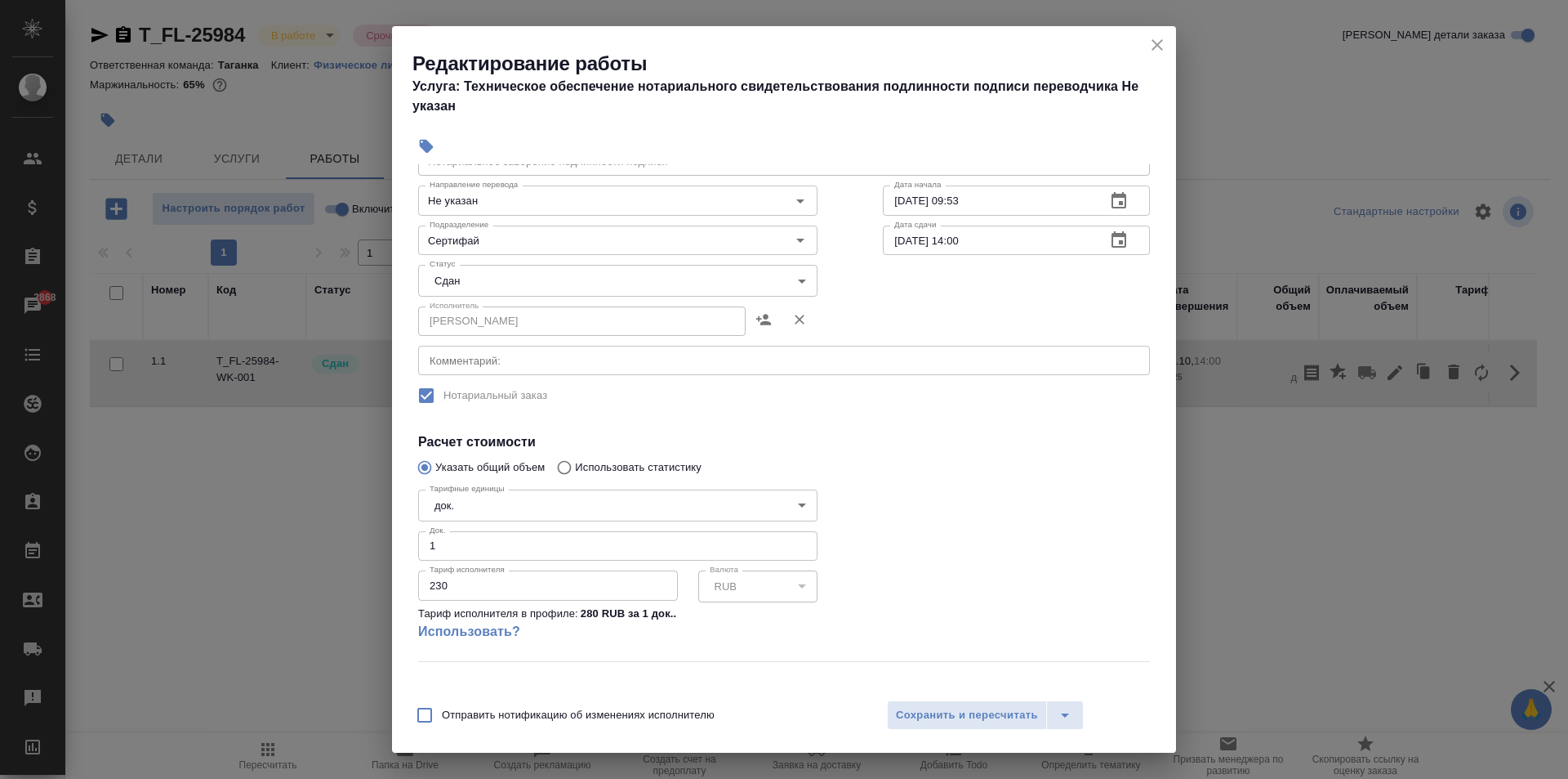
scroll to position [148, 0]
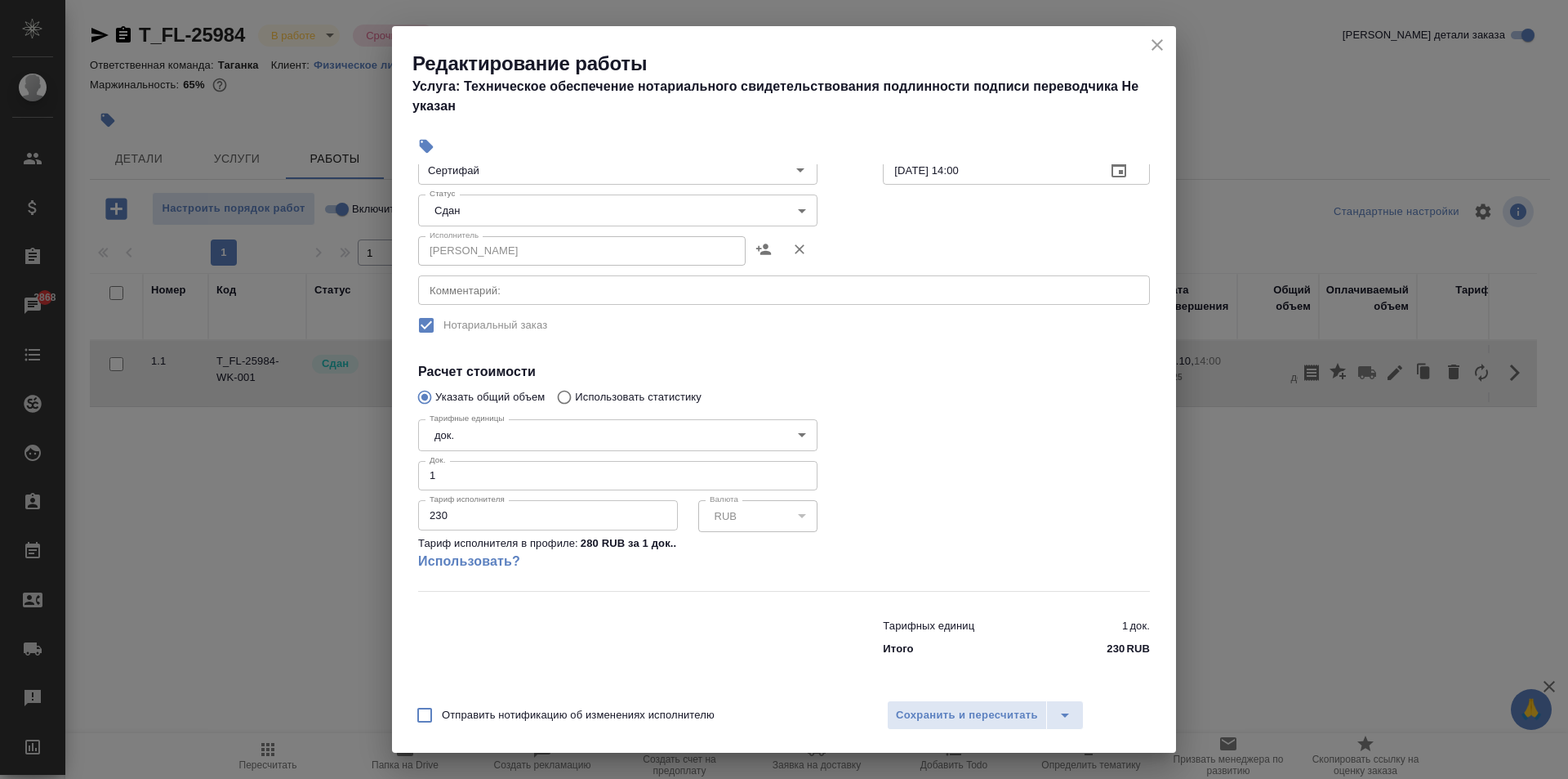
click at [1151, 42] on icon "close" at bounding box center [1157, 45] width 20 height 20
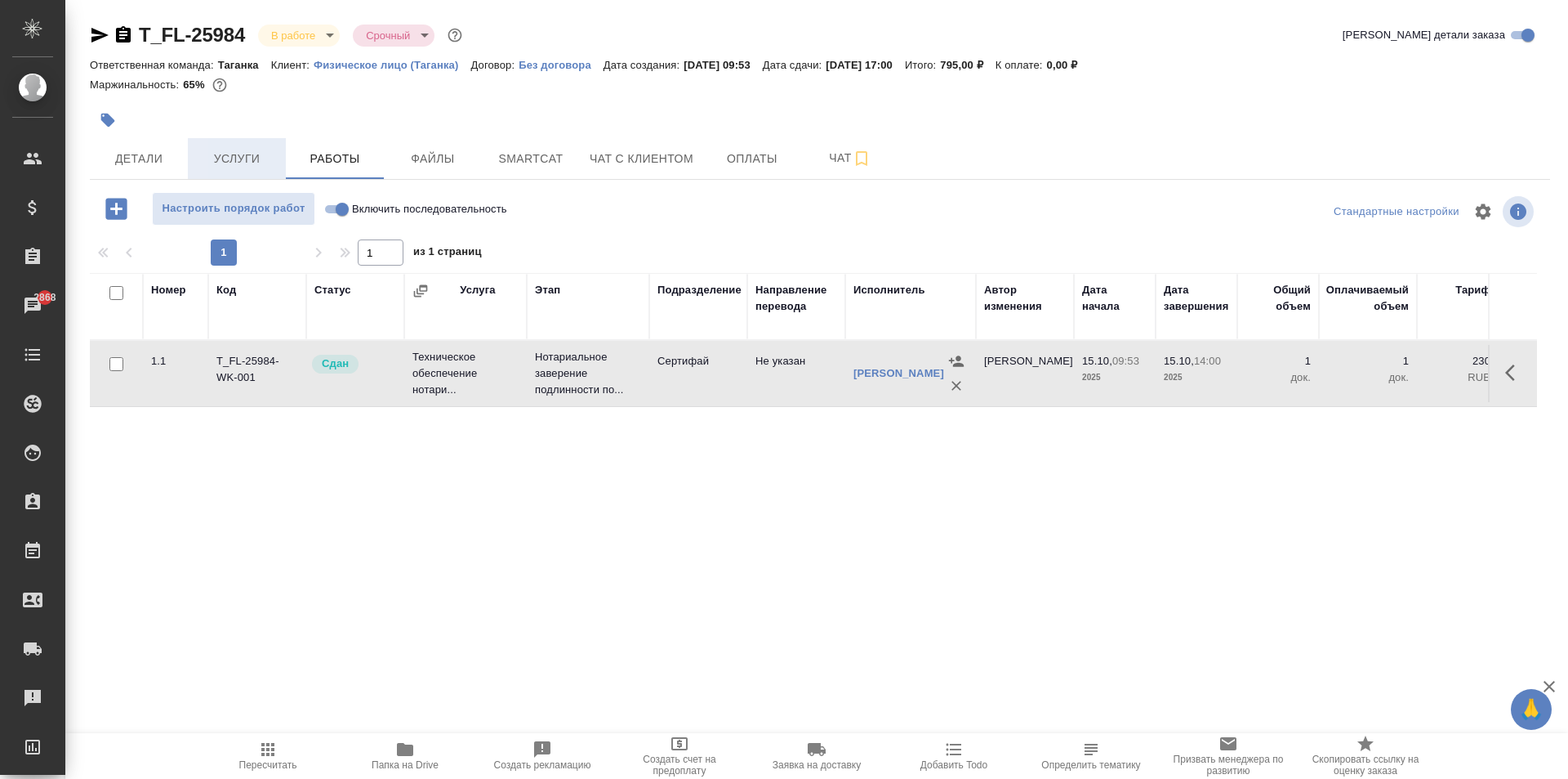
click at [246, 169] on button "Услуги" at bounding box center [236, 158] width 98 height 41
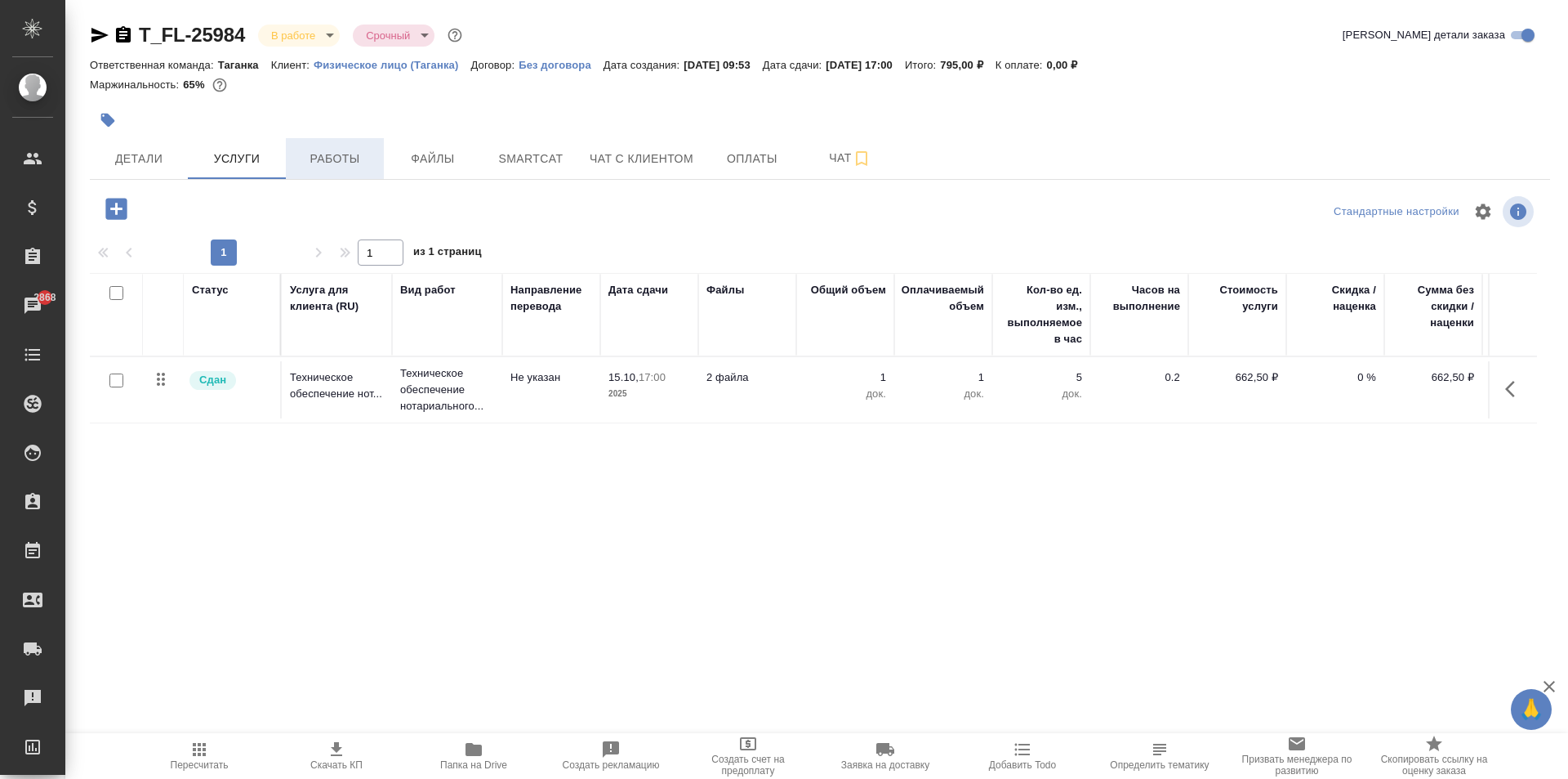
click at [334, 154] on span "Работы" at bounding box center [334, 159] width 79 height 21
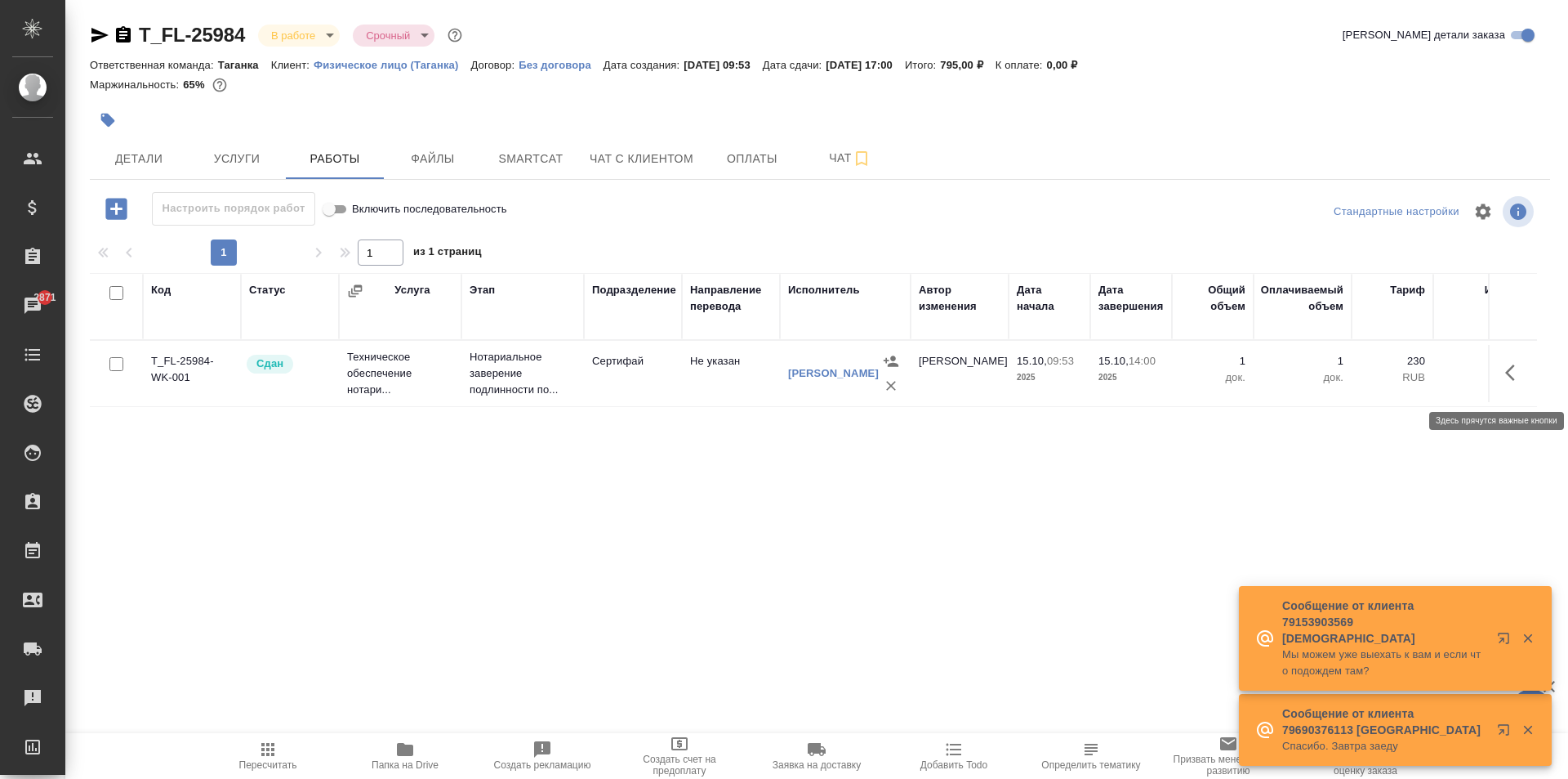
click at [1506, 382] on icon "button" at bounding box center [1515, 372] width 20 height 20
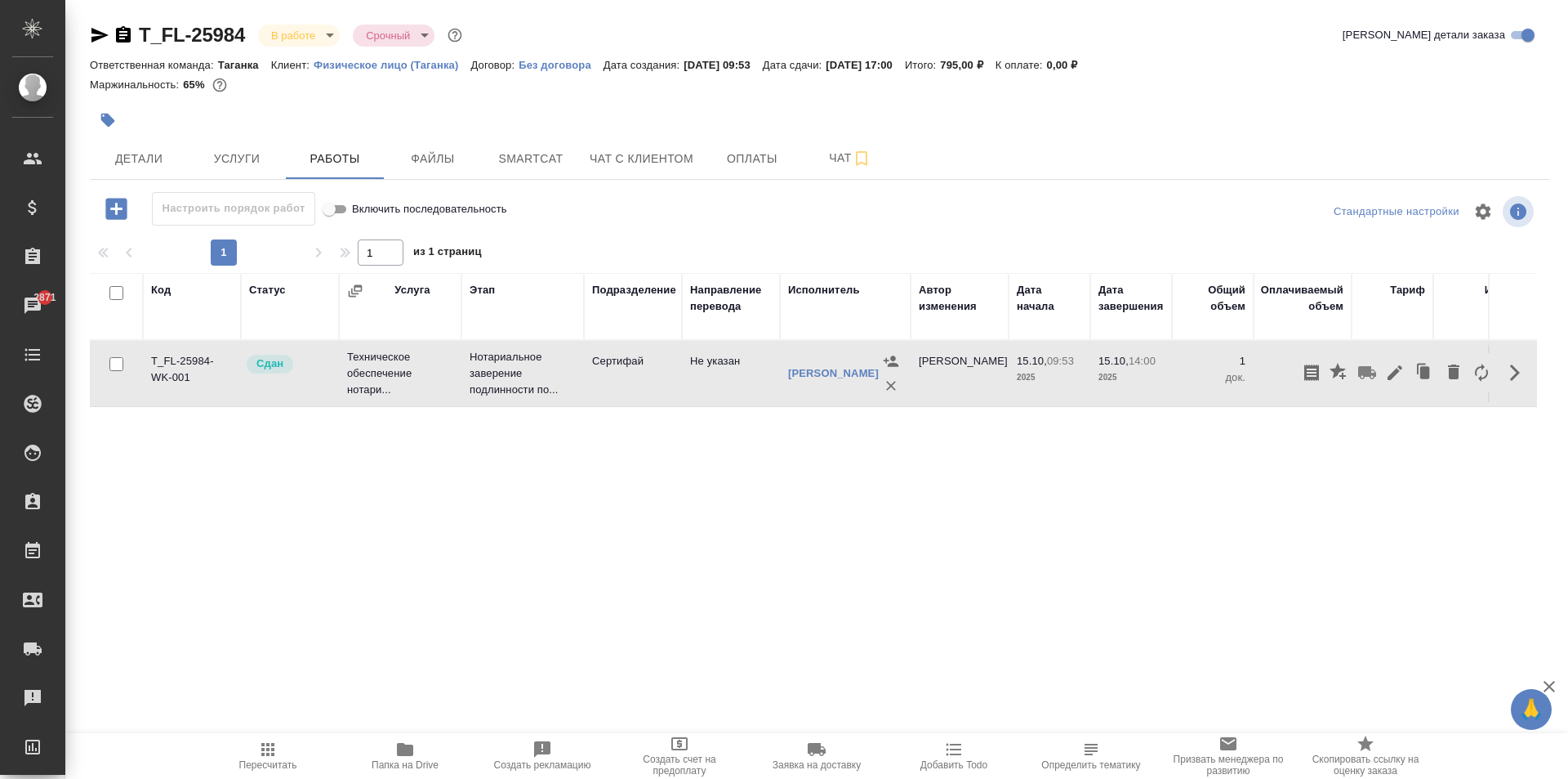
click at [1361, 517] on div "Код Статус Услуга Этап Подразделение Направление перевода Исполнитель Автор изм…" at bounding box center [814, 457] width 1448 height 368
click at [1506, 378] on icon "button" at bounding box center [1515, 372] width 20 height 20
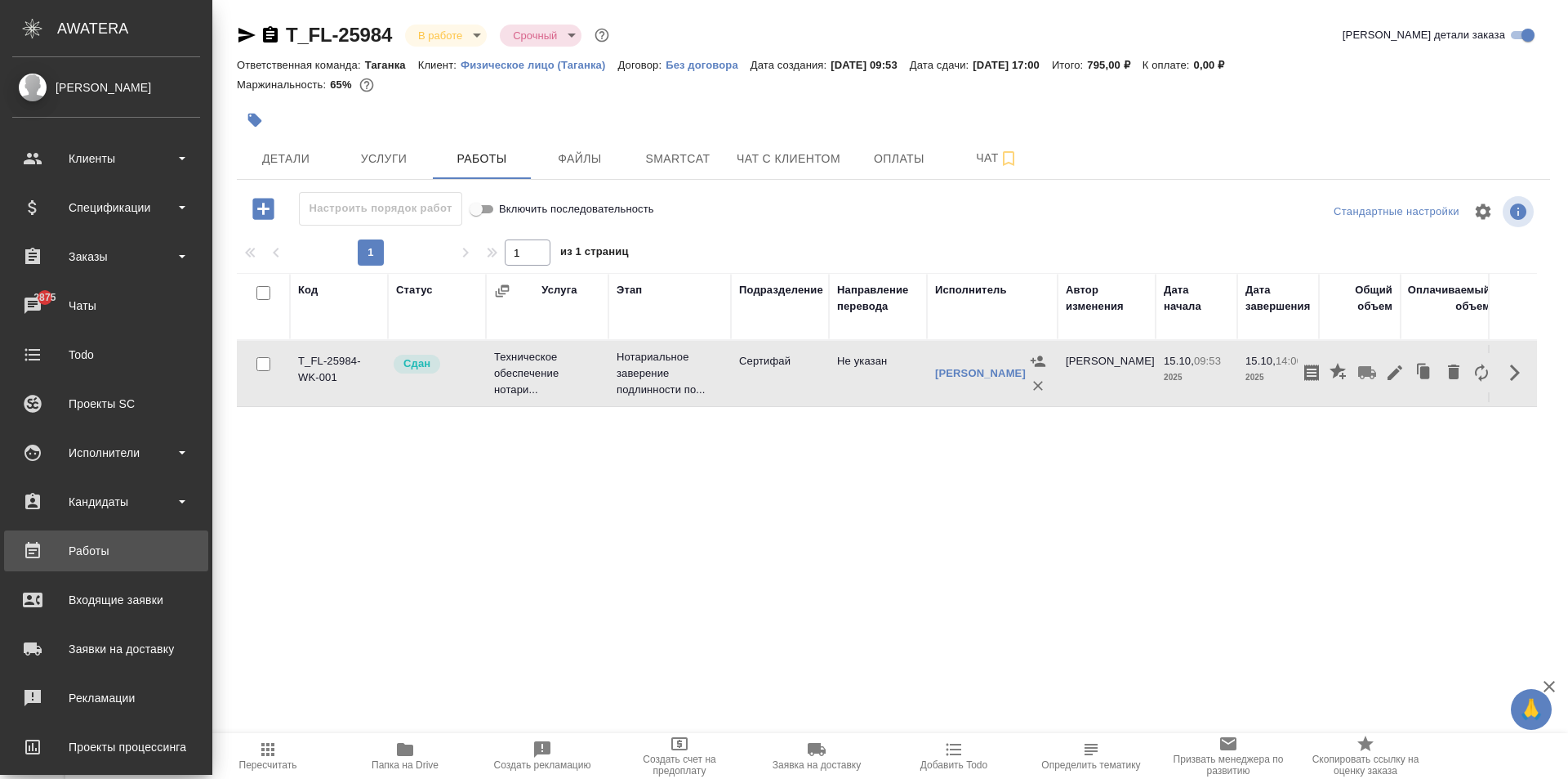
click at [111, 556] on div "Работы" at bounding box center [106, 551] width 188 height 25
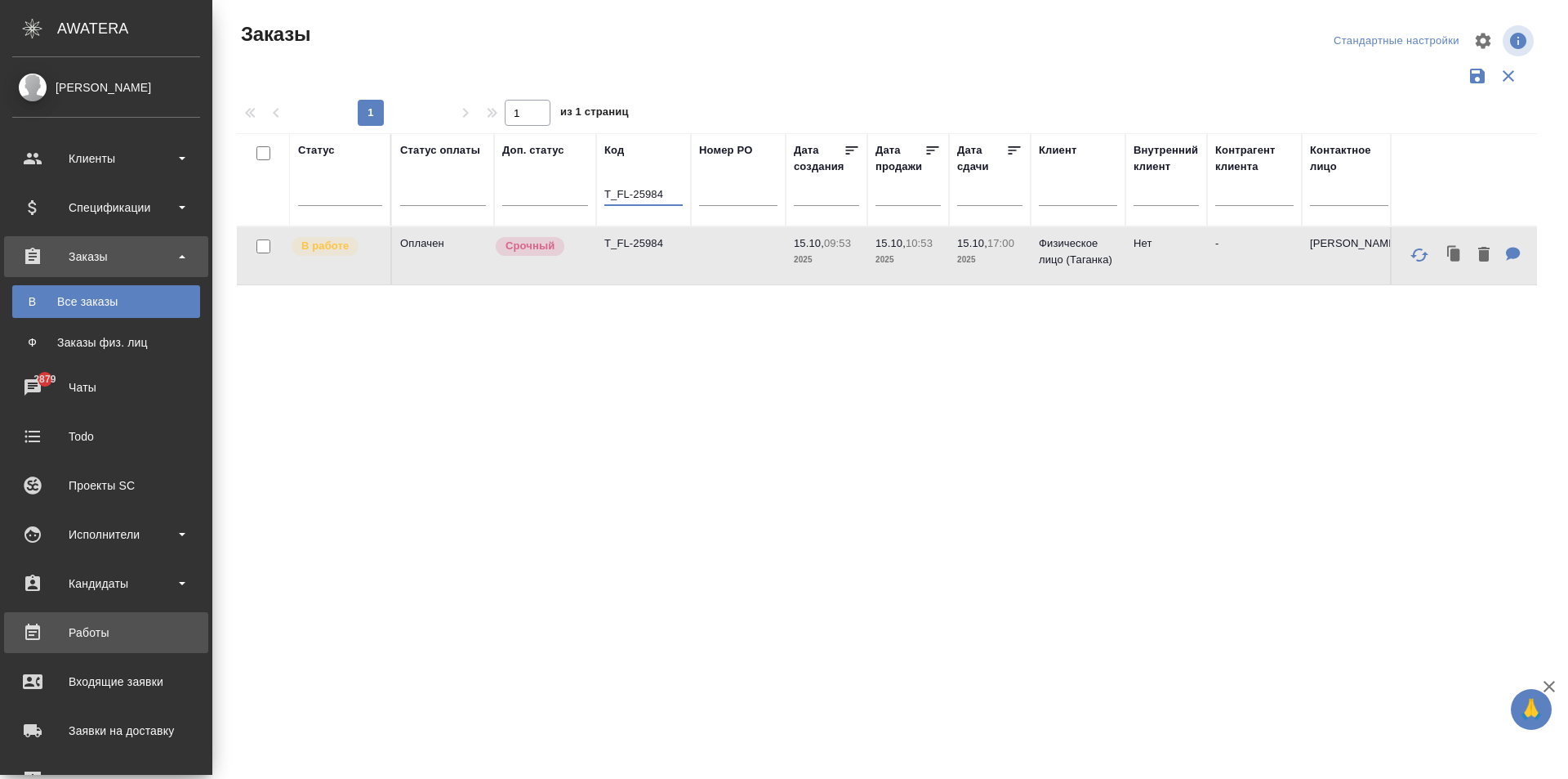
click at [104, 619] on link "Работы" at bounding box center [106, 632] width 205 height 41
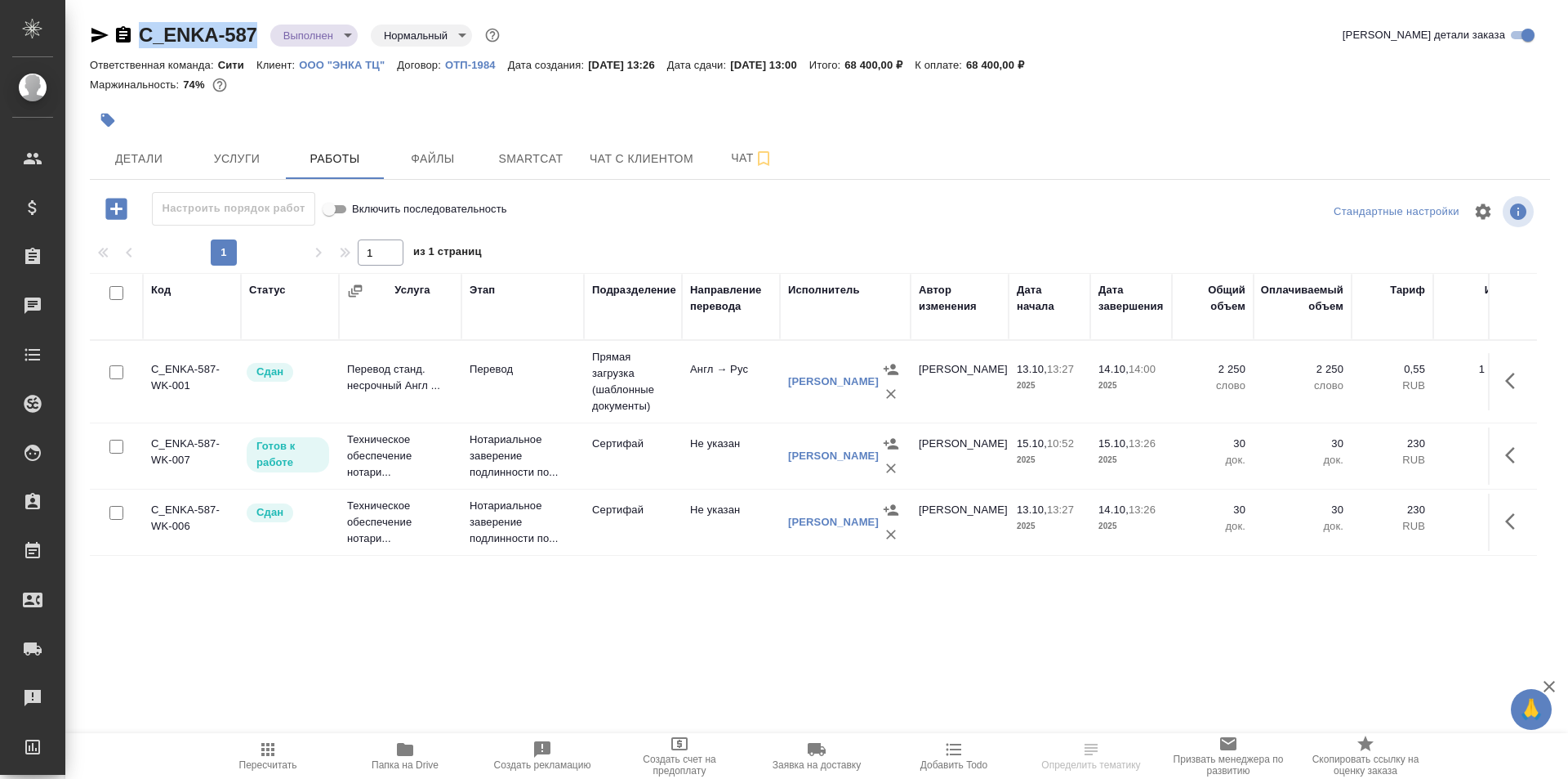
drag, startPoint x: 250, startPoint y: 30, endPoint x: 133, endPoint y: 39, distance: 117.3
click at [133, 39] on div "C_ENKA-587 Выполнен completed Нормальный normal" at bounding box center [297, 35] width 413 height 27
copy link "C_ENKA-587"
click at [129, 158] on span "Детали" at bounding box center [138, 159] width 79 height 21
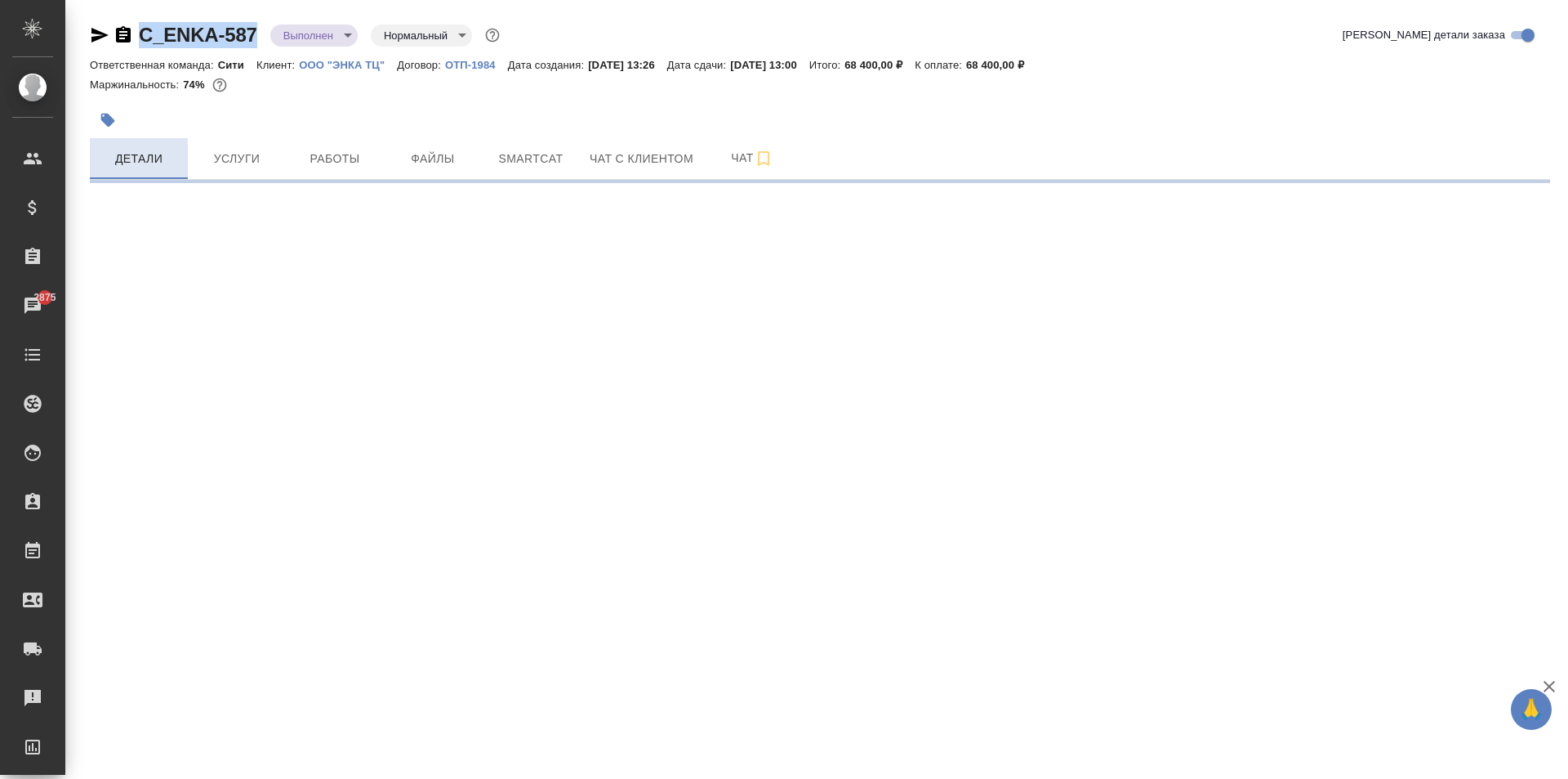
select select "RU"
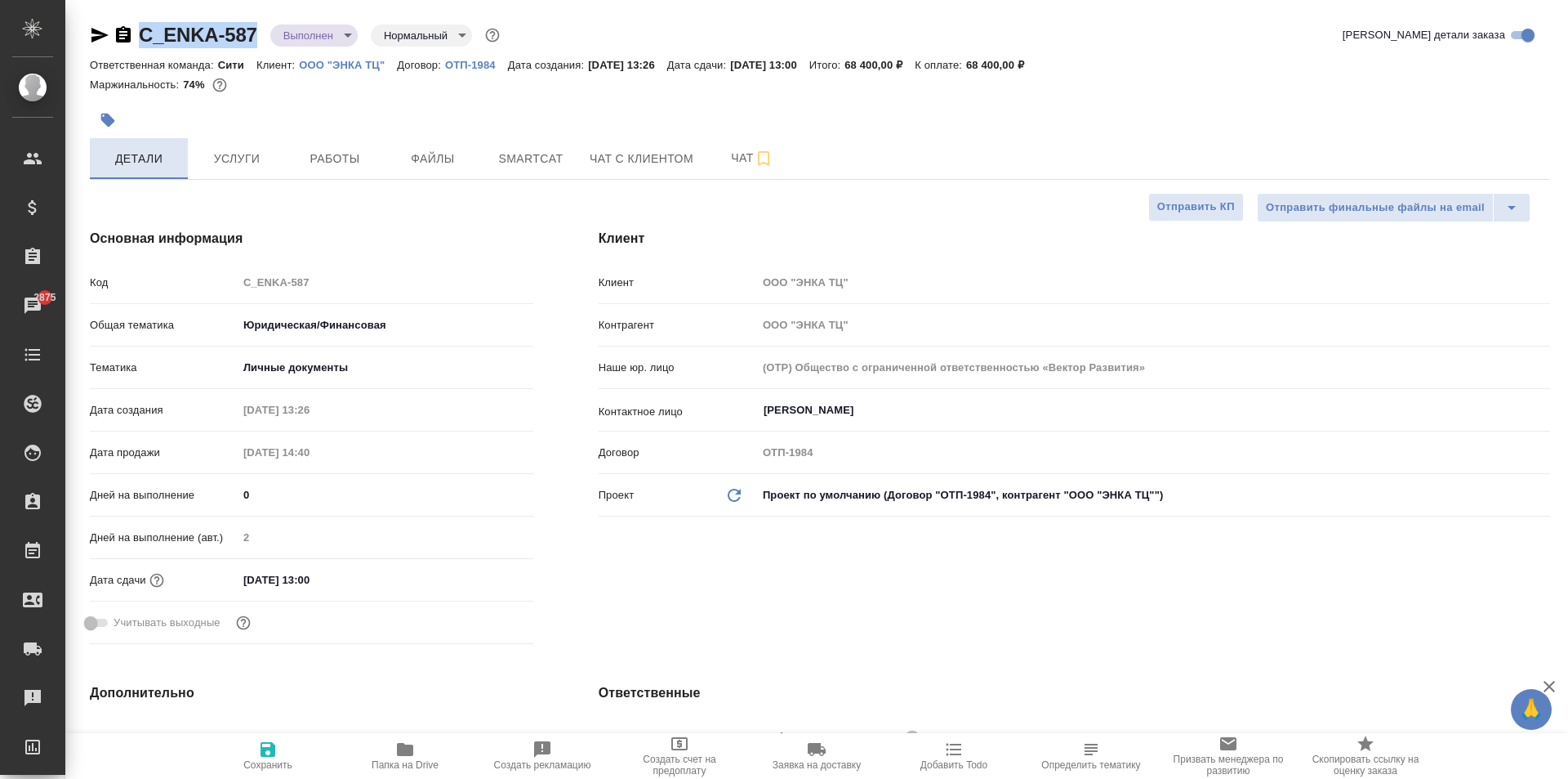
type textarea "x"
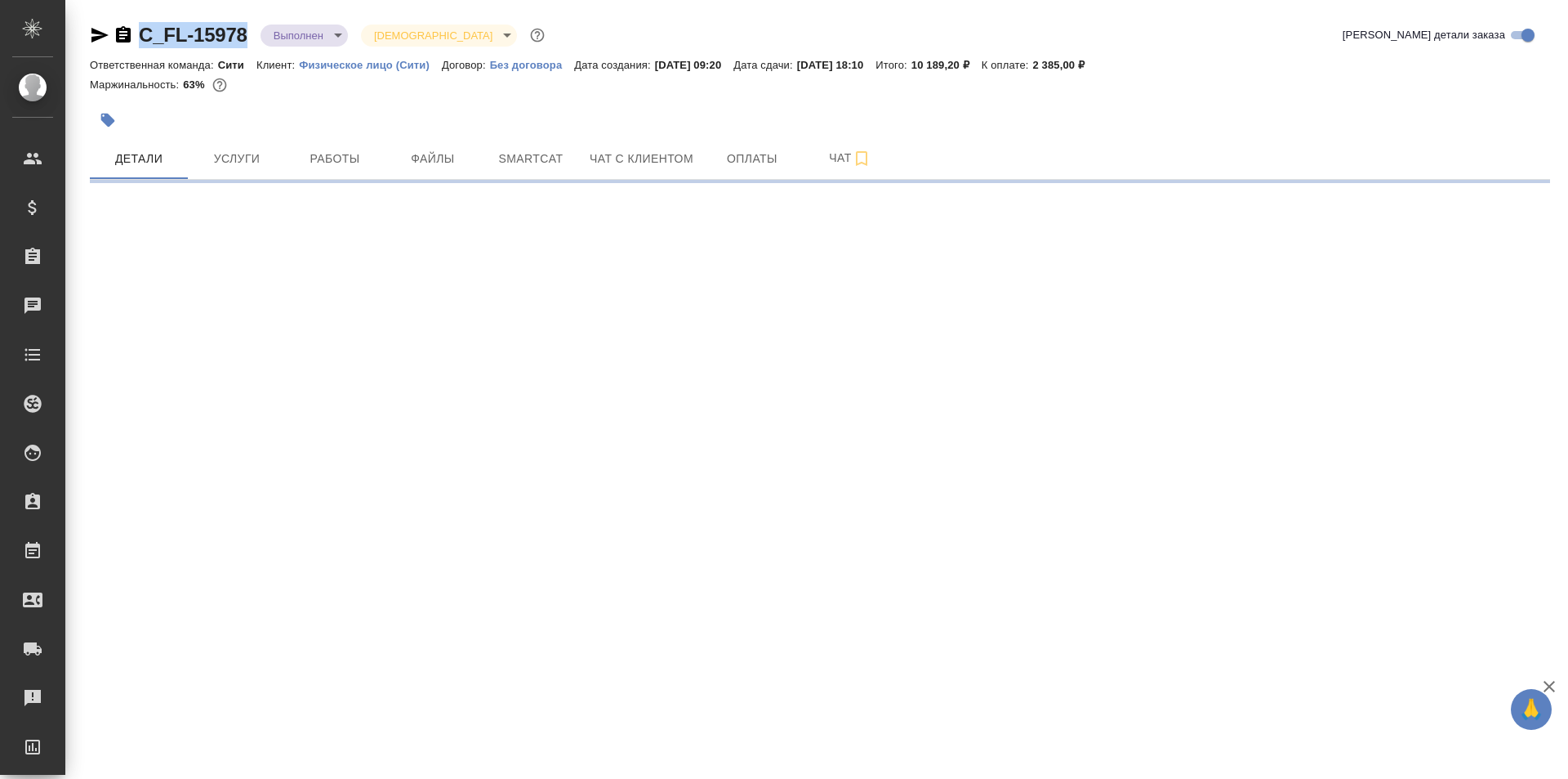
drag, startPoint x: 244, startPoint y: 29, endPoint x: 152, endPoint y: 33, distance: 92.1
click at [137, 38] on div "C_FL-15978 Выполнен completed Святая троица holyTrinity" at bounding box center [319, 35] width 459 height 27
copy link "C_FL-15978"
select select "RU"
